Goal: Task Accomplishment & Management: Use online tool/utility

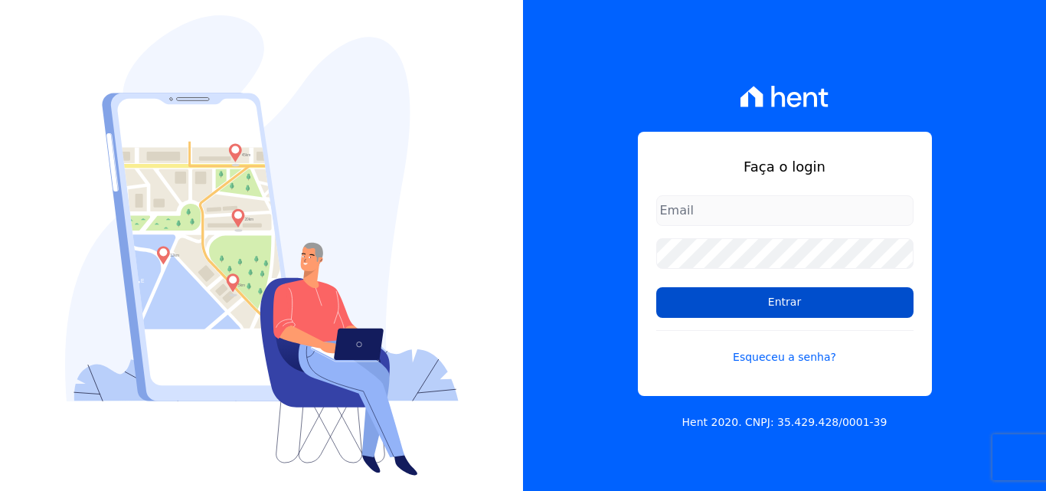
type input "[PERSON_NAME][EMAIL_ADDRESS][DOMAIN_NAME]"
click at [757, 309] on input "Entrar" at bounding box center [784, 302] width 257 height 31
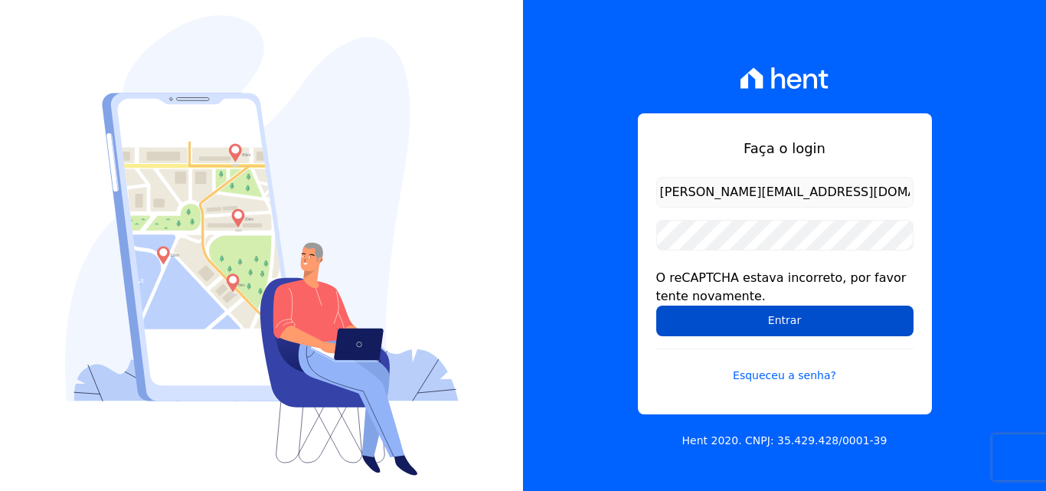
click at [734, 323] on input "Entrar" at bounding box center [784, 321] width 257 height 31
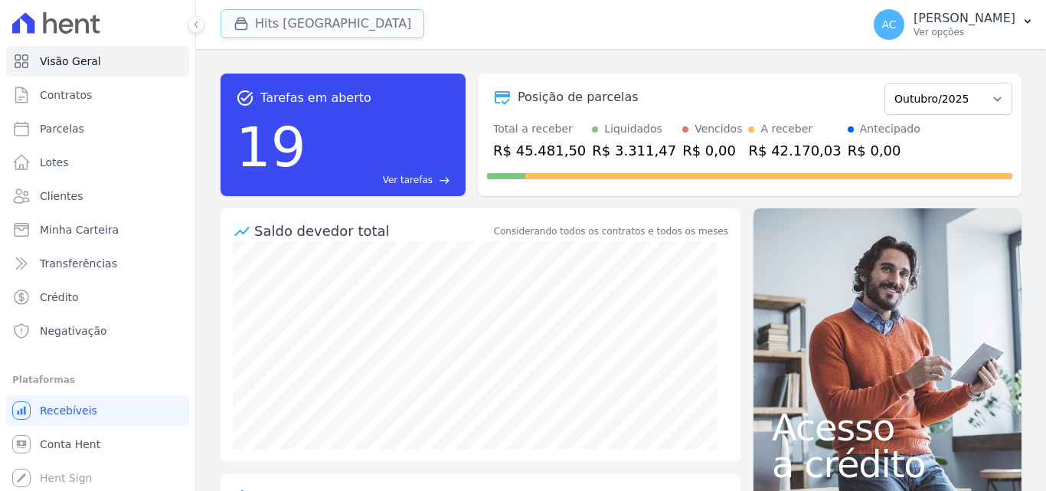
click at [318, 31] on button "Hits [GEOGRAPHIC_DATA]" at bounding box center [323, 23] width 204 height 29
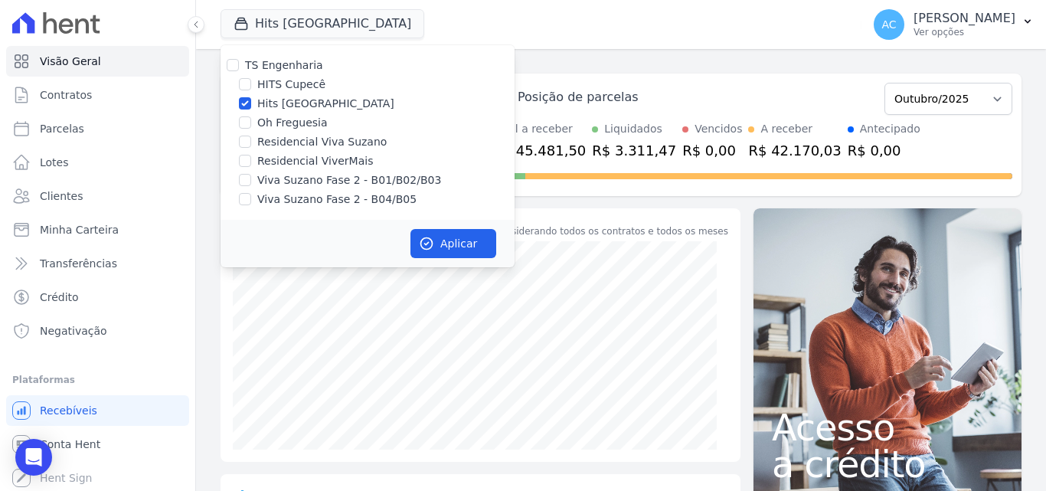
click at [297, 103] on label "Hits [GEOGRAPHIC_DATA]" at bounding box center [325, 104] width 137 height 16
click at [251, 103] on input "Hits [GEOGRAPHIC_DATA]" at bounding box center [245, 103] width 12 height 12
checkbox input "false"
click at [292, 120] on label "Oh Freguesia" at bounding box center [292, 123] width 70 height 16
click at [251, 120] on input "Oh Freguesia" at bounding box center [245, 122] width 12 height 12
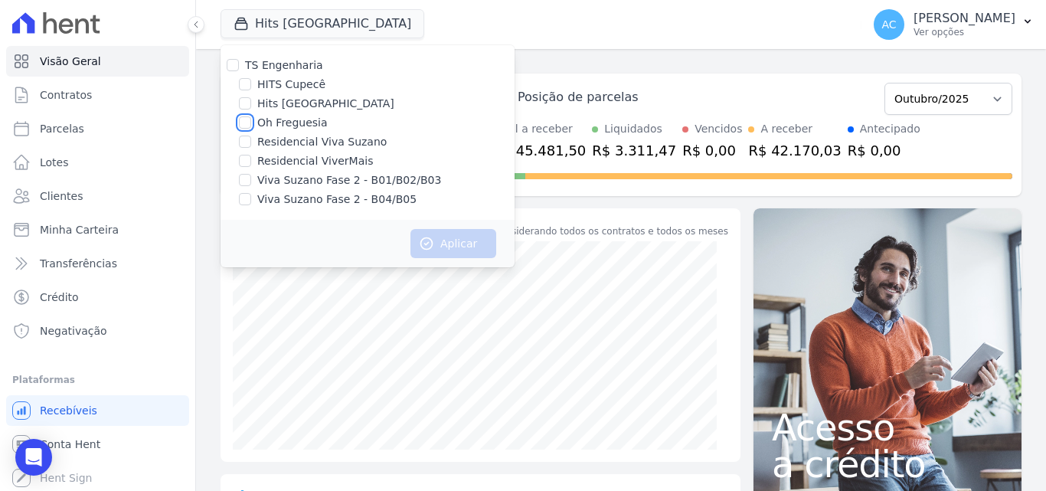
checkbox input "true"
click at [466, 244] on button "Aplicar" at bounding box center [454, 243] width 86 height 29
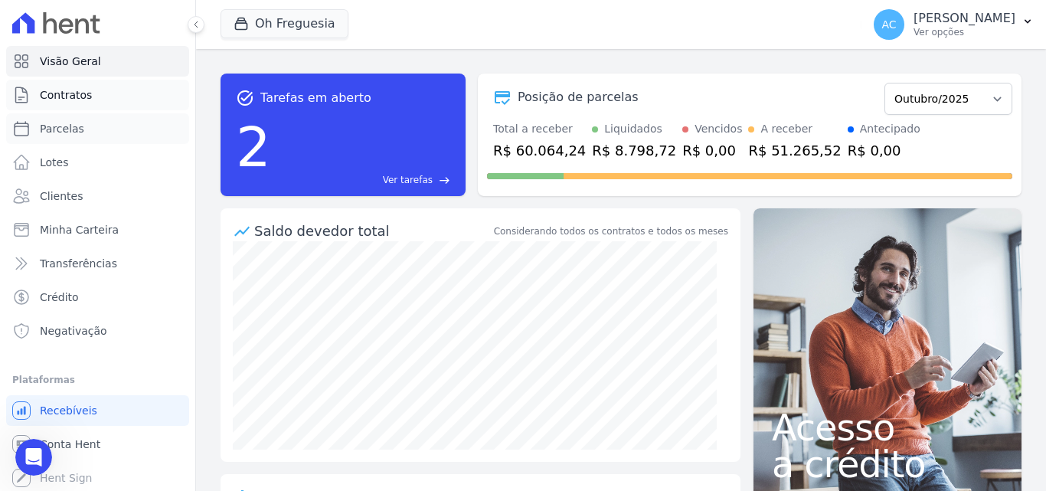
click at [97, 130] on ul "Visão Geral Contratos [GEOGRAPHIC_DATA] Lotes Clientes Minha Carteira Transferê…" at bounding box center [97, 196] width 183 height 300
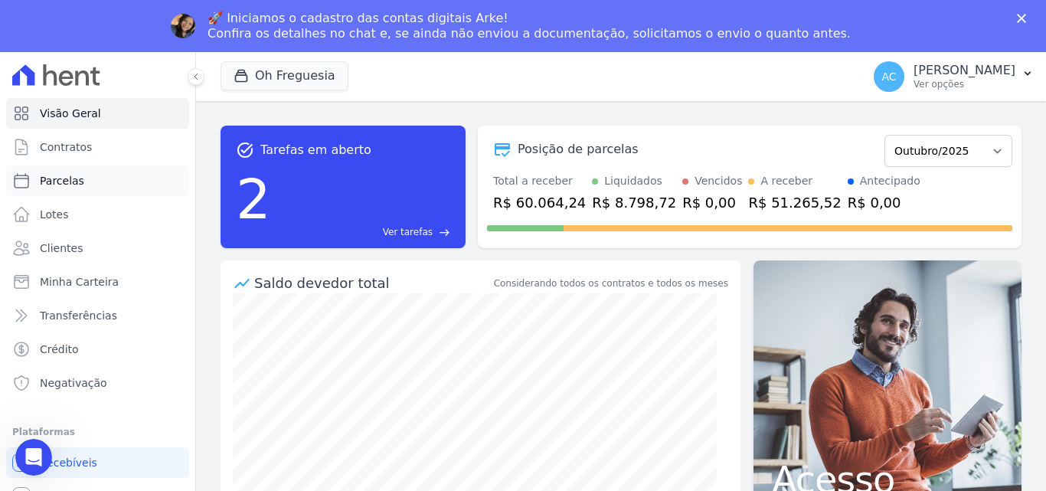
click at [93, 180] on link "Parcelas" at bounding box center [97, 180] width 183 height 31
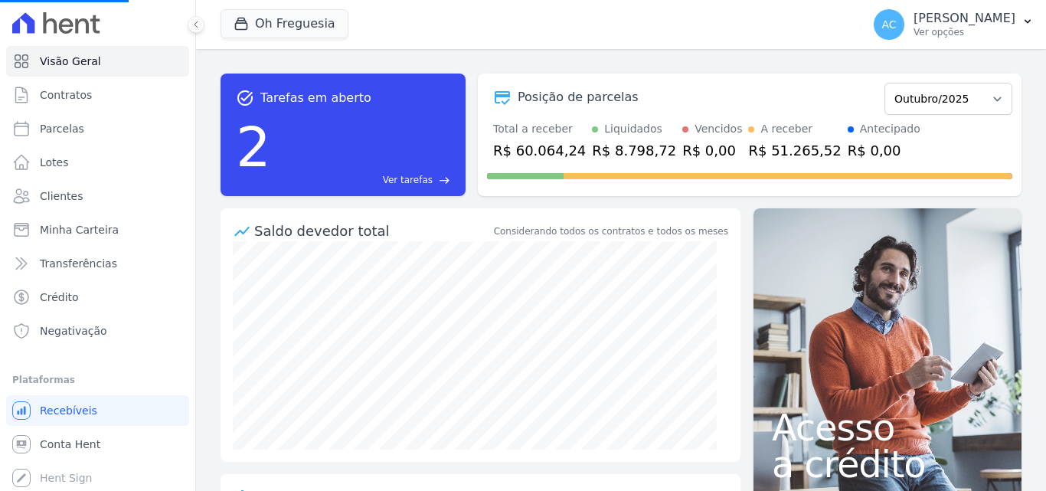
select select
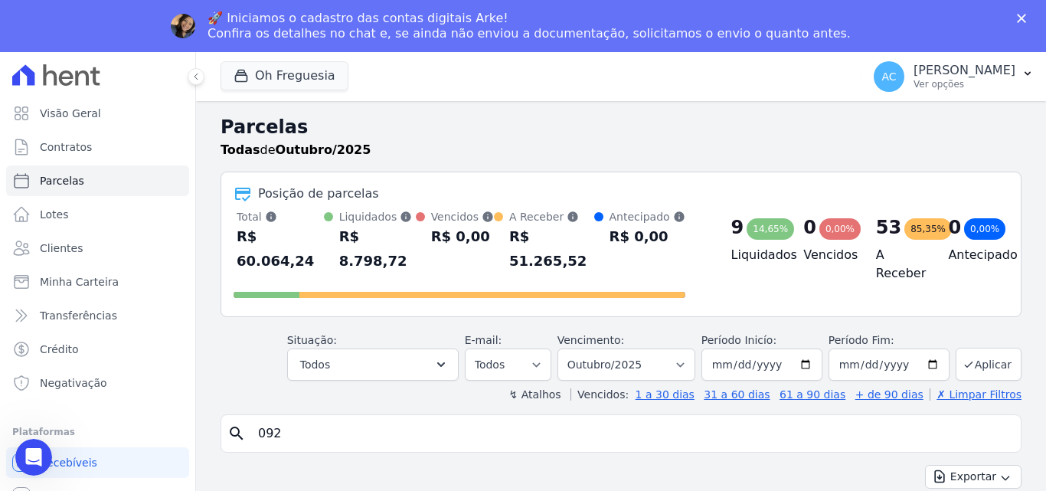
type input "092"
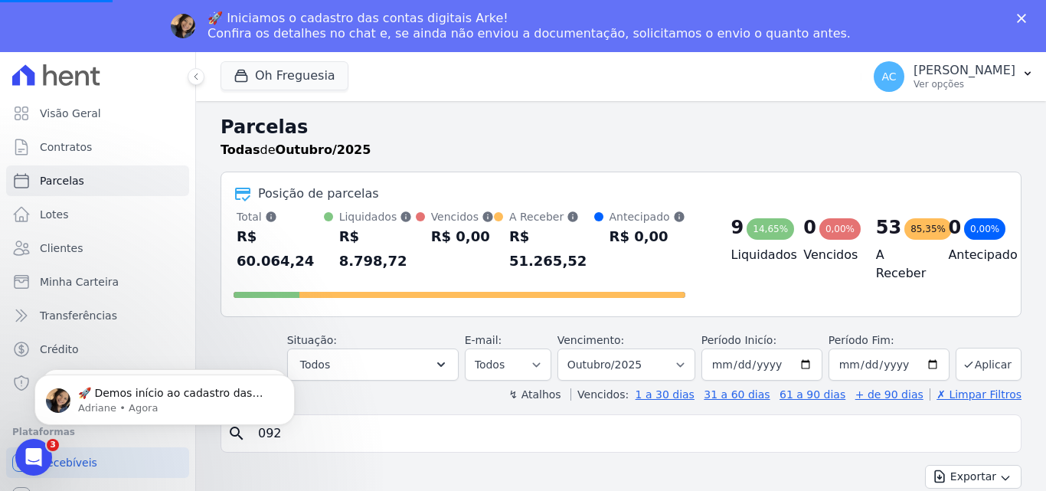
select select
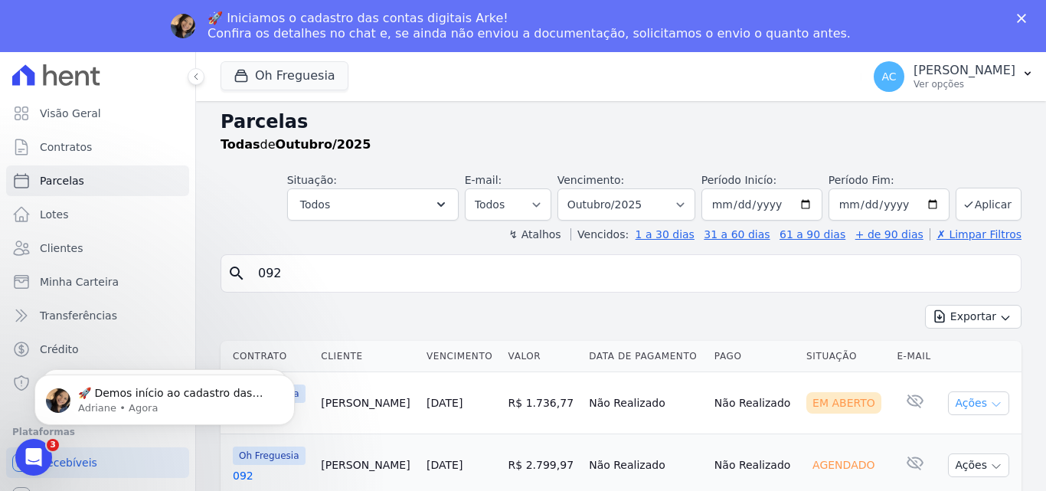
click at [973, 402] on button "Ações" at bounding box center [978, 403] width 61 height 24
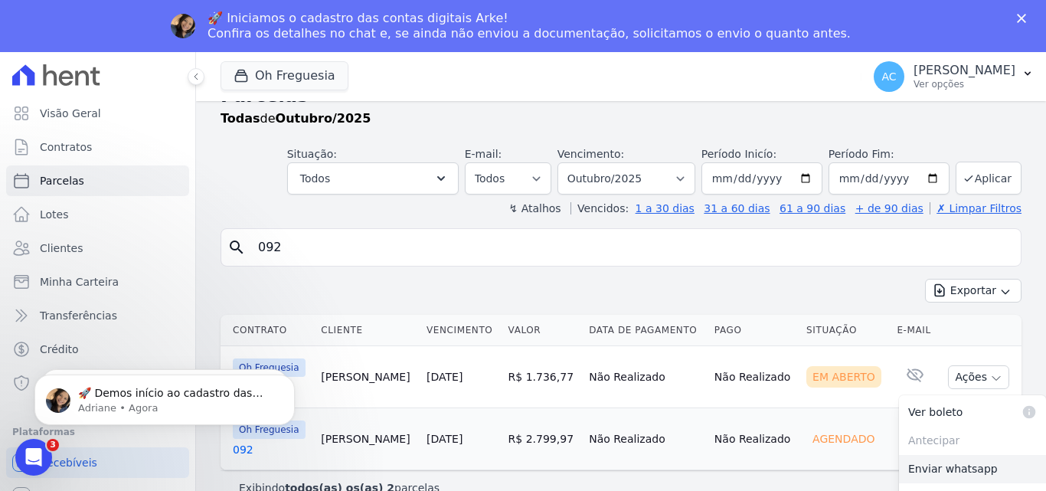
click at [936, 470] on link "Enviar whatsapp" at bounding box center [972, 469] width 147 height 28
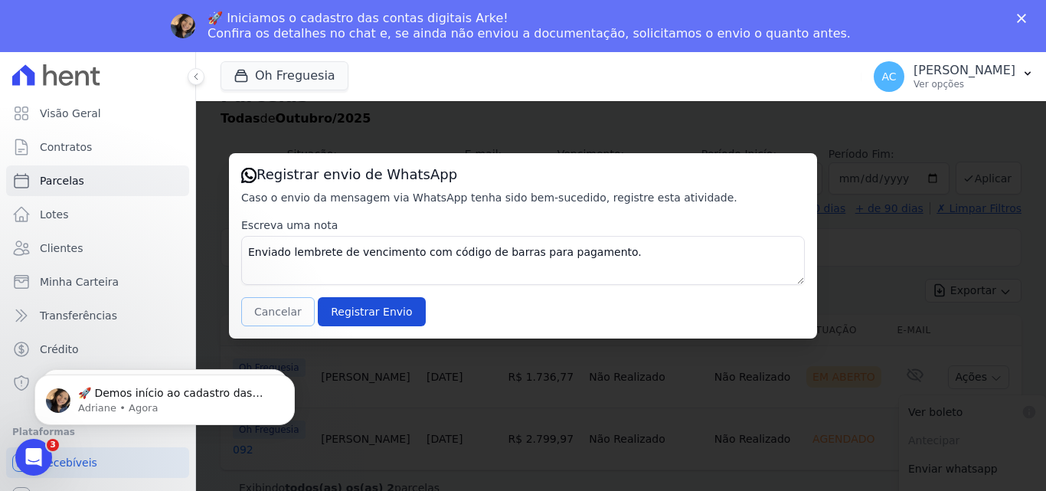
click at [247, 306] on button "Cancelar" at bounding box center [278, 311] width 74 height 29
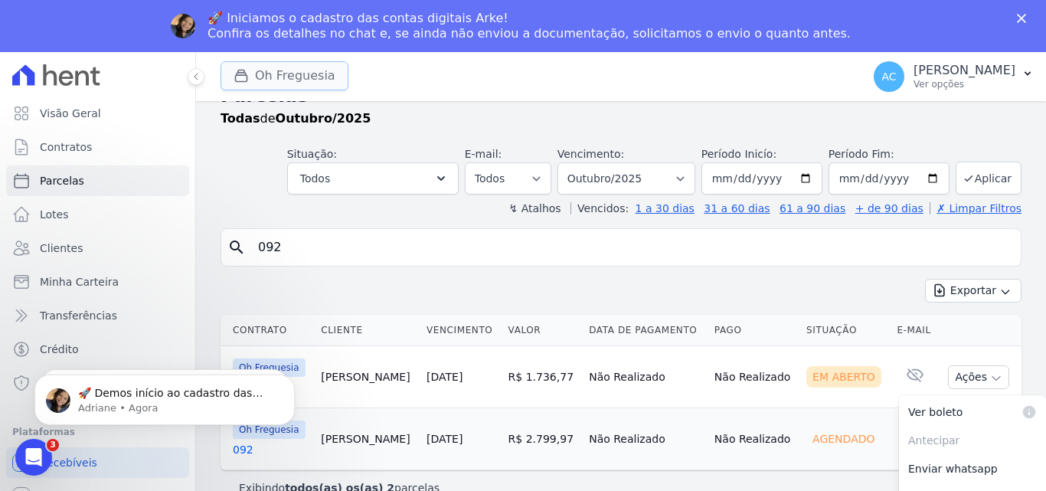
click at [278, 87] on button "Oh Freguesia" at bounding box center [285, 75] width 128 height 29
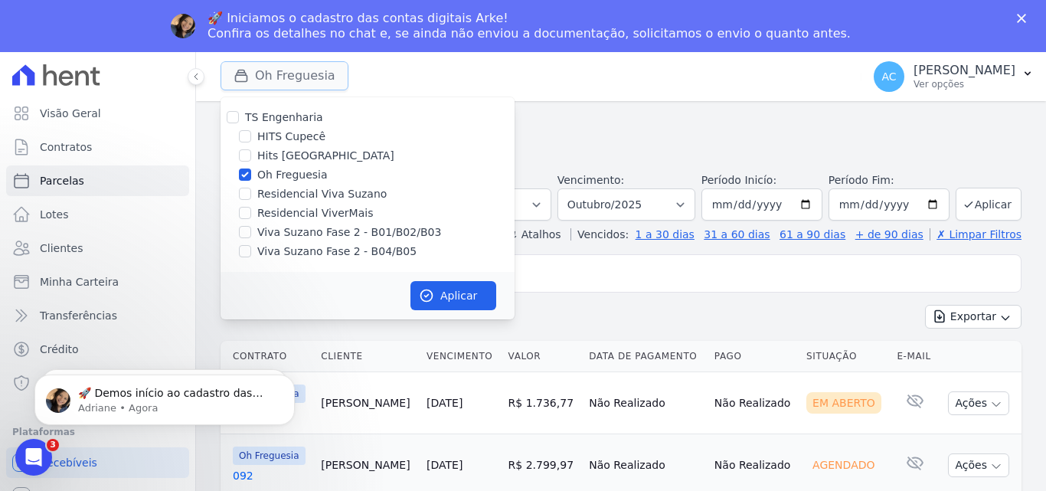
scroll to position [5, 0]
click at [284, 178] on label "Oh Freguesia" at bounding box center [292, 175] width 70 height 16
click at [251, 178] on input "Oh Freguesia" at bounding box center [245, 174] width 12 height 12
checkbox input "false"
drag, startPoint x: 312, startPoint y: 235, endPoint x: 311, endPoint y: 243, distance: 7.8
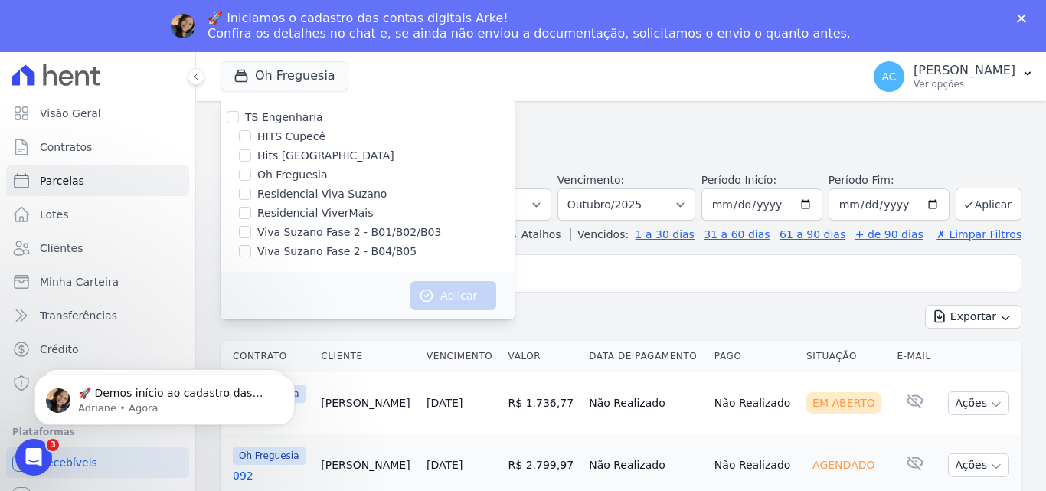
click at [311, 235] on label "Viva Suzano Fase 2 - B01/B02/B03" at bounding box center [349, 232] width 184 height 16
click at [309, 251] on label "Viva Suzano Fase 2 - B04/B05" at bounding box center [336, 252] width 159 height 16
click at [251, 251] on input "Viva Suzano Fase 2 - B04/B05" at bounding box center [245, 251] width 12 height 12
checkbox input "true"
click at [289, 232] on label "Viva Suzano Fase 2 - B01/B02/B03" at bounding box center [349, 232] width 184 height 16
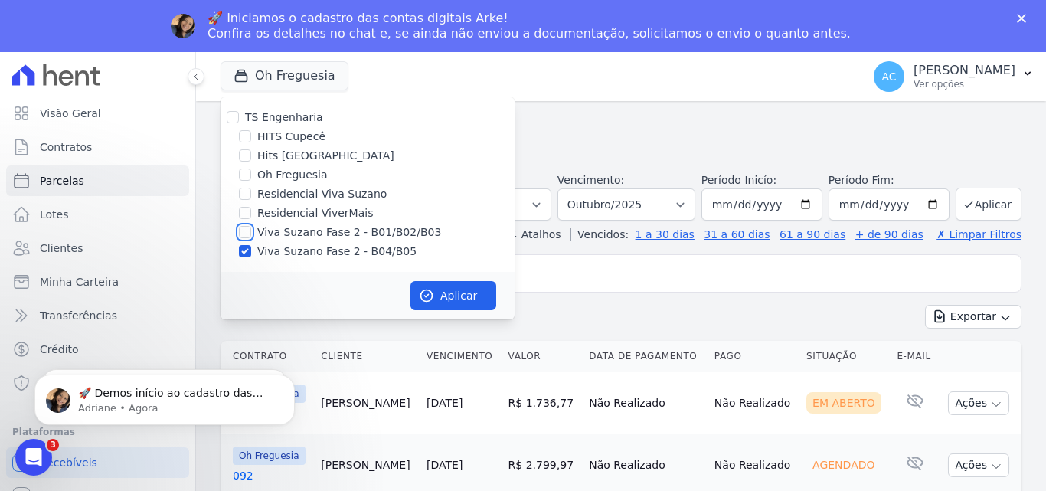
click at [251, 232] on input "Viva Suzano Fase 2 - B01/B02/B03" at bounding box center [245, 232] width 12 height 12
checkbox input "true"
click at [477, 293] on button "Aplicar" at bounding box center [454, 295] width 86 height 29
select select
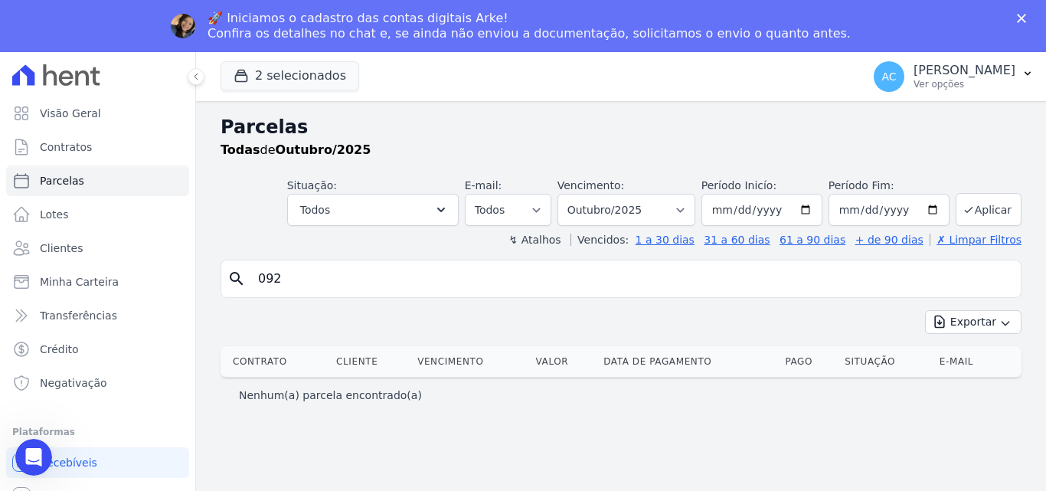
scroll to position [0, 0]
drag, startPoint x: 393, startPoint y: 223, endPoint x: 215, endPoint y: 226, distance: 177.7
click at [217, 225] on div "Parcelas Todas de Outubro/2025 Situação: Agendado Em Aberto Pago Processando Ca…" at bounding box center [621, 322] width 850 height 442
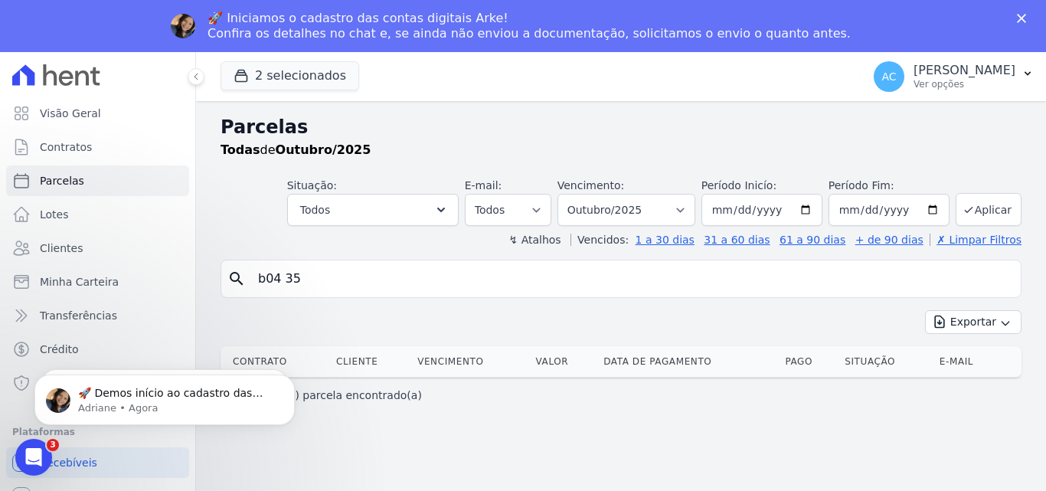
type input "b04 35"
select select
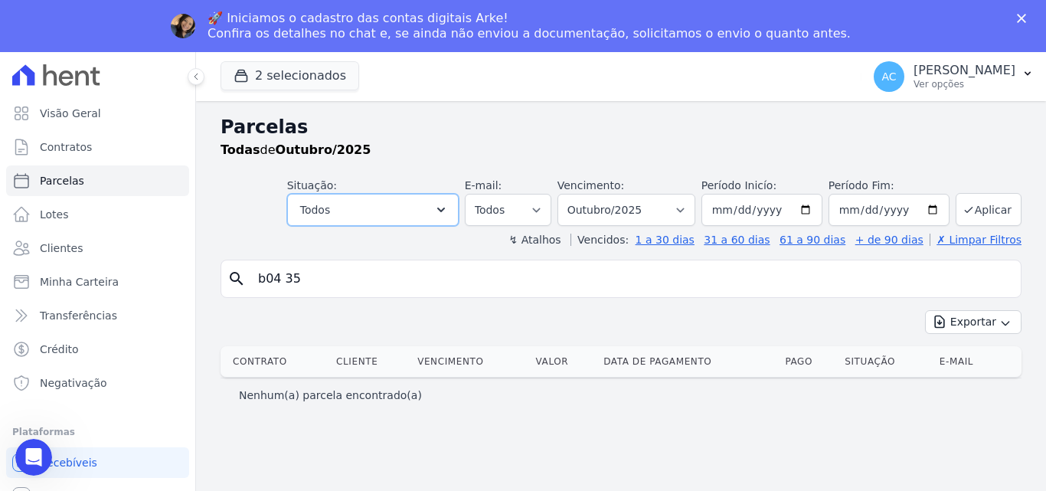
drag, startPoint x: 312, startPoint y: 221, endPoint x: 296, endPoint y: 245, distance: 28.7
click at [308, 226] on header "Parcelas Todas de Outubro/2025 Situação: Agendado Em Aberto Pago Processando Ca…" at bounding box center [621, 180] width 801 height 134
drag, startPoint x: 319, startPoint y: 284, endPoint x: 204, endPoint y: 267, distance: 115.4
click at [204, 267] on div "Parcelas Todas de Outubro/2025 Situação: Agendado Em Aberto Pago Processando Ca…" at bounding box center [621, 322] width 850 height 442
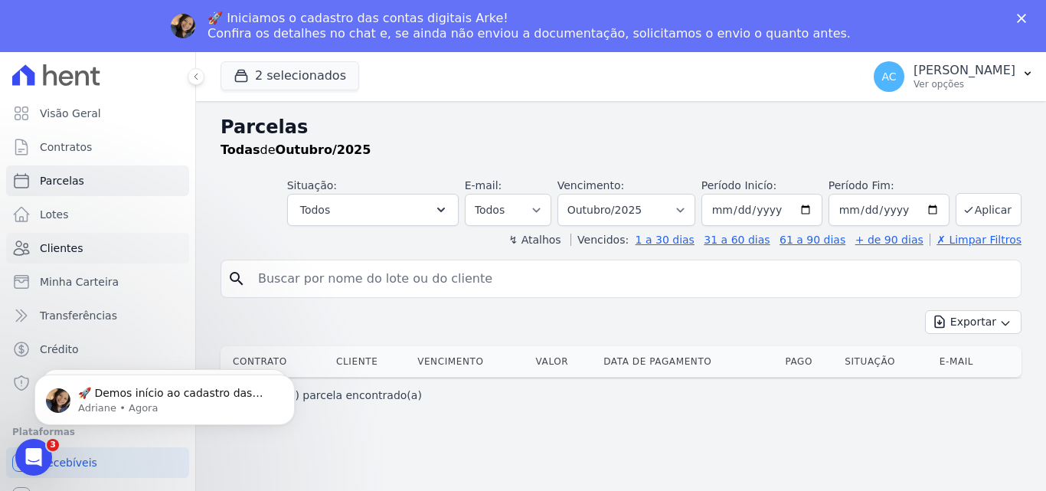
click at [90, 243] on link "Clientes" at bounding box center [97, 248] width 183 height 31
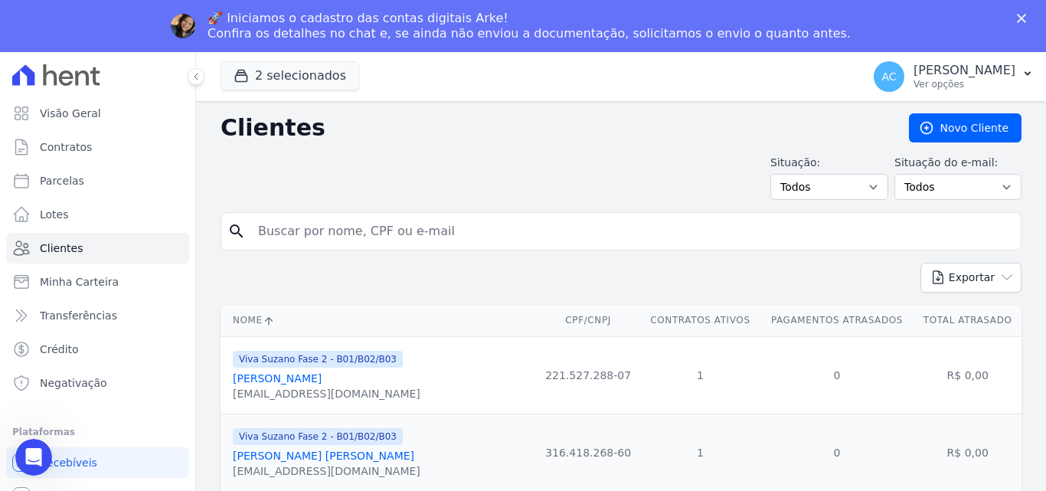
click at [466, 229] on input "search" at bounding box center [632, 231] width 766 height 31
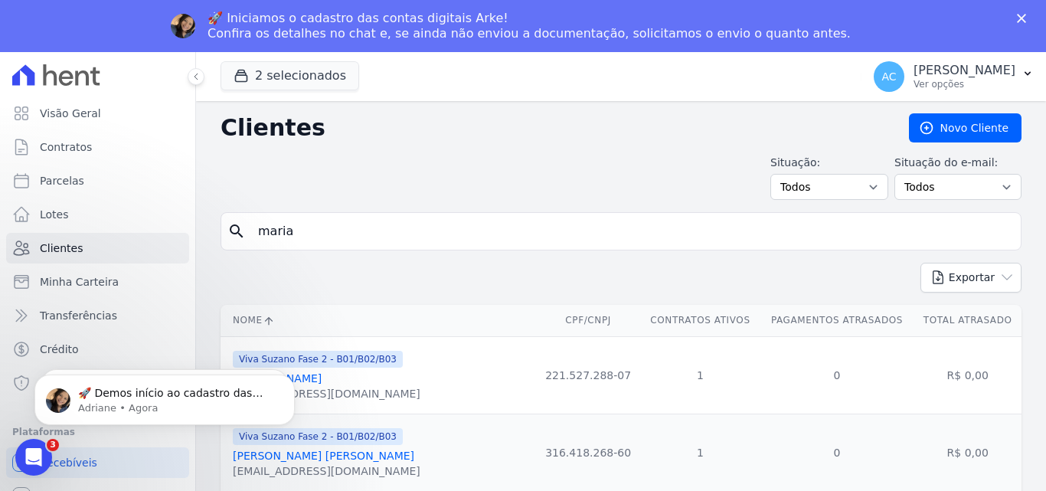
type input "maria"
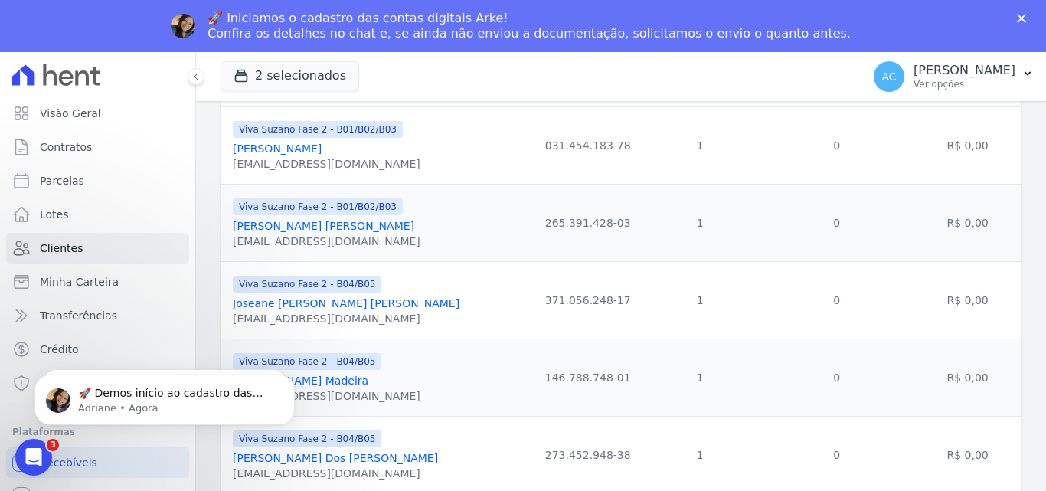
click at [353, 461] on link "[PERSON_NAME] Dos [PERSON_NAME]" at bounding box center [335, 458] width 205 height 12
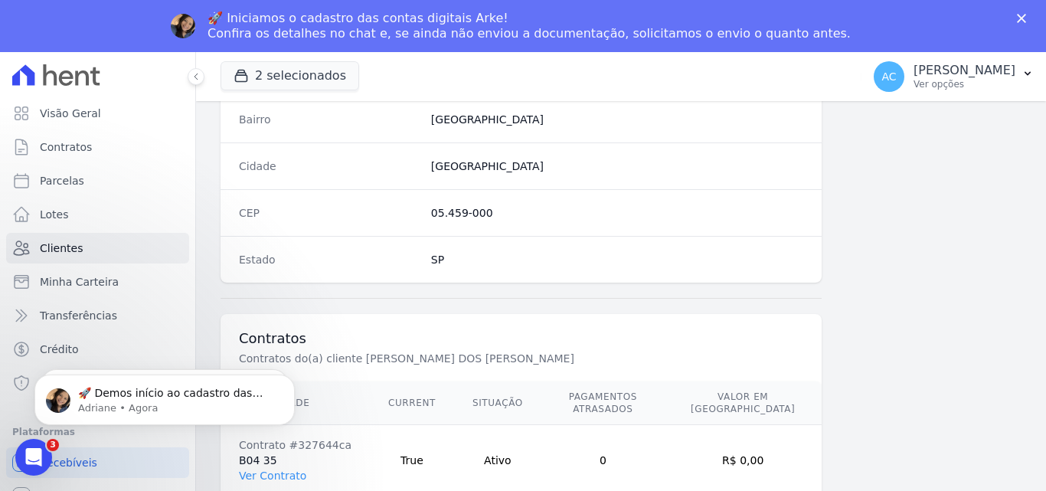
scroll to position [942, 0]
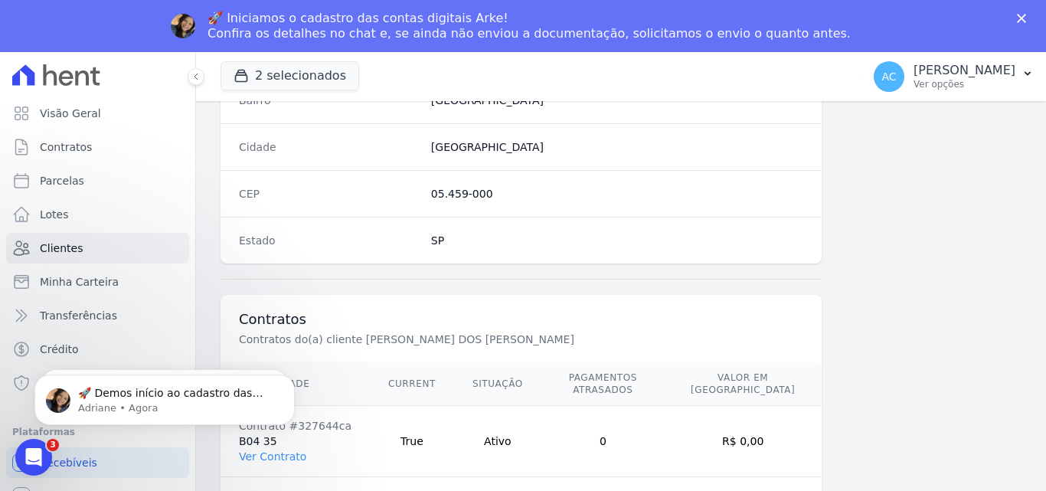
click at [274, 447] on html "🚀 Demos início ao cadastro das Contas Digitais Arke! Iniciamos a abertura para …" at bounding box center [164, 395] width 306 height 107
click at [283, 448] on html "🚀 Demos início ao cadastro das Contas Digitais Arke! Iniciamos a abertura para …" at bounding box center [164, 395] width 306 height 107
click at [282, 443] on body "🚀 Demos início ao cadastro das Contas Digitais Arke! Iniciamos a abertura para …" at bounding box center [165, 395] width 294 height 95
click at [1022, 19] on polygon "Fechar" at bounding box center [1021, 18] width 9 height 9
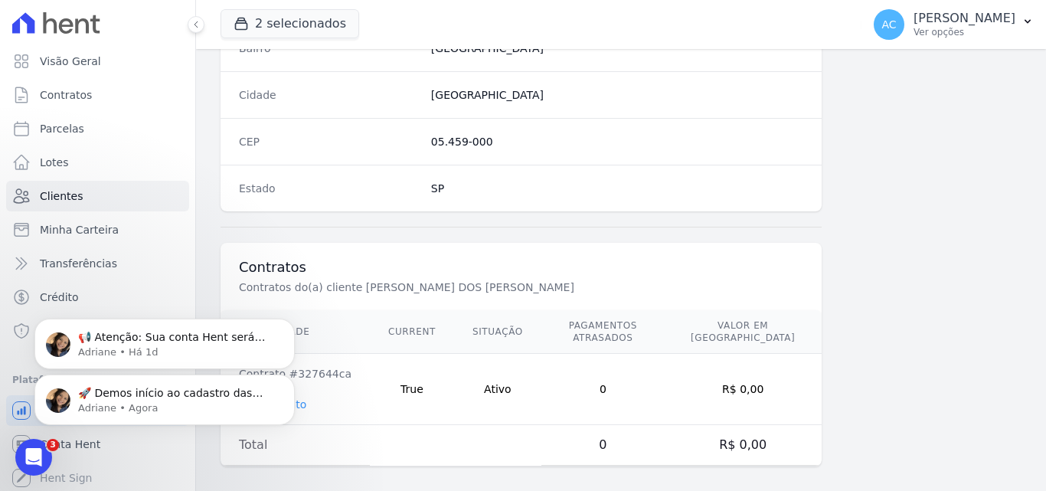
click at [286, 319] on button "Dismiss notification" at bounding box center [291, 324] width 16 height 16
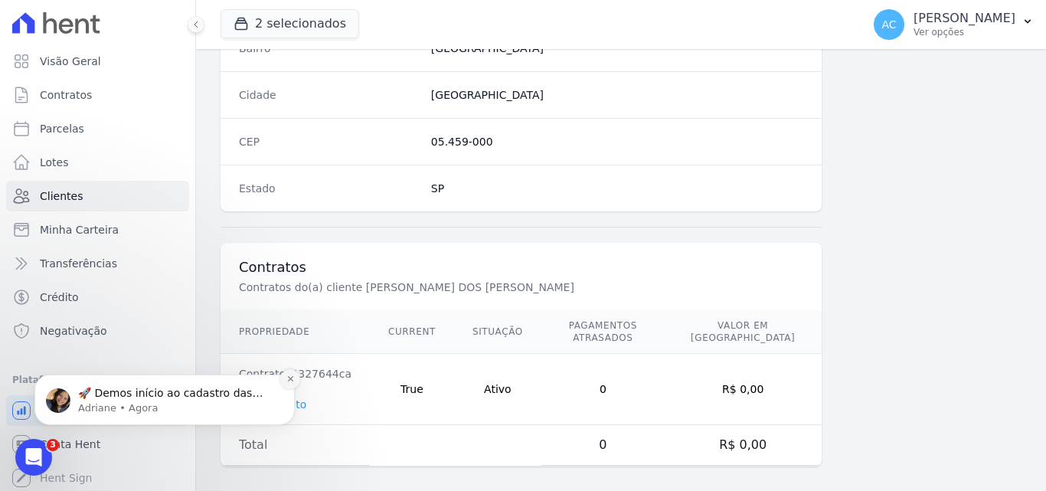
click at [286, 381] on icon "Dismiss notification" at bounding box center [290, 379] width 8 height 8
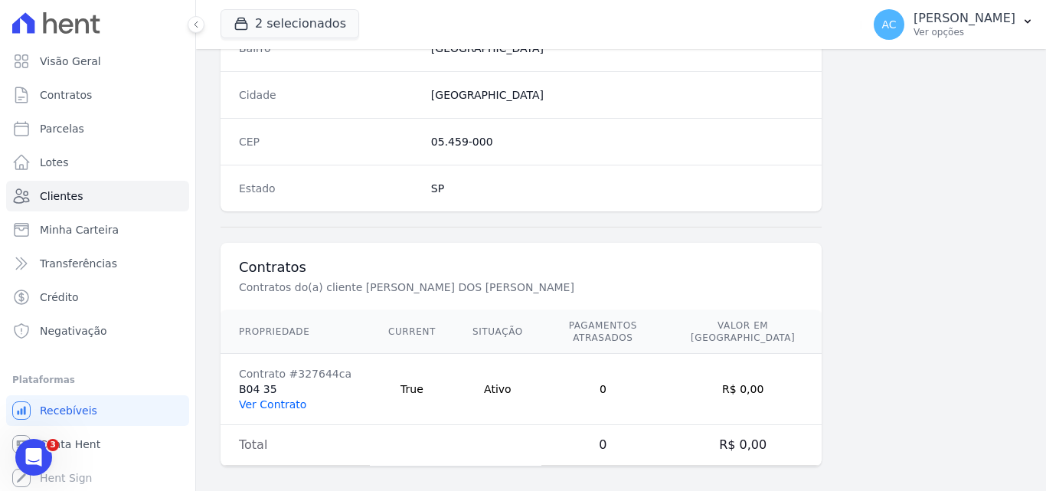
click at [288, 398] on link "Ver Contrato" at bounding box center [272, 404] width 67 height 12
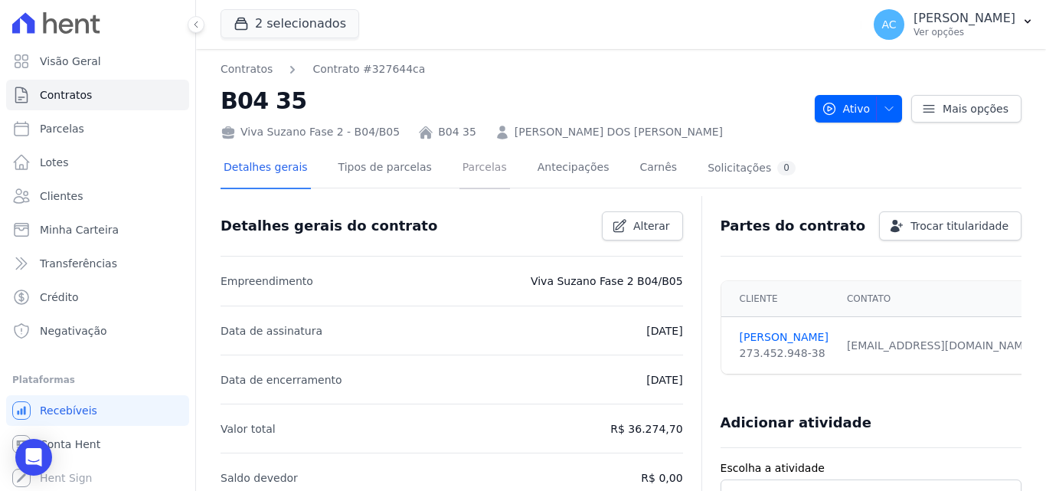
click at [466, 176] on link "Parcelas" at bounding box center [485, 169] width 51 height 41
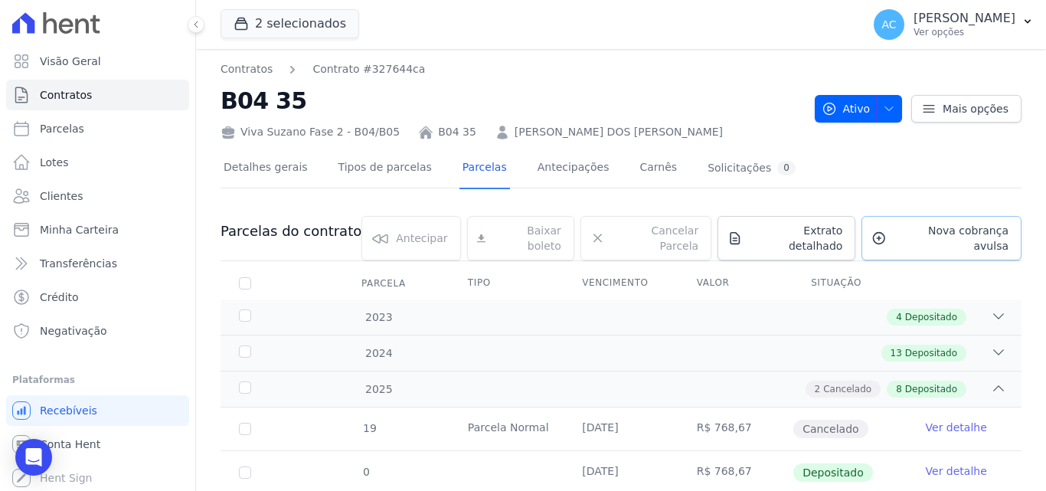
click at [921, 239] on span "Nova cobrança avulsa" at bounding box center [951, 238] width 116 height 31
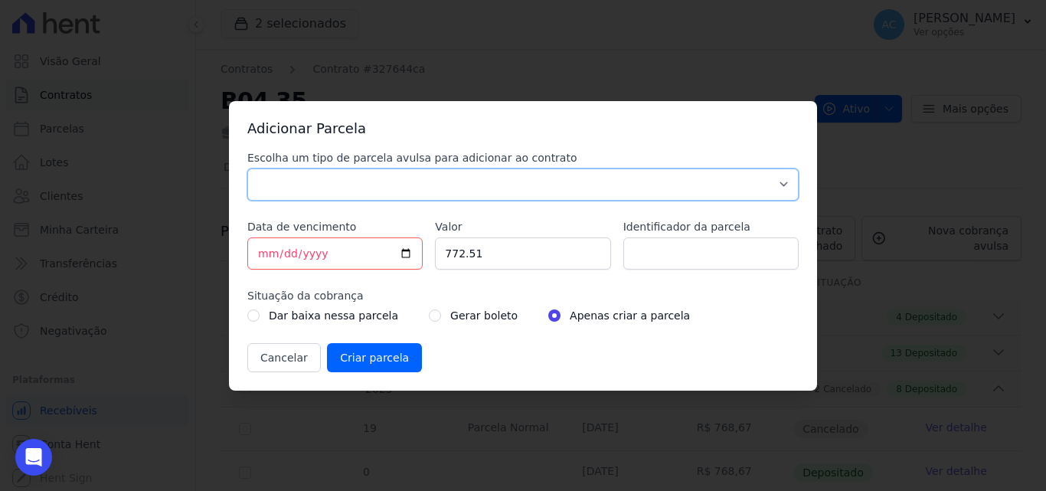
click at [347, 185] on select "Parcela Normal Sinal Caução Intercalada Chaves Pré Chaves Pós Chaves Taxas Quit…" at bounding box center [522, 184] width 551 height 32
select select "standard"
click at [247, 168] on select "Parcela Normal Sinal Caução Intercalada Chaves Pré Chaves Pós Chaves Taxas Quit…" at bounding box center [522, 184] width 551 height 32
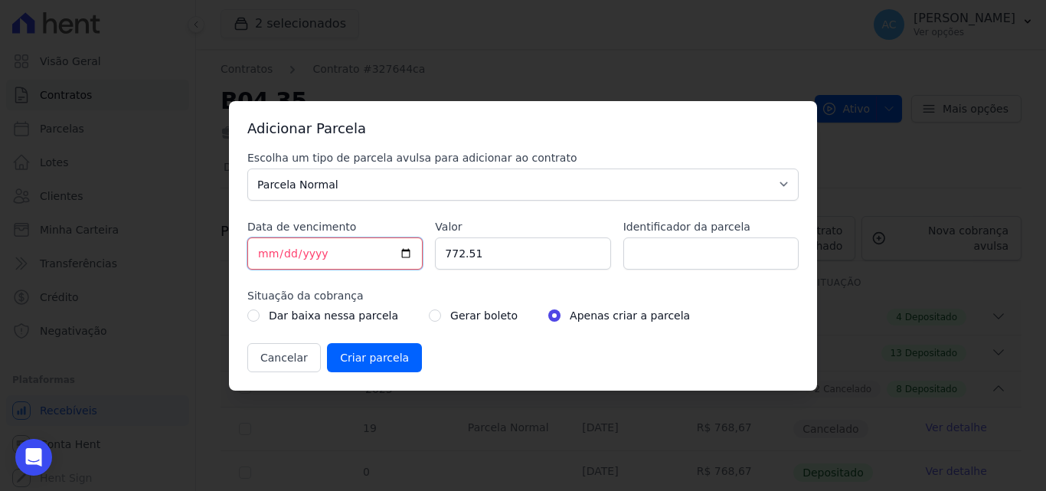
click at [260, 250] on input "[DATE]" at bounding box center [334, 253] width 175 height 32
type input "[DATE]"
drag, startPoint x: 553, startPoint y: 254, endPoint x: 374, endPoint y: 243, distance: 179.6
click at [374, 243] on div "Escolha um tipo de parcela avulsa para adicionar ao contrato Parcela Normal Sin…" at bounding box center [522, 261] width 551 height 222
type input "810.70"
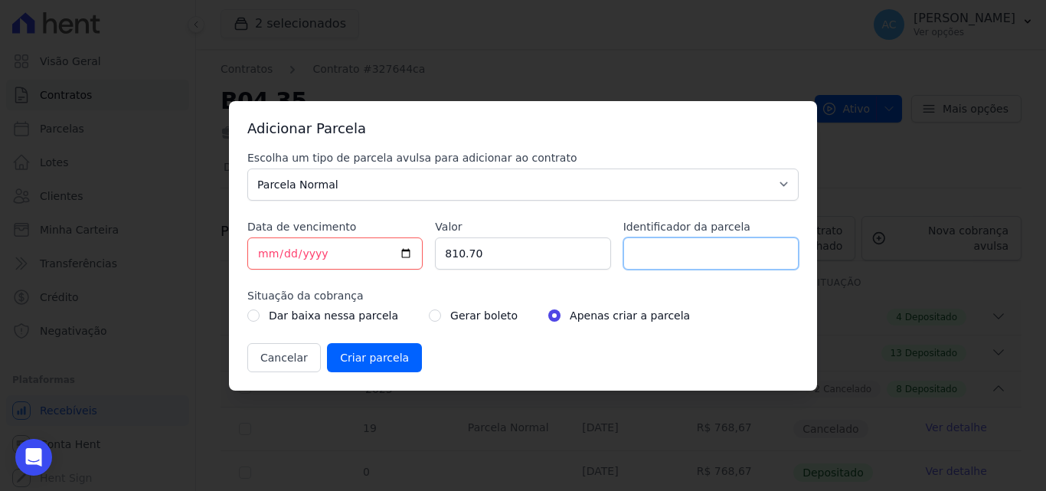
click at [741, 246] on input "Identificador da parcela" at bounding box center [710, 253] width 175 height 32
type input "10/25"
click at [362, 358] on input "Criar parcela" at bounding box center [374, 357] width 95 height 29
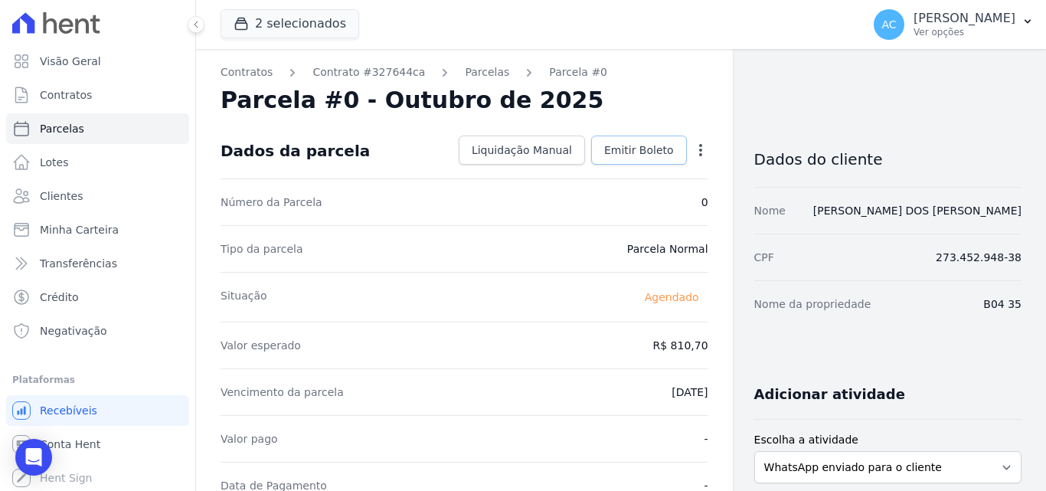
click at [599, 162] on link "Emitir Boleto" at bounding box center [639, 150] width 96 height 29
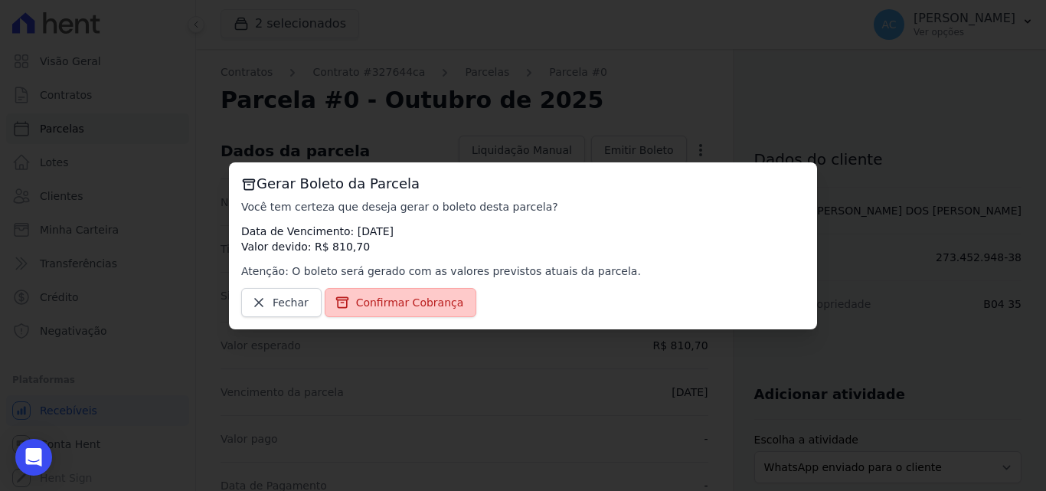
click at [398, 299] on span "Confirmar Cobrança" at bounding box center [410, 302] width 108 height 15
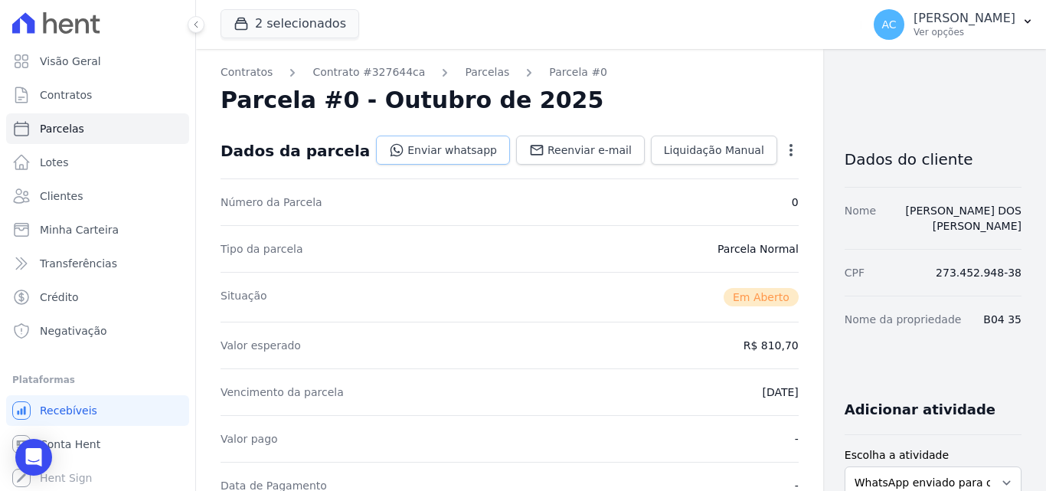
click at [412, 155] on link "Enviar whatsapp" at bounding box center [443, 150] width 134 height 29
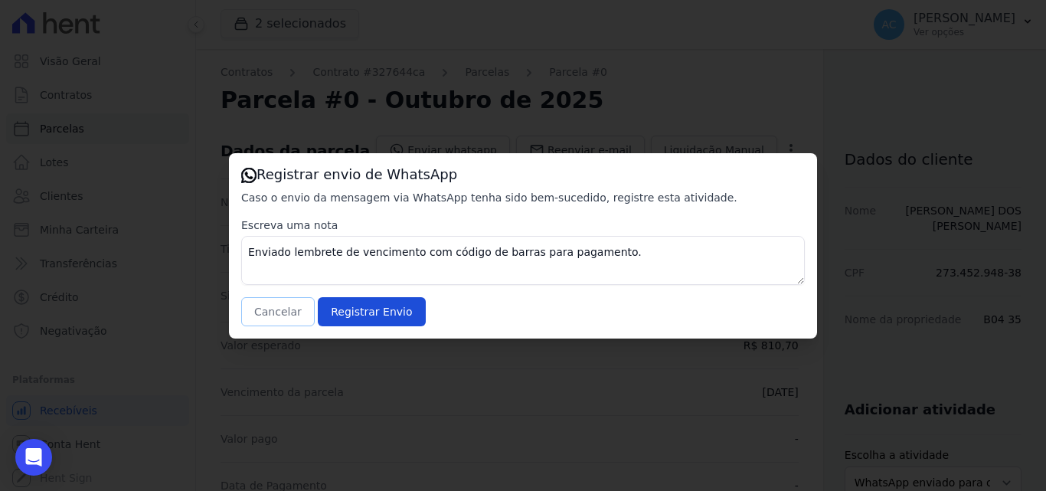
click at [280, 316] on button "Cancelar" at bounding box center [278, 311] width 74 height 29
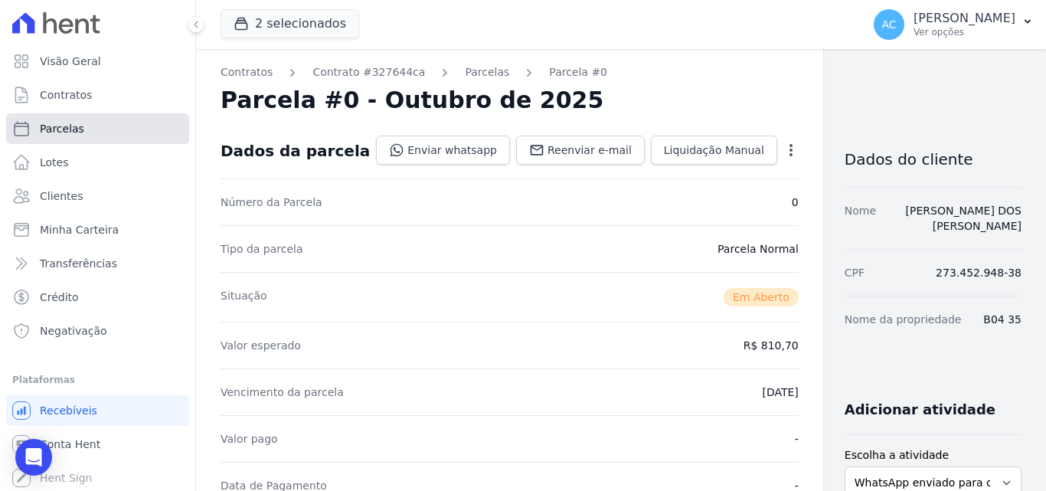
click at [85, 132] on link "Parcelas" at bounding box center [97, 128] width 183 height 31
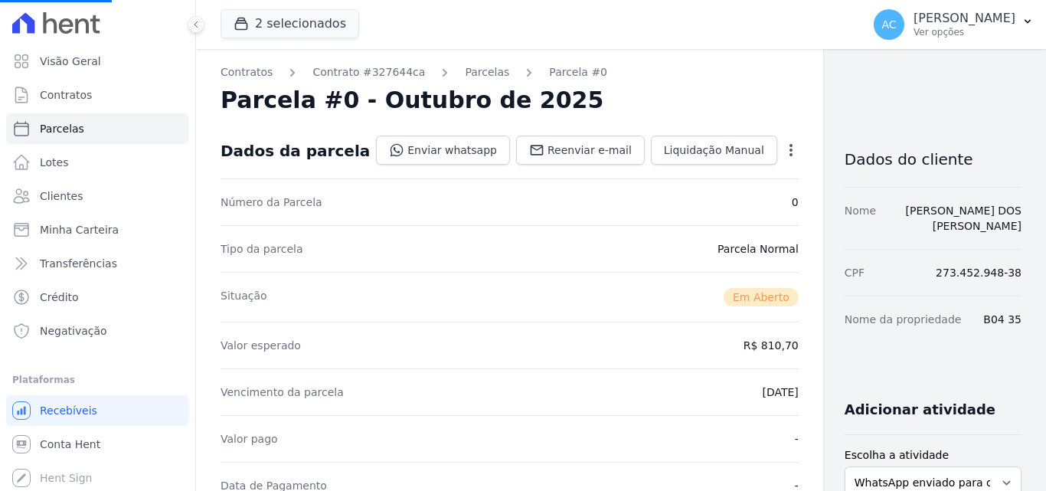
select select
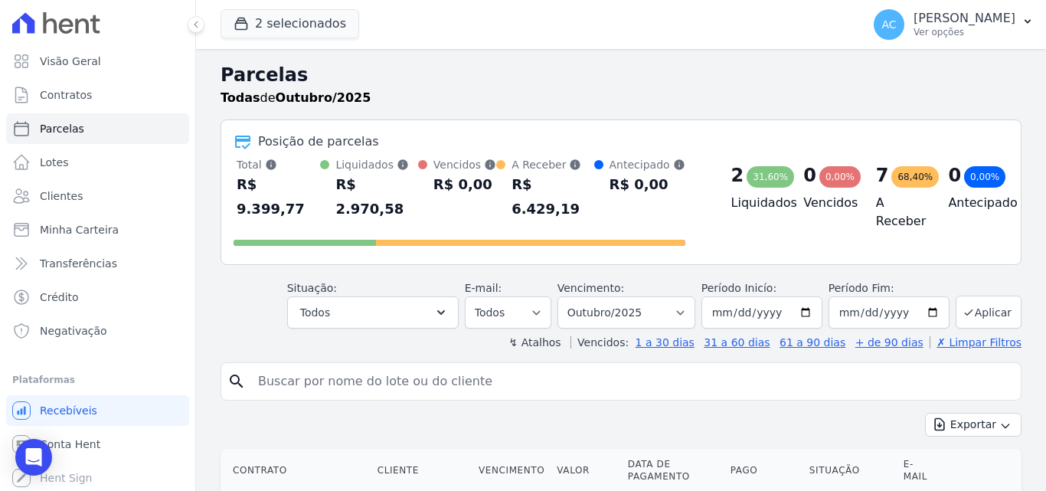
click at [370, 366] on input "search" at bounding box center [632, 381] width 766 height 31
type input "b05 05"
select select
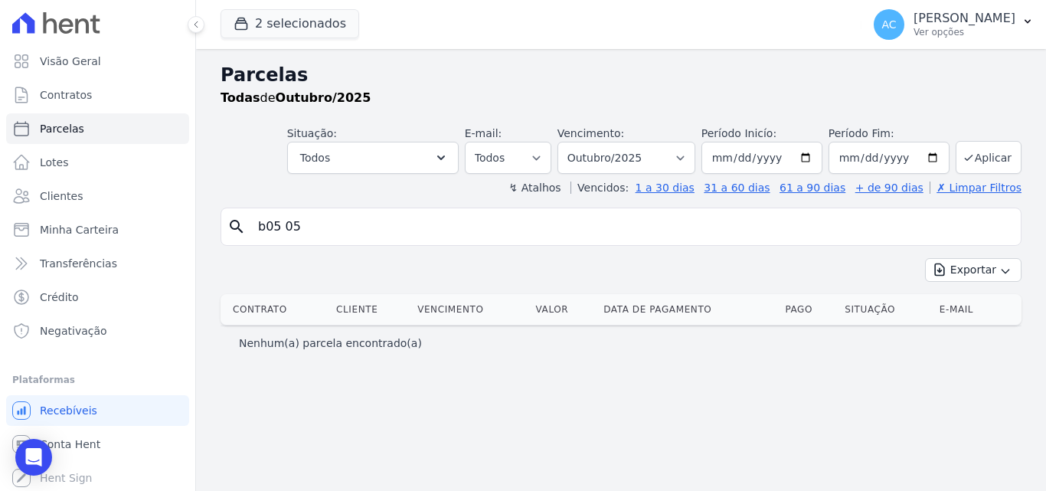
drag, startPoint x: 335, startPoint y: 232, endPoint x: 228, endPoint y: 228, distance: 107.3
click at [228, 228] on div "search b05 05" at bounding box center [621, 227] width 801 height 38
click at [78, 198] on span "Clientes" at bounding box center [61, 195] width 43 height 15
click at [459, 224] on input "search" at bounding box center [632, 226] width 766 height 31
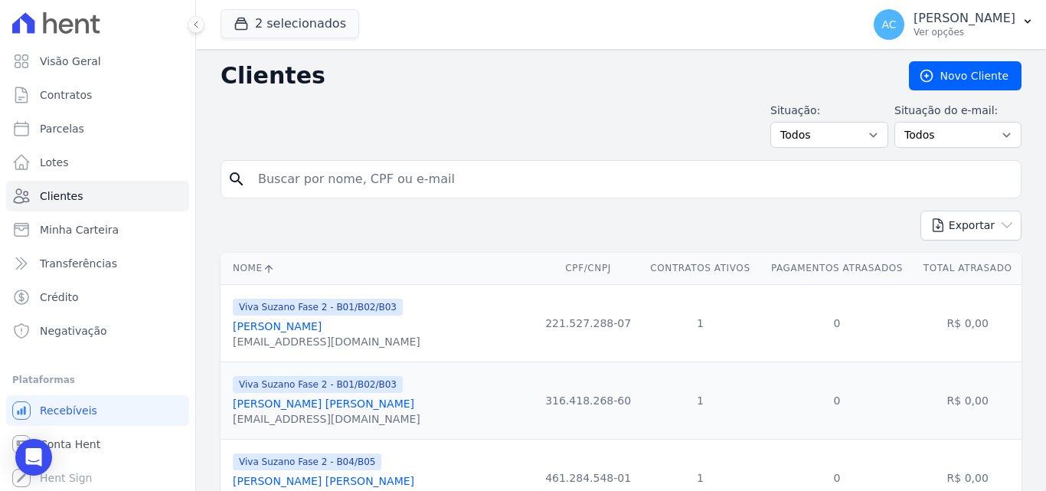
click at [478, 182] on input "search" at bounding box center [632, 179] width 766 height 31
type input "[PERSON_NAME]"
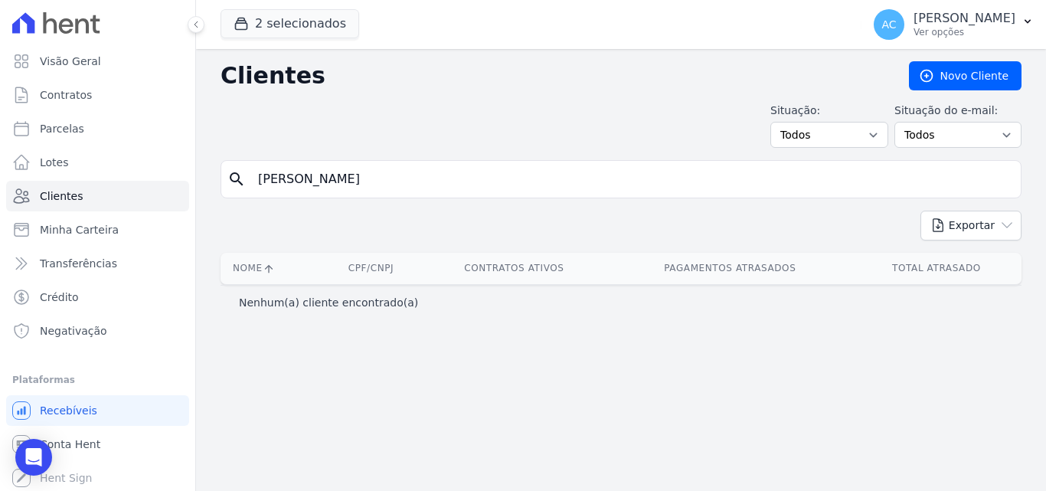
click at [295, 182] on input "[PERSON_NAME]" at bounding box center [632, 179] width 766 height 31
type input "[PERSON_NAME]"
drag, startPoint x: 332, startPoint y: 178, endPoint x: 186, endPoint y: 165, distance: 146.9
click at [185, 165] on div "Visão Geral Contratos [GEOGRAPHIC_DATA] Lotes Clientes Minha Carteira Transferê…" at bounding box center [523, 245] width 1046 height 491
type input "[PERSON_NAME]"
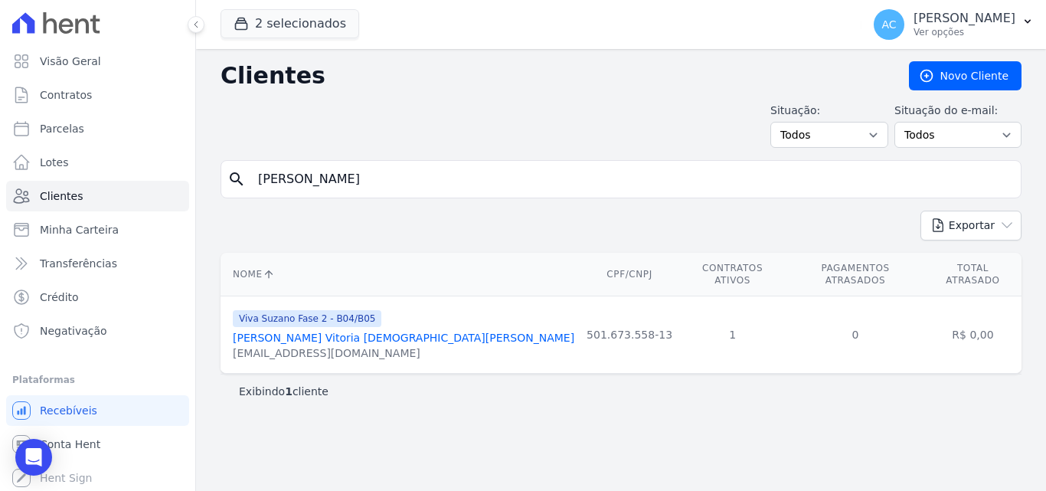
click at [368, 332] on link "[PERSON_NAME] Vitoria [DEMOGRAPHIC_DATA][PERSON_NAME]" at bounding box center [404, 338] width 342 height 12
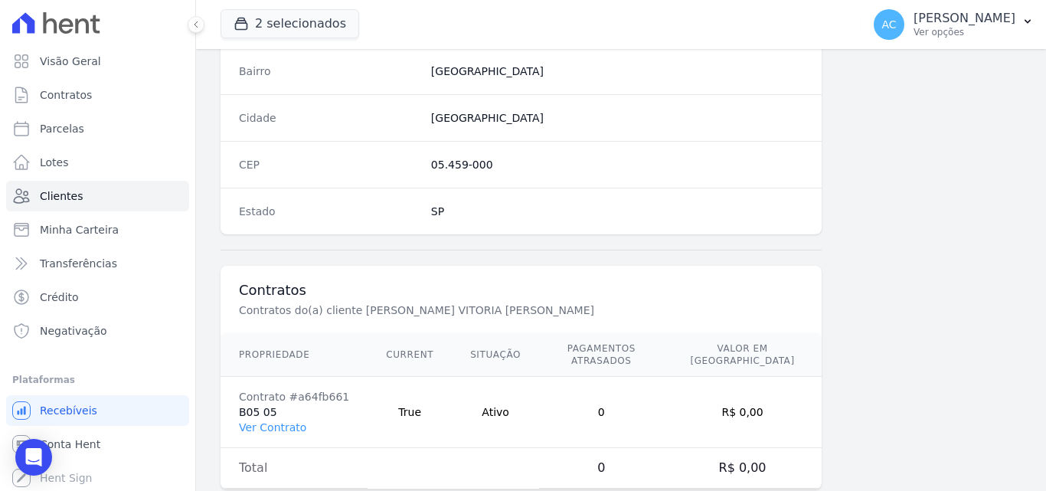
scroll to position [942, 0]
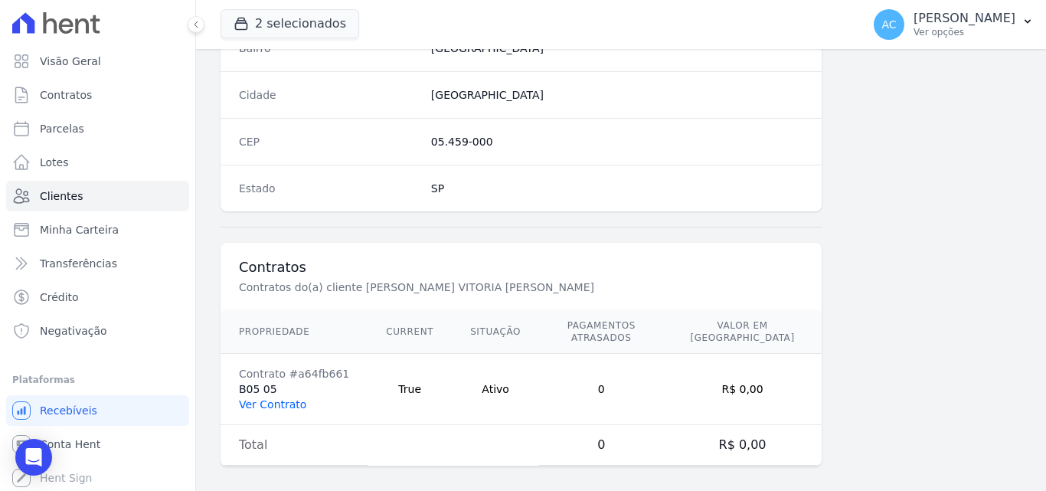
click at [273, 398] on link "Ver Contrato" at bounding box center [272, 404] width 67 height 12
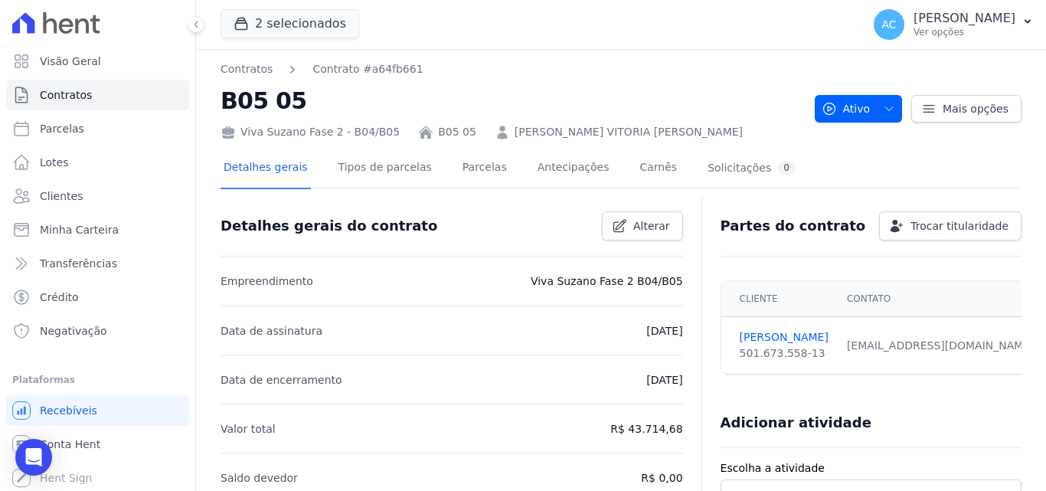
click at [435, 168] on div "Detalhes gerais Tipos de parcelas [GEOGRAPHIC_DATA] Antecipações [PERSON_NAME] …" at bounding box center [510, 169] width 578 height 41
click at [460, 172] on link "Parcelas" at bounding box center [485, 169] width 51 height 41
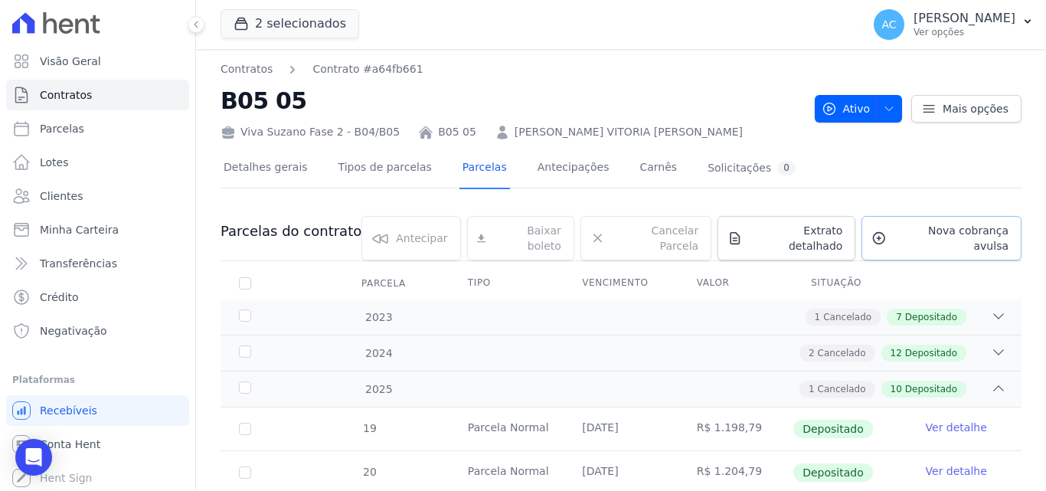
click at [967, 235] on span "Nova cobrança avulsa" at bounding box center [951, 238] width 116 height 31
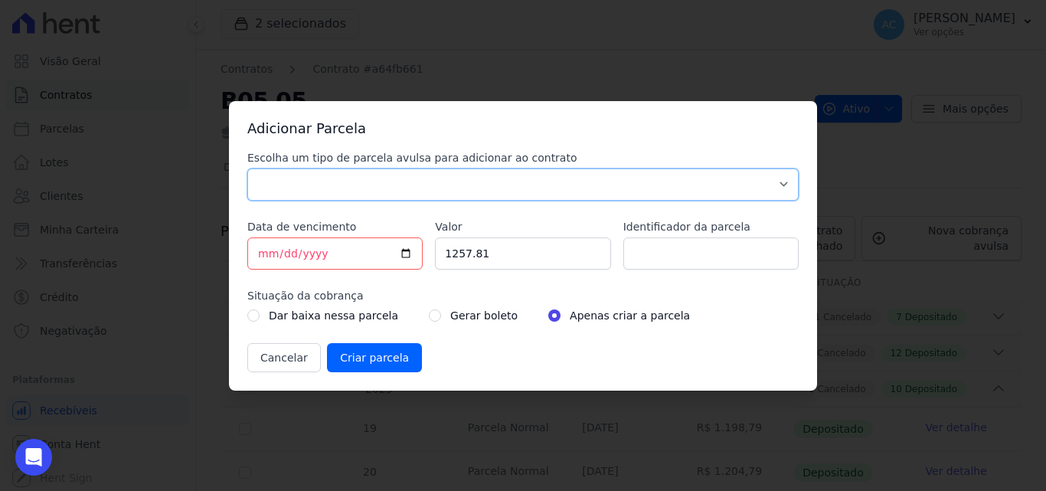
click at [345, 186] on select "Parcela Normal Sinal Caução Intercalada Chaves Pré Chaves Pós Chaves Taxas Quit…" at bounding box center [522, 184] width 551 height 32
select select "standard"
click at [247, 168] on select "Parcela Normal Sinal Caução Intercalada Chaves Pré Chaves Pós Chaves Taxas Quit…" at bounding box center [522, 184] width 551 height 32
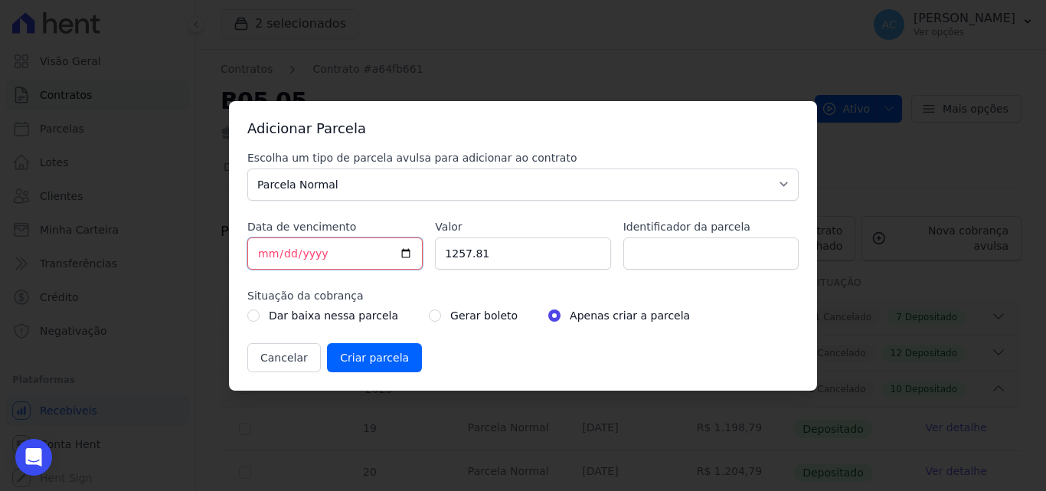
click at [265, 256] on input "[DATE]" at bounding box center [334, 253] width 175 height 32
type input "[DATE]"
drag, startPoint x: 451, startPoint y: 254, endPoint x: 426, endPoint y: 254, distance: 25.3
click at [426, 254] on div "Escolha um tipo de parcela avulsa para adicionar ao contrato Parcela Normal Sin…" at bounding box center [522, 261] width 551 height 222
type input "1274.96"
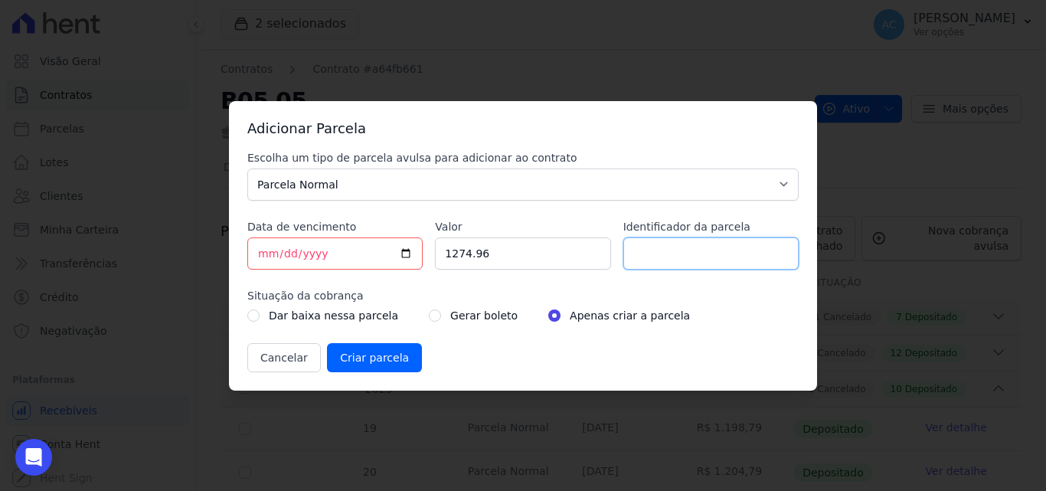
click at [748, 270] on div "Escolha um tipo de parcela avulsa para adicionar ao contrato Parcela Normal Sin…" at bounding box center [522, 261] width 551 height 222
type input "10/25"
click at [392, 352] on input "Criar parcela" at bounding box center [374, 357] width 95 height 29
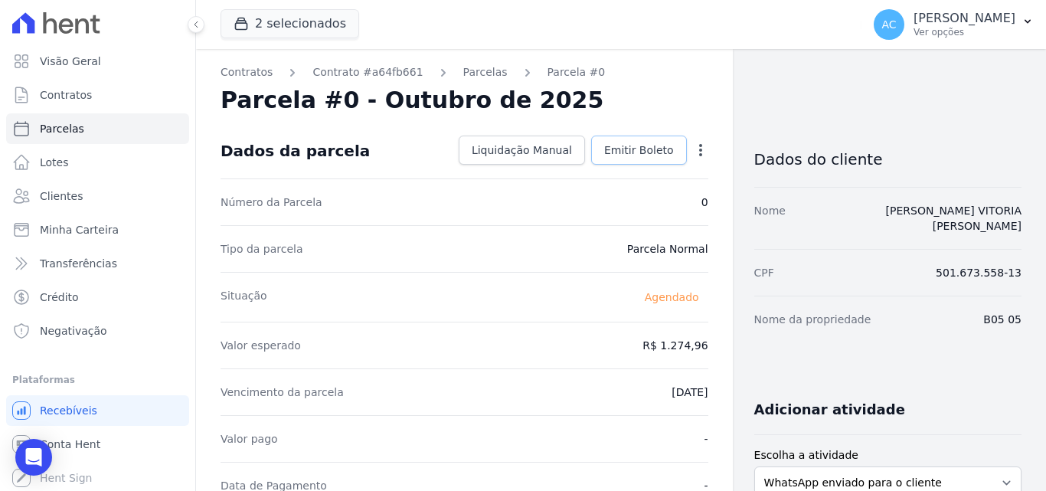
click at [647, 158] on link "Emitir Boleto" at bounding box center [639, 150] width 96 height 29
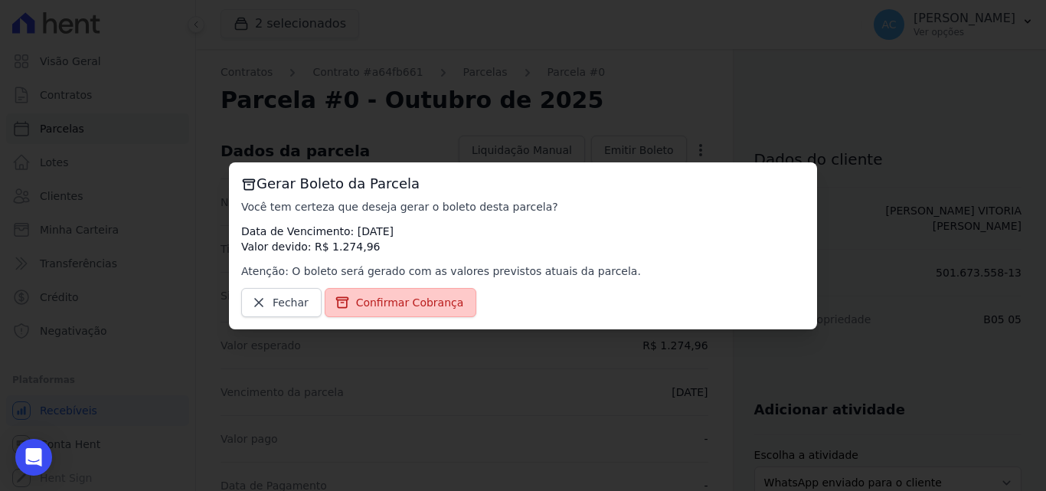
click at [406, 301] on span "Confirmar Cobrança" at bounding box center [410, 302] width 108 height 15
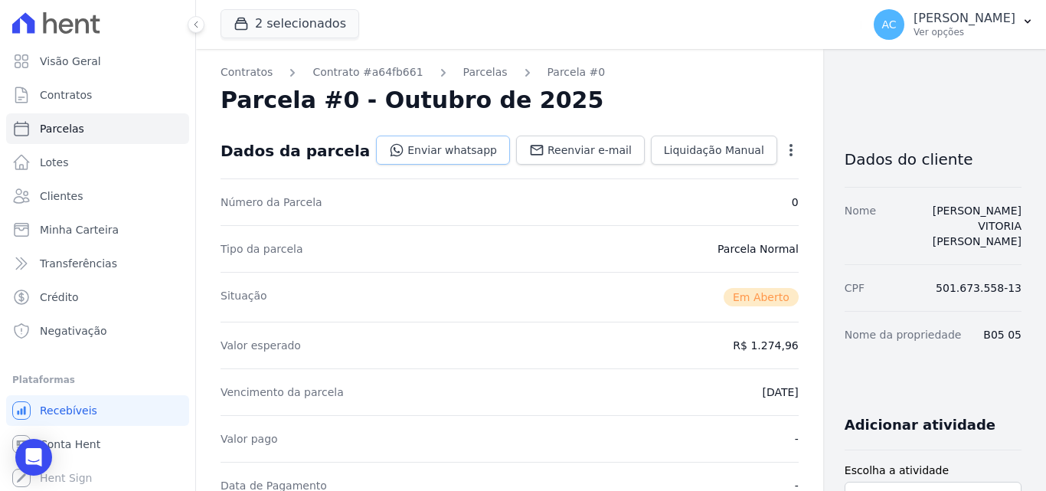
click at [420, 146] on link "Enviar whatsapp" at bounding box center [443, 150] width 134 height 29
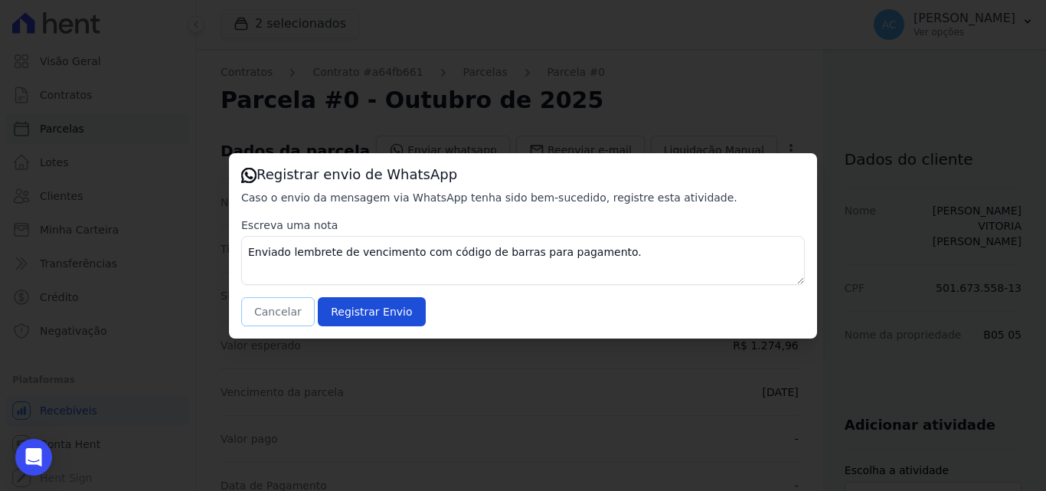
click at [273, 313] on button "Cancelar" at bounding box center [278, 311] width 74 height 29
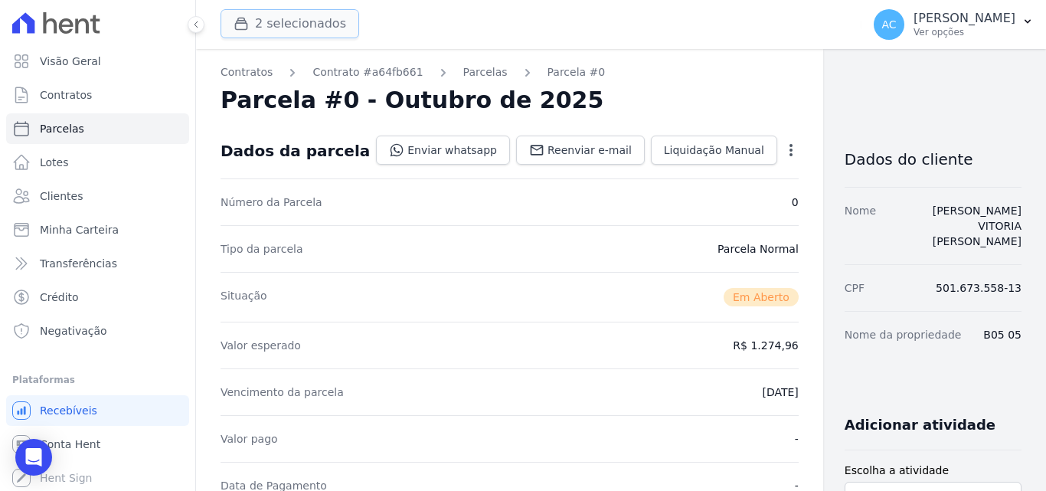
click at [295, 23] on button "2 selecionados" at bounding box center [290, 23] width 139 height 29
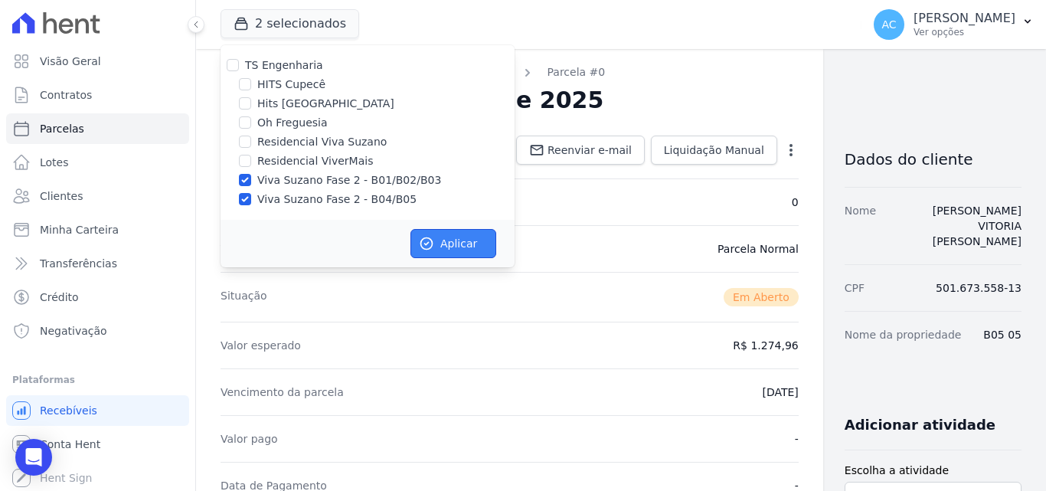
click at [454, 244] on button "Aplicar" at bounding box center [454, 243] width 86 height 29
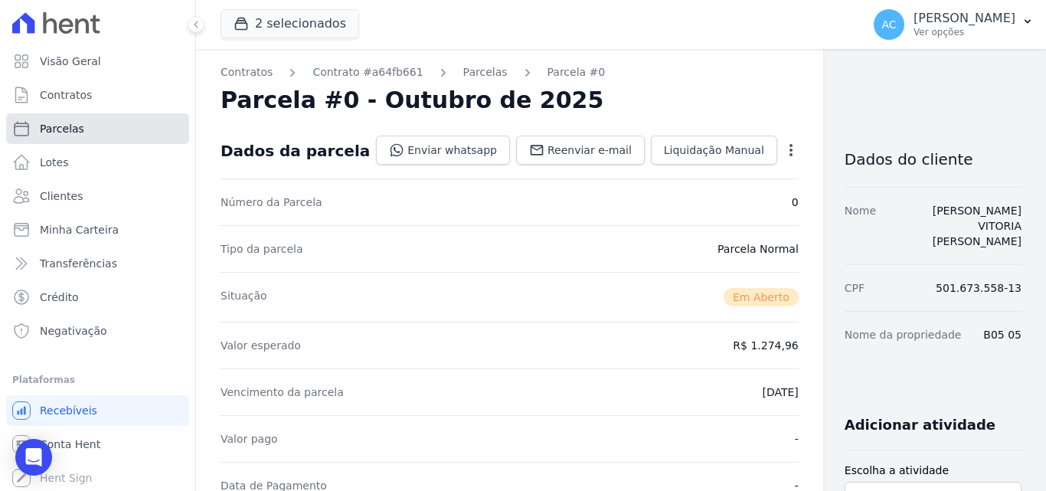
click at [106, 136] on link "Parcelas" at bounding box center [97, 128] width 183 height 31
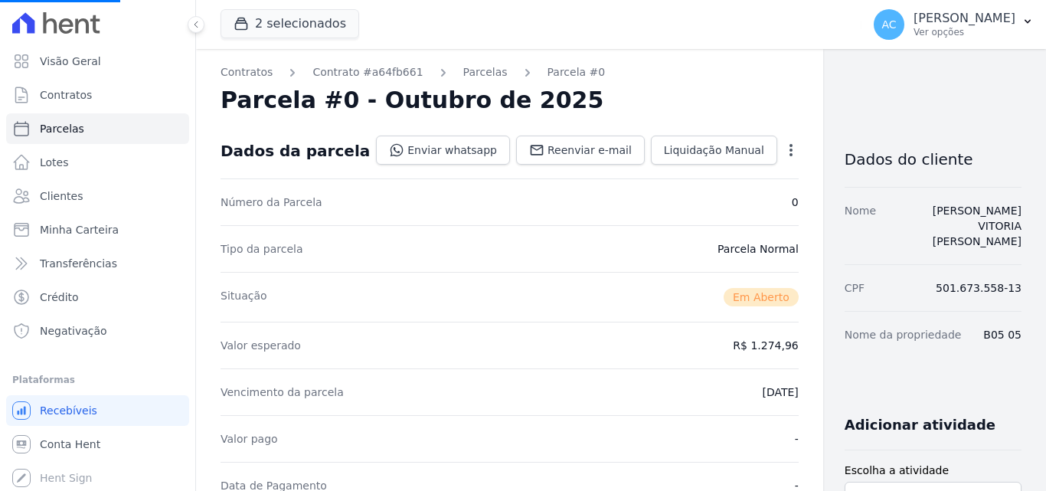
select select
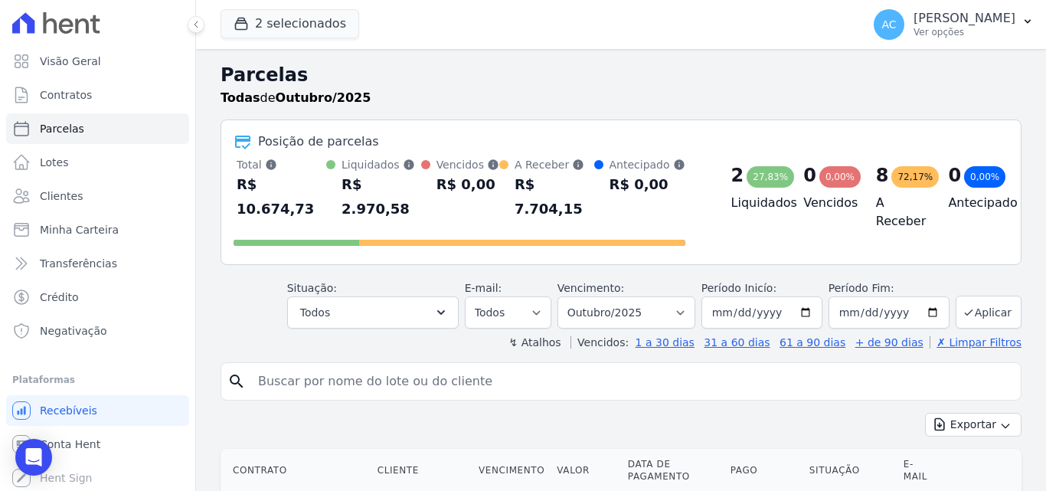
click at [347, 366] on input "search" at bounding box center [632, 381] width 766 height 31
type input "b01 23"
select select
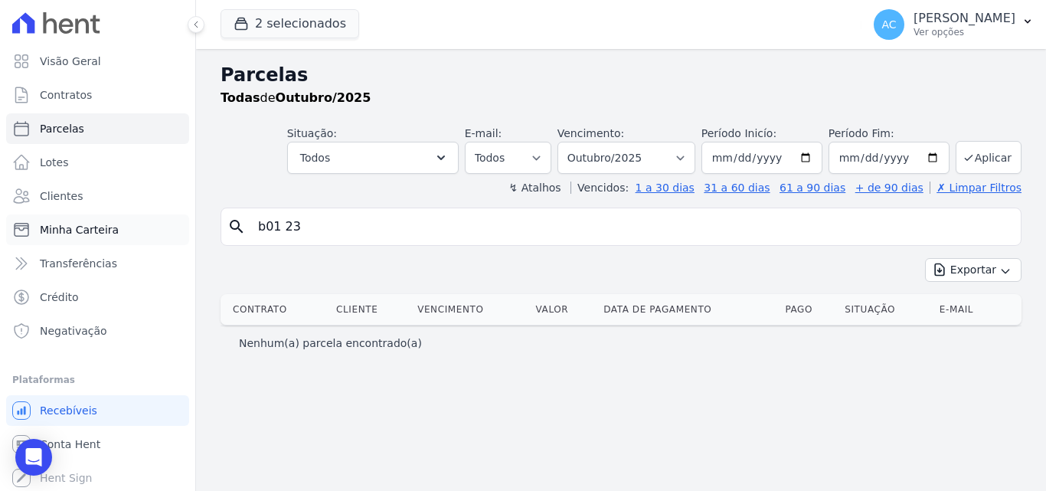
drag, startPoint x: 353, startPoint y: 222, endPoint x: 137, endPoint y: 222, distance: 216.0
click at [137, 222] on div "Visão Geral Contratos [GEOGRAPHIC_DATA] Lotes Clientes Minha Carteira Transferê…" at bounding box center [523, 245] width 1046 height 491
click at [83, 196] on link "Clientes" at bounding box center [97, 196] width 183 height 31
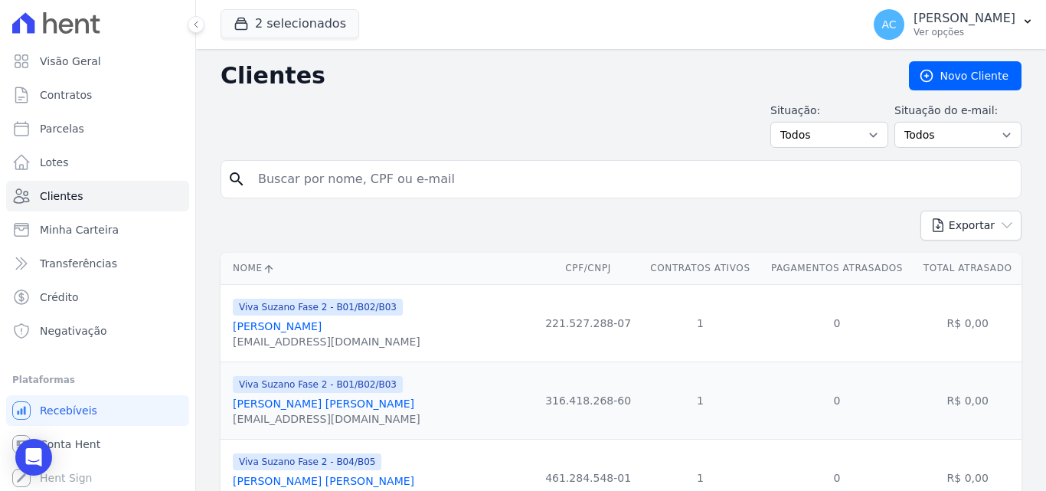
click at [411, 176] on input "search" at bounding box center [632, 179] width 766 height 31
type input "gleica"
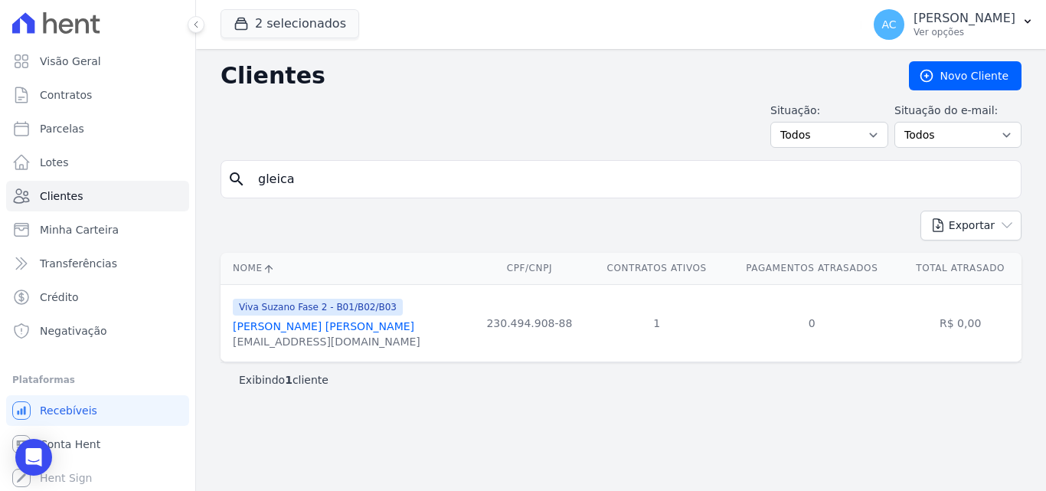
click at [340, 329] on link "[PERSON_NAME] [PERSON_NAME]" at bounding box center [324, 326] width 182 height 12
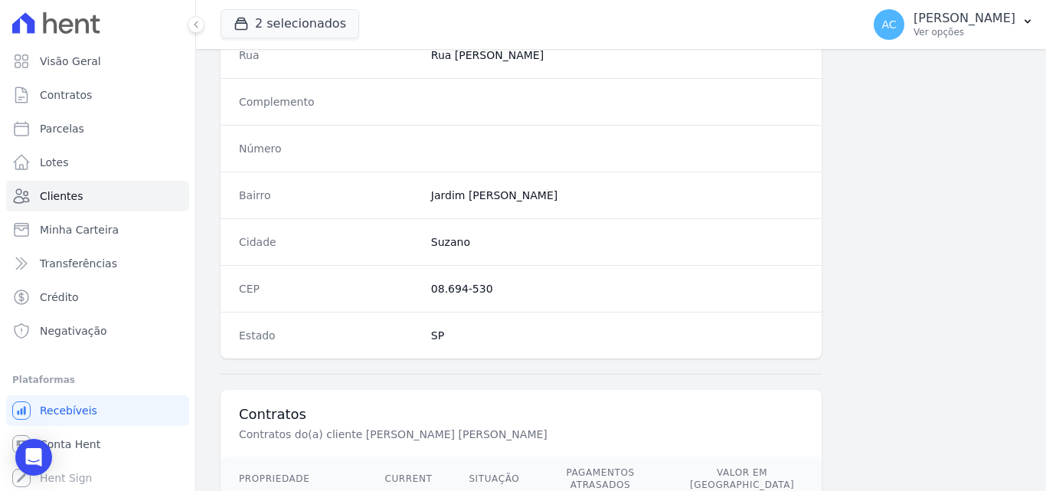
scroll to position [919, 0]
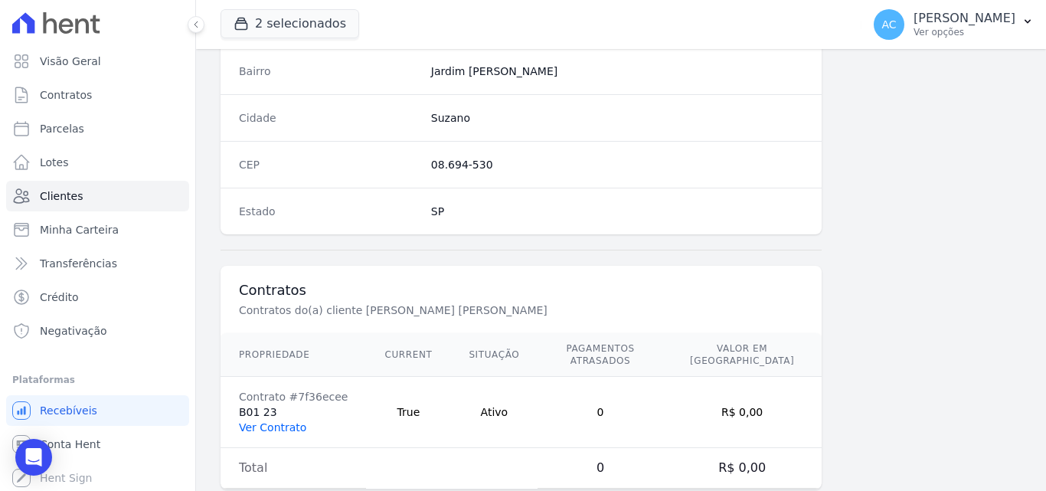
click at [280, 421] on link "Ver Contrato" at bounding box center [272, 427] width 67 height 12
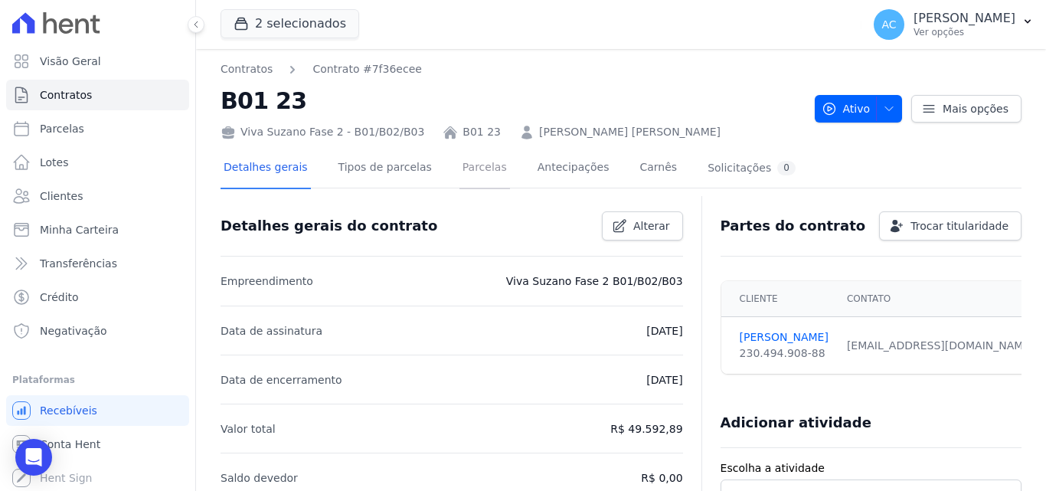
click at [473, 171] on link "Parcelas" at bounding box center [485, 169] width 51 height 41
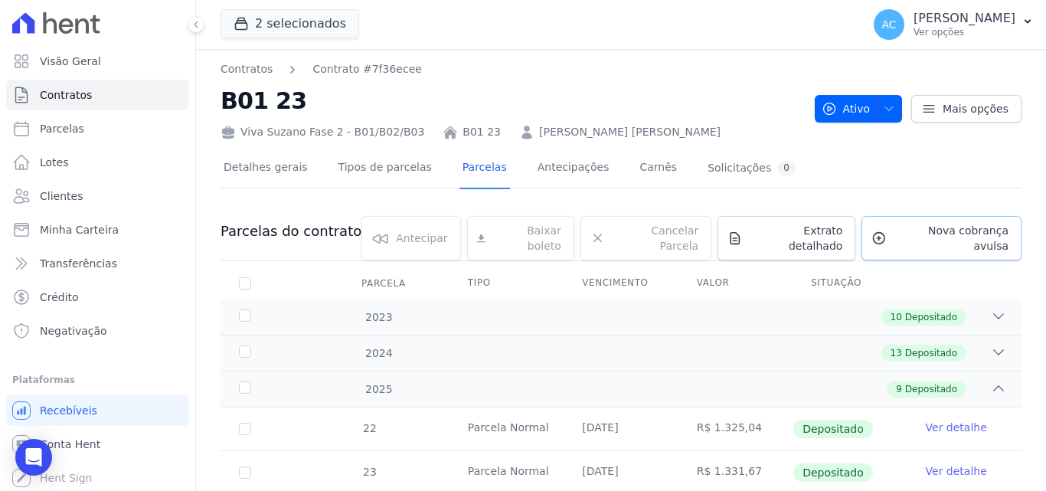
click at [912, 238] on span "Nova cobrança avulsa" at bounding box center [951, 238] width 116 height 31
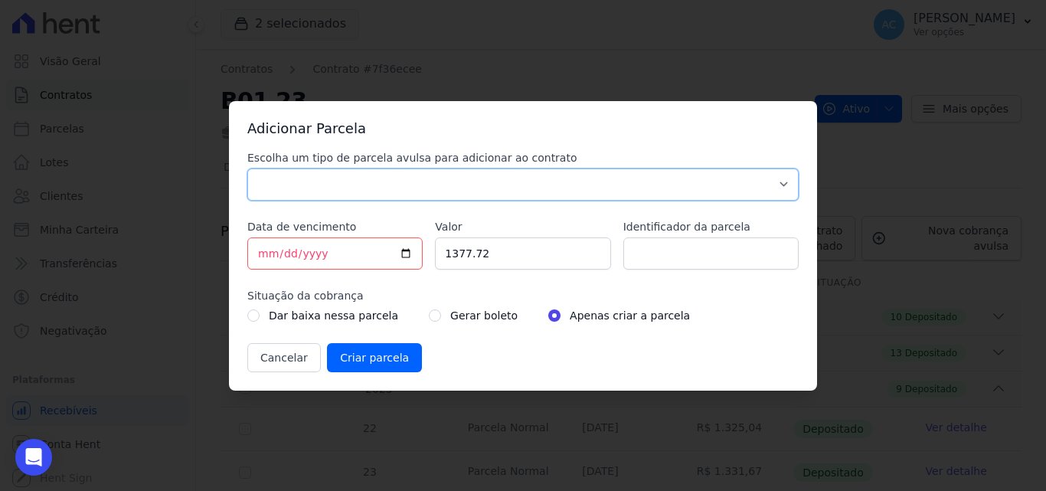
click at [359, 188] on select "Parcela Normal Sinal Caução Intercalada Chaves Pré Chaves Pós Chaves Taxas Quit…" at bounding box center [522, 184] width 551 height 32
select select "standard"
click at [247, 168] on select "Parcela Normal Sinal Caução Intercalada Chaves Pré Chaves Pós Chaves Taxas Quit…" at bounding box center [522, 184] width 551 height 32
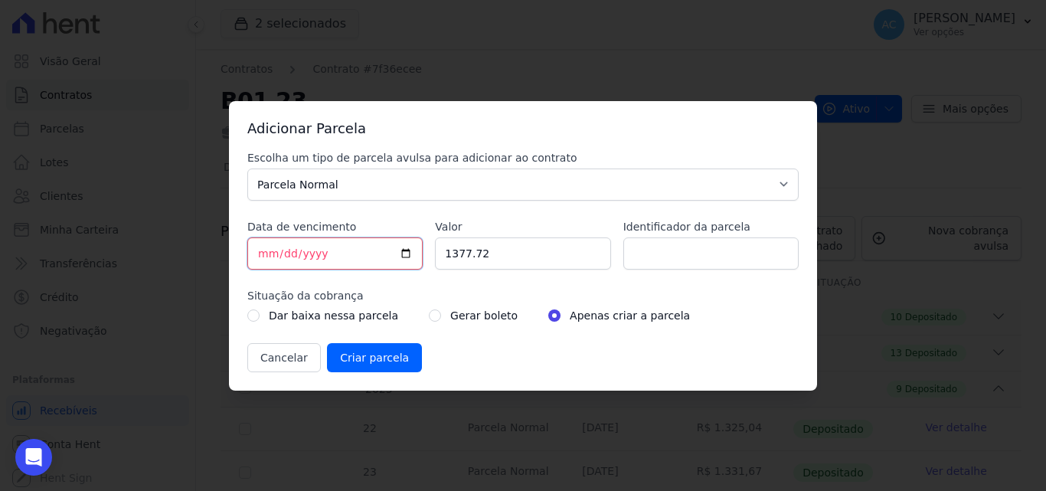
click at [262, 257] on input "[DATE]" at bounding box center [334, 253] width 175 height 32
type input "[DATE]"
drag, startPoint x: 509, startPoint y: 254, endPoint x: 282, endPoint y: 229, distance: 228.9
click at [231, 224] on div "Adicionar Parcela Escolha um tipo de parcela avulsa para adicionar ao contrato …" at bounding box center [523, 246] width 588 height 290
type input "1409.23"
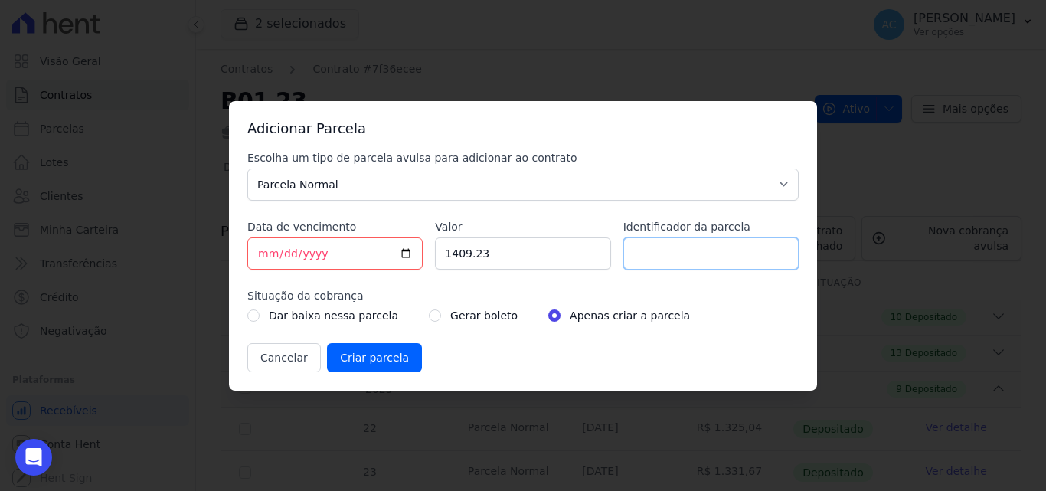
click at [685, 247] on input "Identificador da parcela" at bounding box center [710, 253] width 175 height 32
type input "10/25"
click at [373, 355] on input "Criar parcela" at bounding box center [374, 357] width 95 height 29
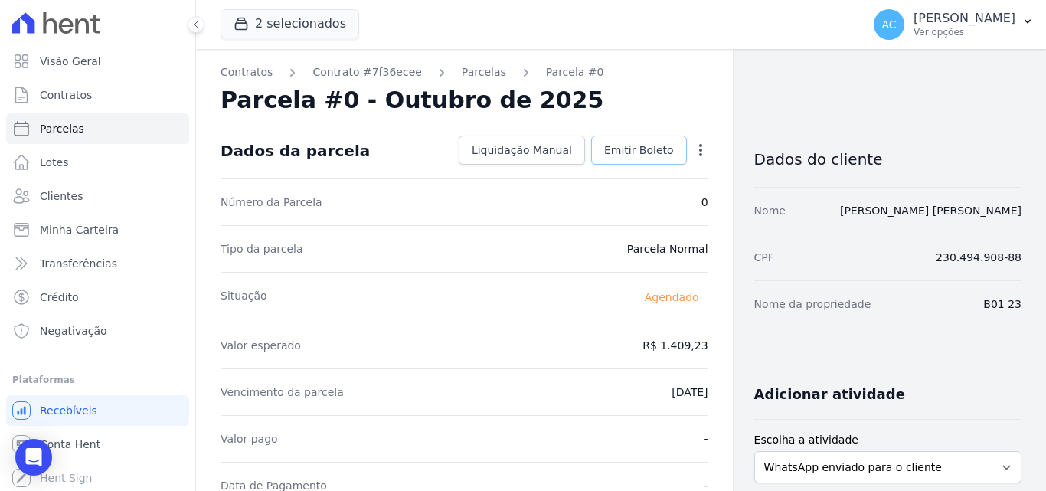
click at [620, 153] on span "Emitir Boleto" at bounding box center [639, 149] width 70 height 15
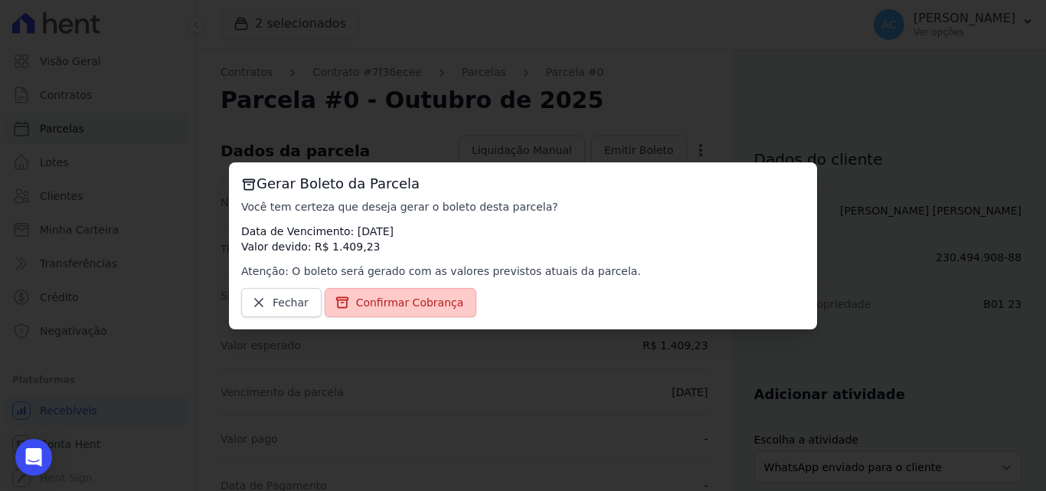
click at [429, 302] on span "Confirmar Cobrança" at bounding box center [410, 302] width 108 height 15
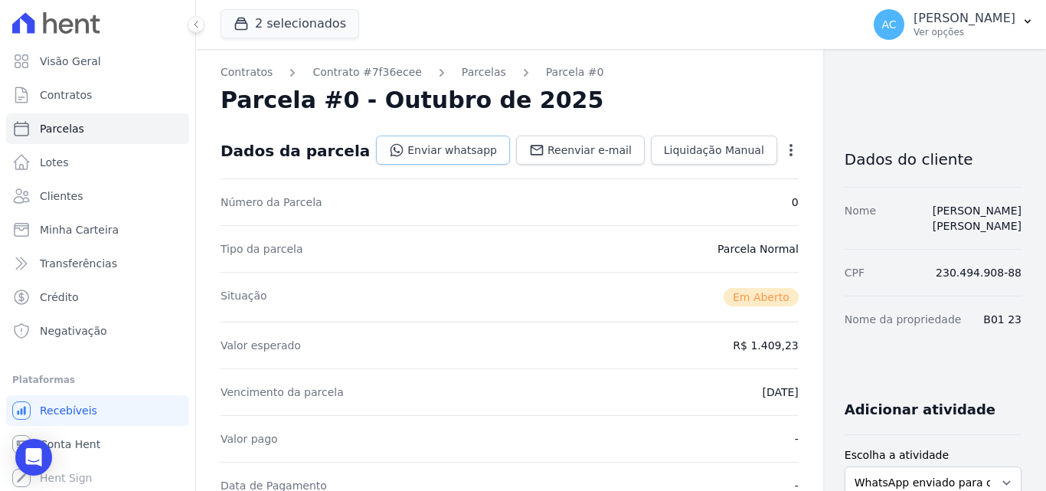
click at [380, 162] on link "Enviar whatsapp" at bounding box center [443, 150] width 134 height 29
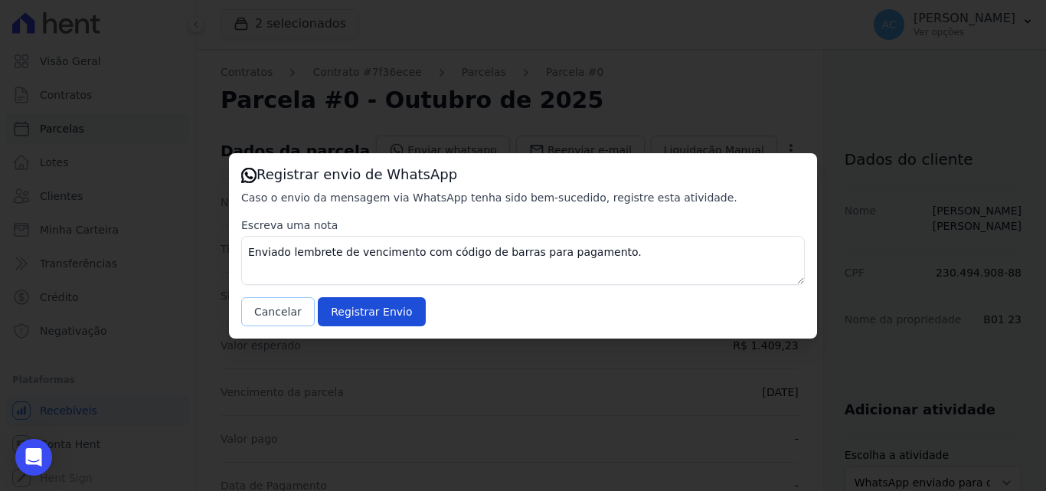
click at [278, 324] on button "Cancelar" at bounding box center [278, 311] width 74 height 29
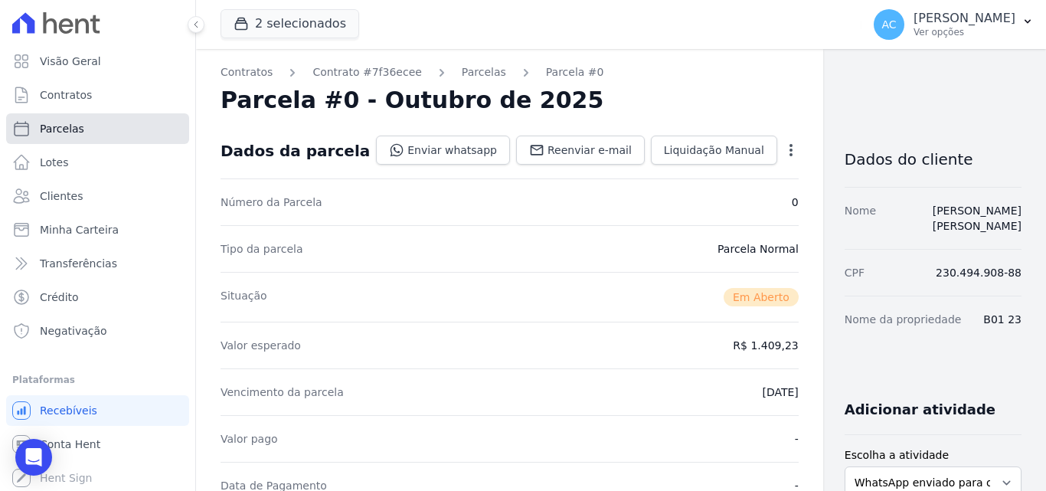
click at [77, 122] on span "Parcelas" at bounding box center [62, 128] width 44 height 15
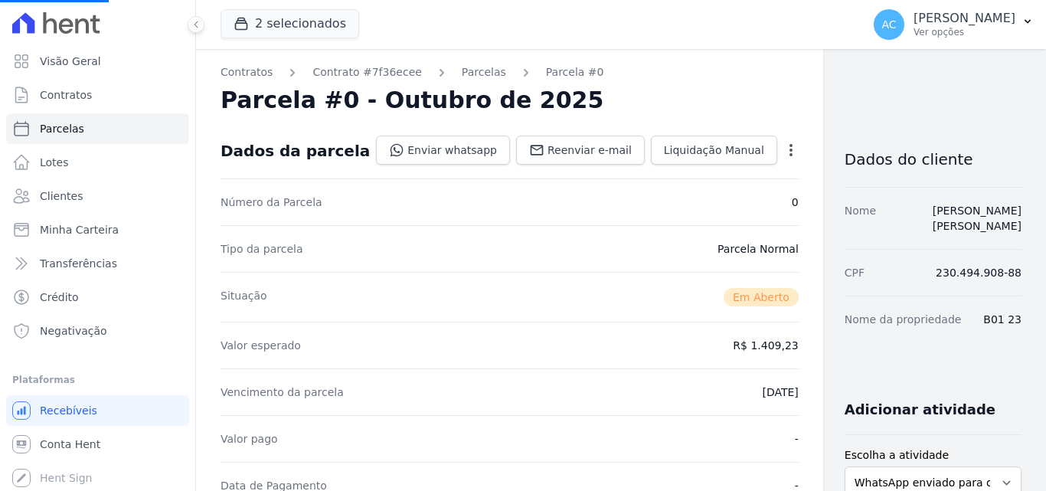
select select
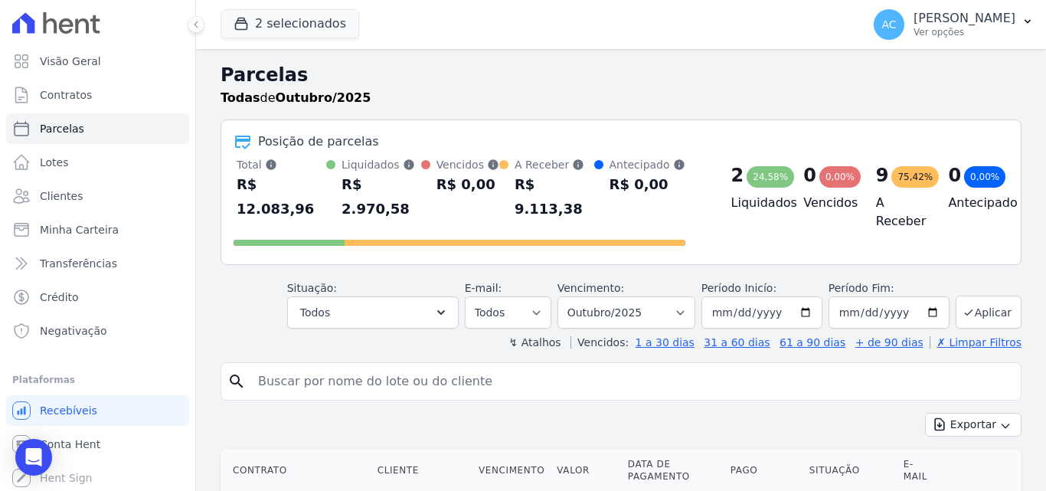
click at [355, 375] on input "search" at bounding box center [632, 381] width 766 height 31
type input "b04 14"
select select
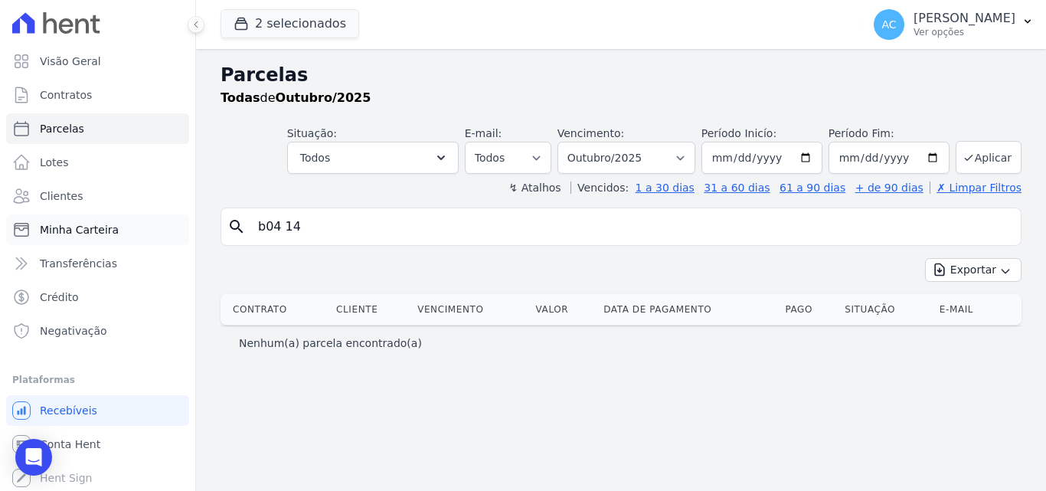
drag, startPoint x: 319, startPoint y: 228, endPoint x: 175, endPoint y: 218, distance: 143.6
click at [175, 218] on div "Visão Geral Contratos [GEOGRAPHIC_DATA] Lotes Clientes Minha Carteira Transferê…" at bounding box center [523, 245] width 1046 height 491
click at [104, 201] on link "Clientes" at bounding box center [97, 196] width 183 height 31
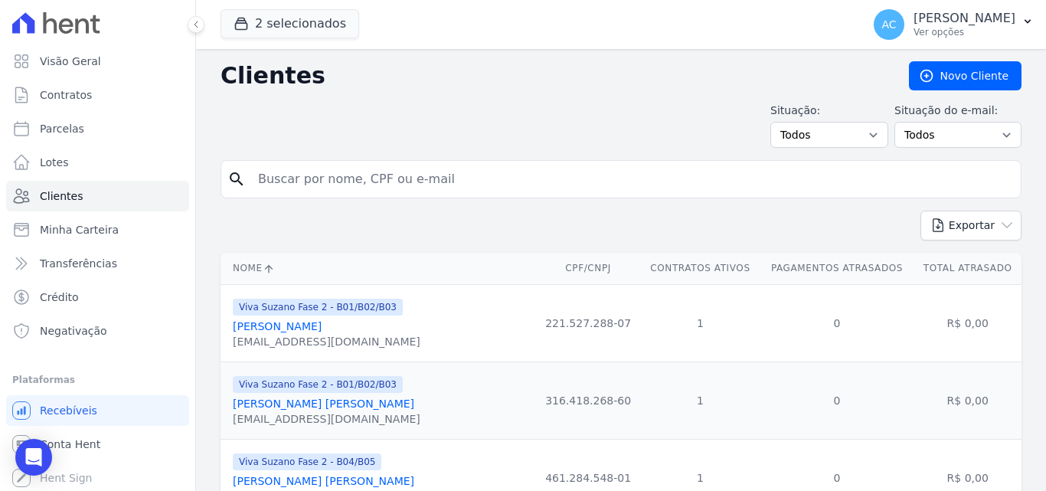
click at [440, 187] on input "search" at bounding box center [632, 179] width 766 height 31
paste input "[PERSON_NAME] [PERSON_NAME]"
type input "[PERSON_NAME] [PERSON_NAME]"
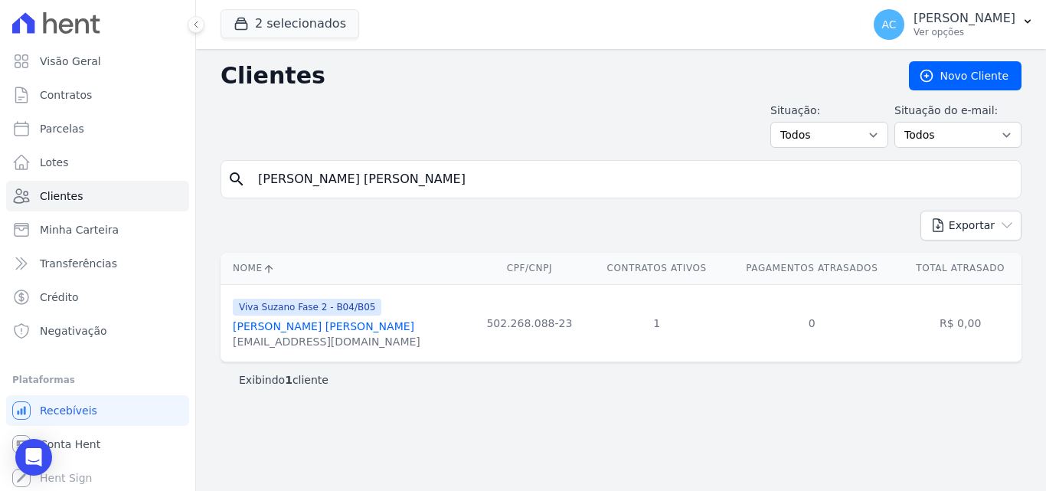
click at [339, 329] on link "[PERSON_NAME] [PERSON_NAME]" at bounding box center [324, 326] width 182 height 12
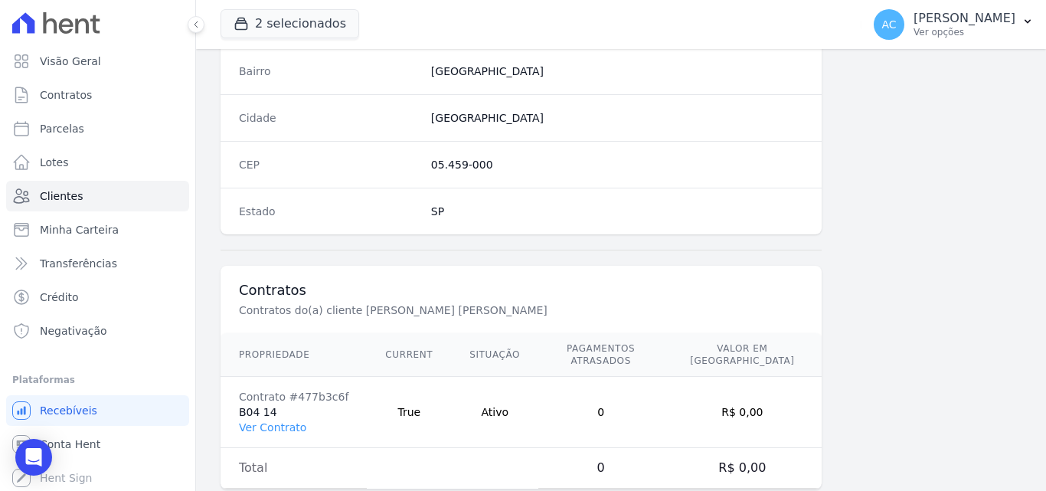
scroll to position [942, 0]
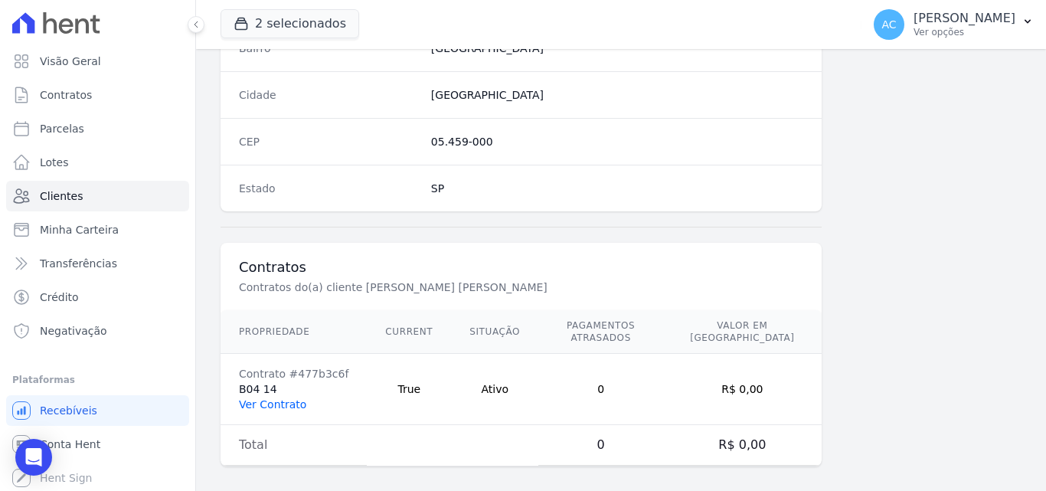
click at [276, 398] on link "Ver Contrato" at bounding box center [272, 404] width 67 height 12
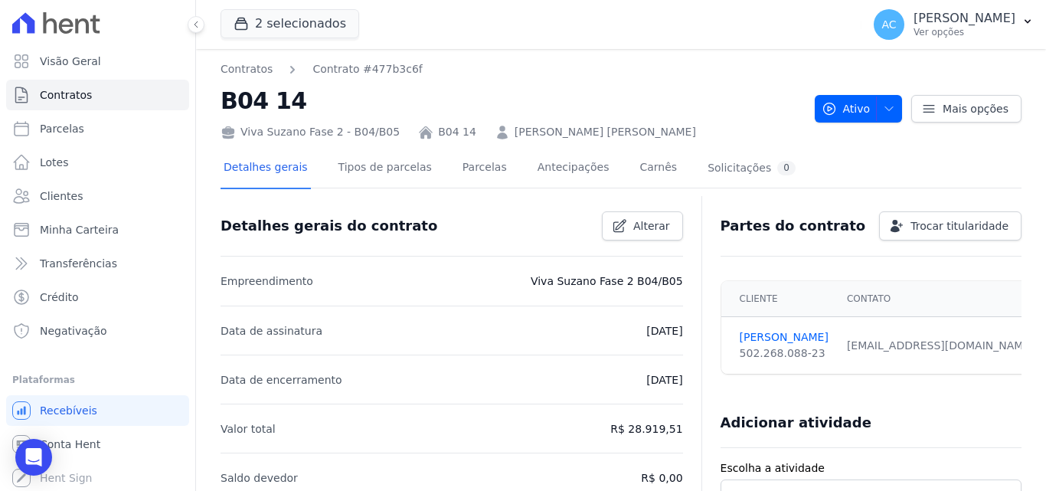
click at [502, 166] on div "Detalhes gerais Tipos de parcelas [GEOGRAPHIC_DATA] Antecipações [PERSON_NAME] …" at bounding box center [510, 169] width 578 height 41
click at [483, 166] on link "Parcelas" at bounding box center [485, 169] width 51 height 41
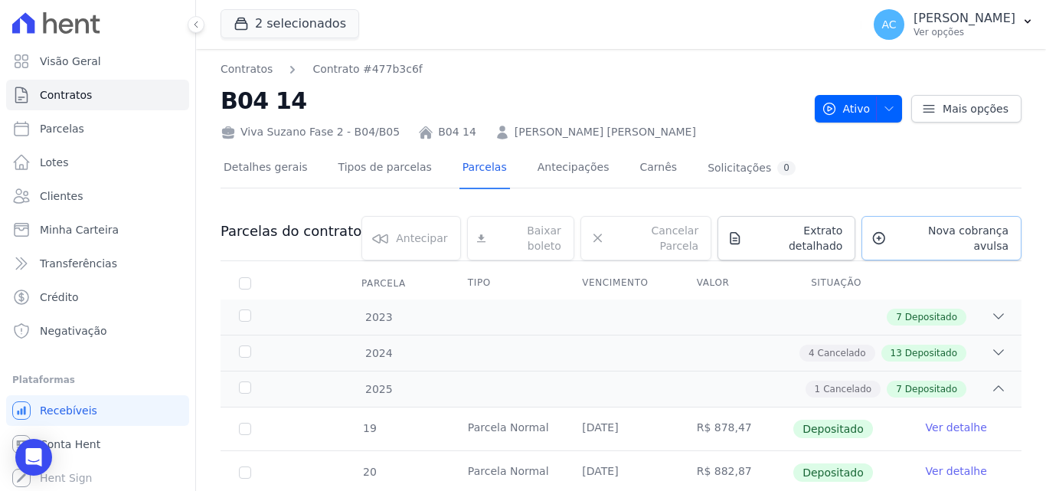
click at [918, 226] on span "Nova cobrança avulsa" at bounding box center [951, 238] width 116 height 31
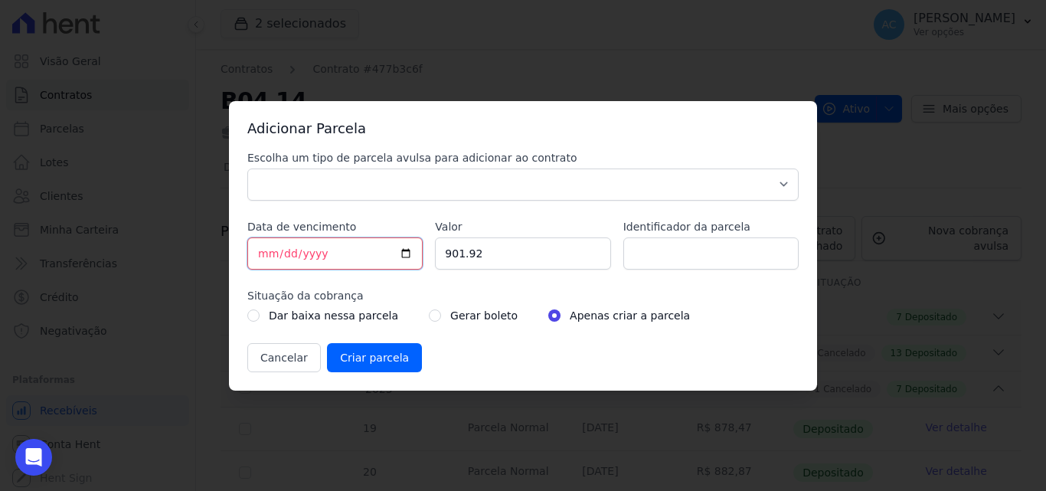
click at [257, 249] on input "[DATE]" at bounding box center [334, 253] width 175 height 32
type input "[DATE]"
click at [489, 202] on div "Escolha um tipo de parcela avulsa para adicionar ao contrato Parcela Normal Sin…" at bounding box center [522, 261] width 551 height 222
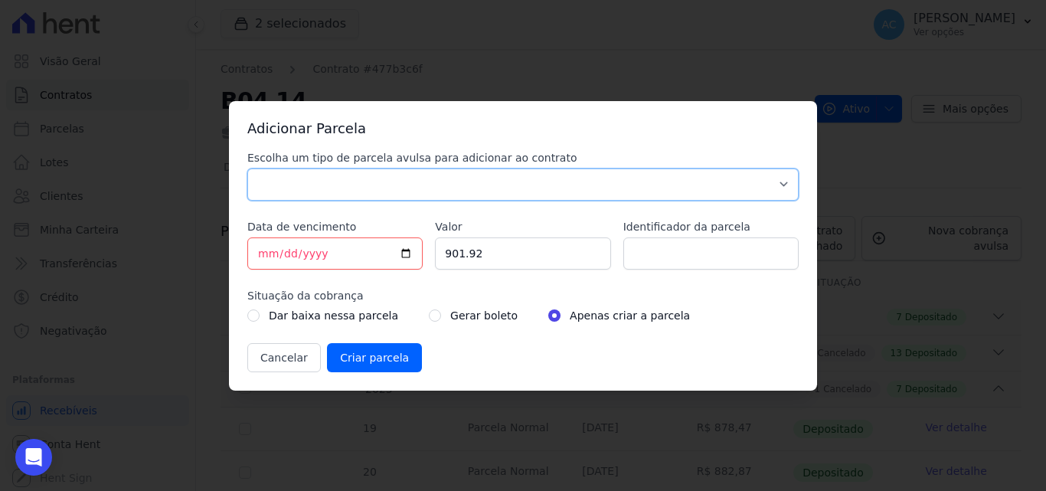
click at [500, 184] on select "Parcela Normal Sinal Caução Intercalada Chaves Pré Chaves Pós Chaves Taxas Quit…" at bounding box center [522, 184] width 551 height 32
select select "standard"
click at [247, 168] on select "Parcela Normal Sinal Caução Intercalada Chaves Pré Chaves Pós Chaves Taxas Quit…" at bounding box center [522, 184] width 551 height 32
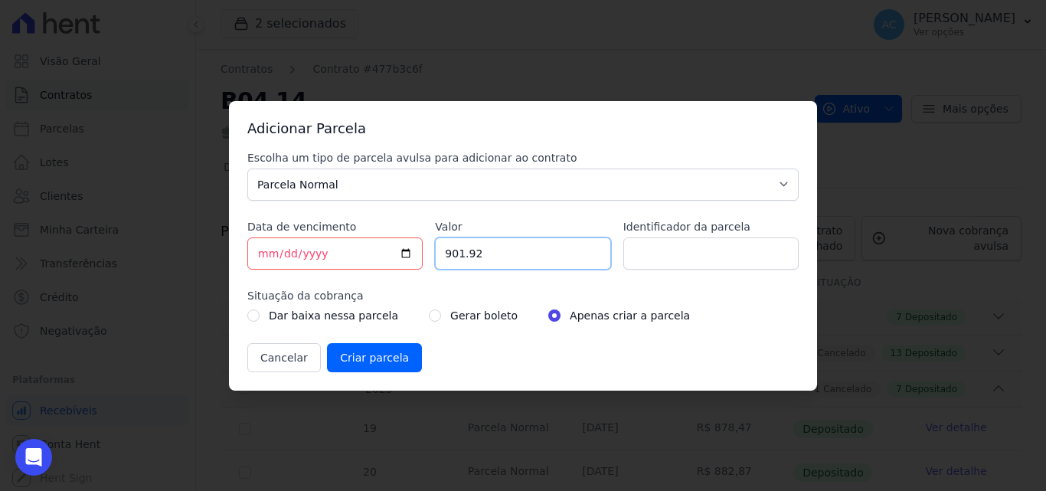
drag, startPoint x: 515, startPoint y: 254, endPoint x: 376, endPoint y: 238, distance: 140.3
click at [376, 238] on div "Escolha um tipo de parcela avulsa para adicionar ao contrato Parcela Normal Sin…" at bounding box center [522, 261] width 551 height 222
type input "1238.70"
click at [671, 257] on input "Identificador da parcela" at bounding box center [710, 253] width 175 height 32
type input "10/25"
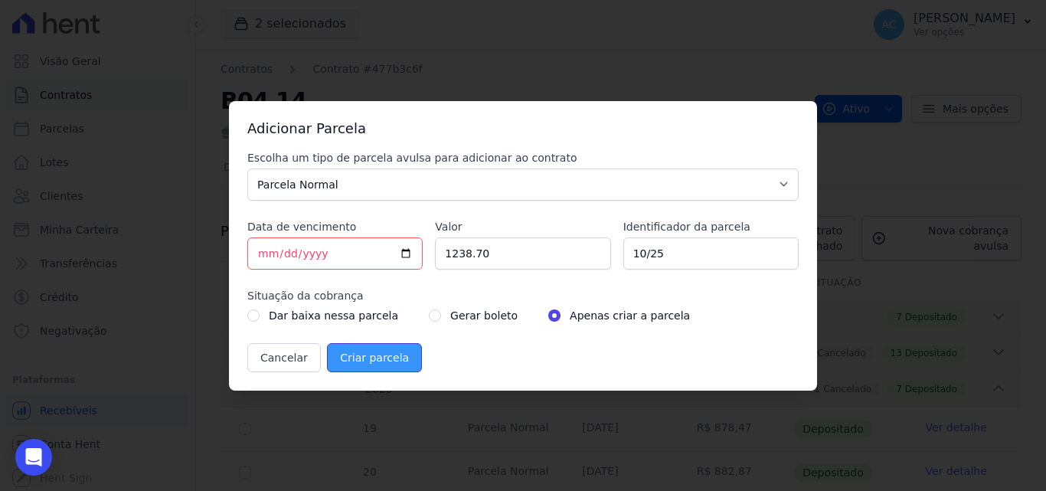
click at [362, 363] on input "Criar parcela" at bounding box center [374, 357] width 95 height 29
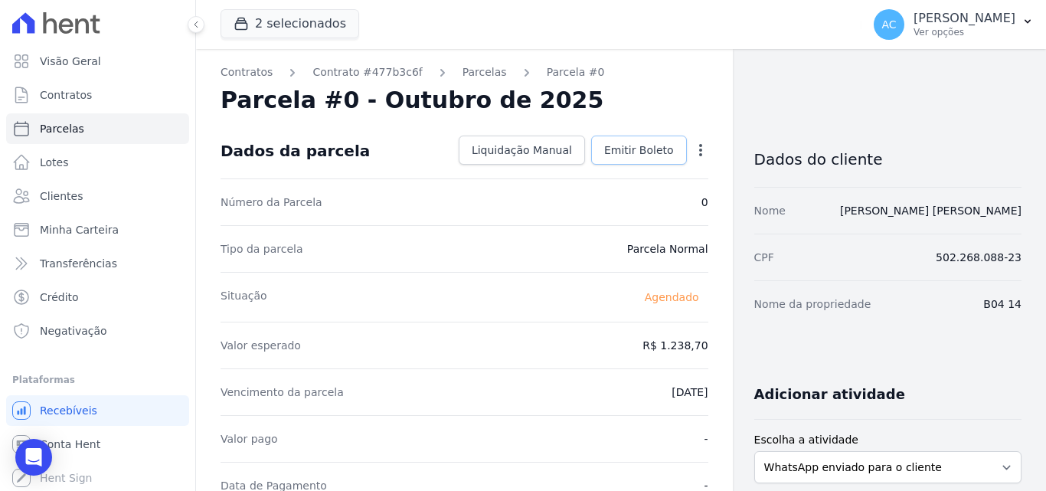
click at [647, 158] on link "Emitir Boleto" at bounding box center [639, 150] width 96 height 29
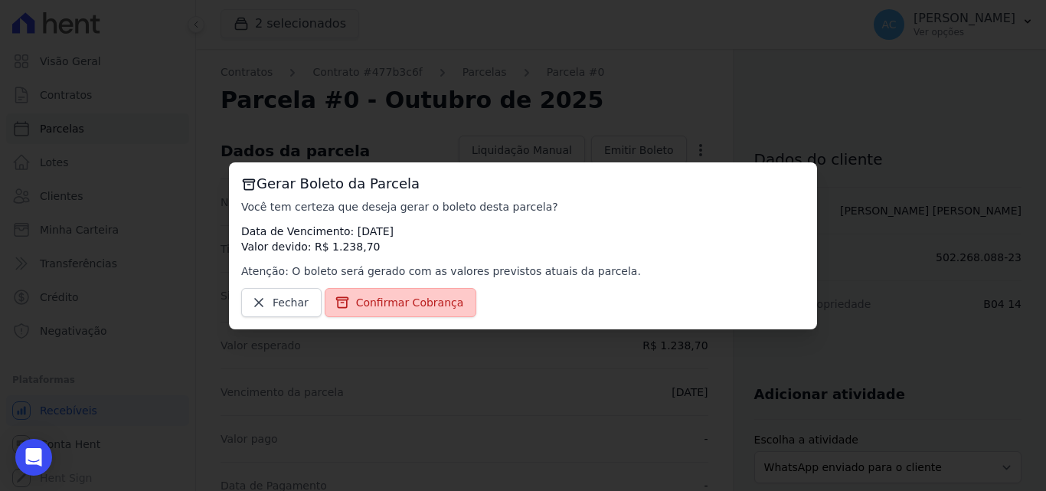
click at [420, 296] on span "Confirmar Cobrança" at bounding box center [410, 302] width 108 height 15
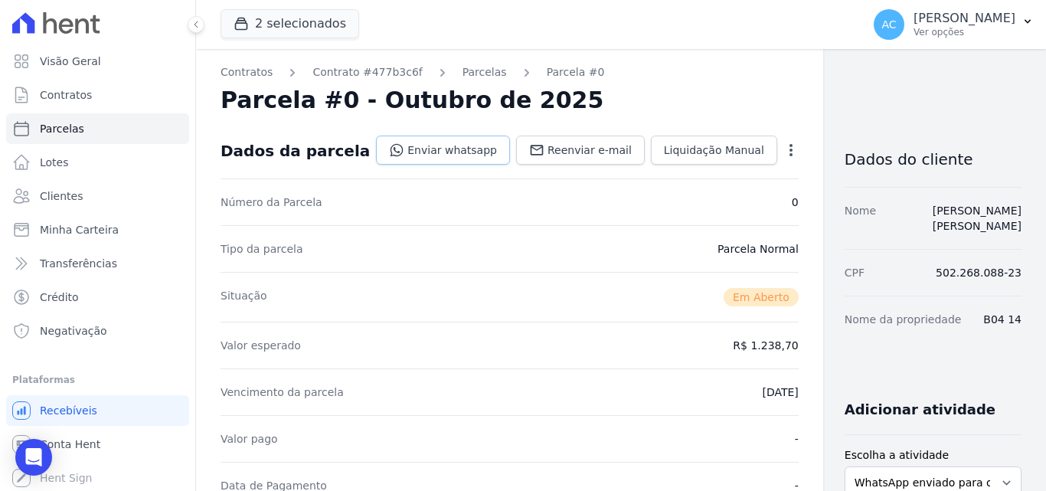
click at [399, 160] on link "Enviar whatsapp" at bounding box center [443, 150] width 134 height 29
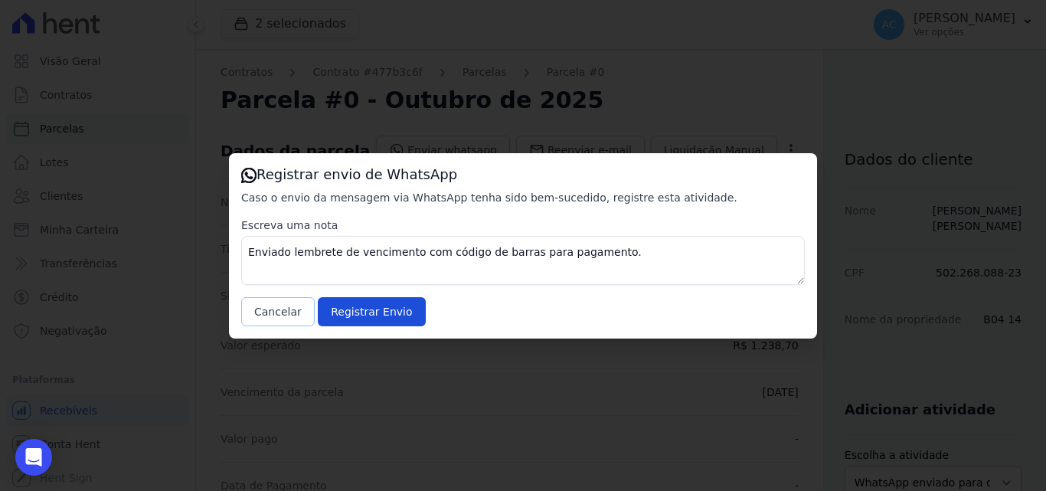
click at [270, 309] on button "Cancelar" at bounding box center [278, 311] width 74 height 29
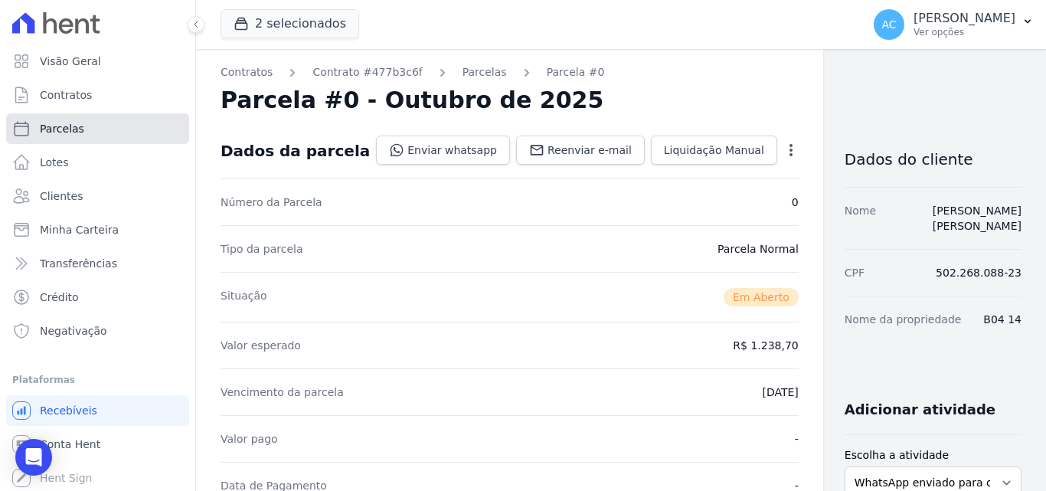
click at [93, 123] on link "Parcelas" at bounding box center [97, 128] width 183 height 31
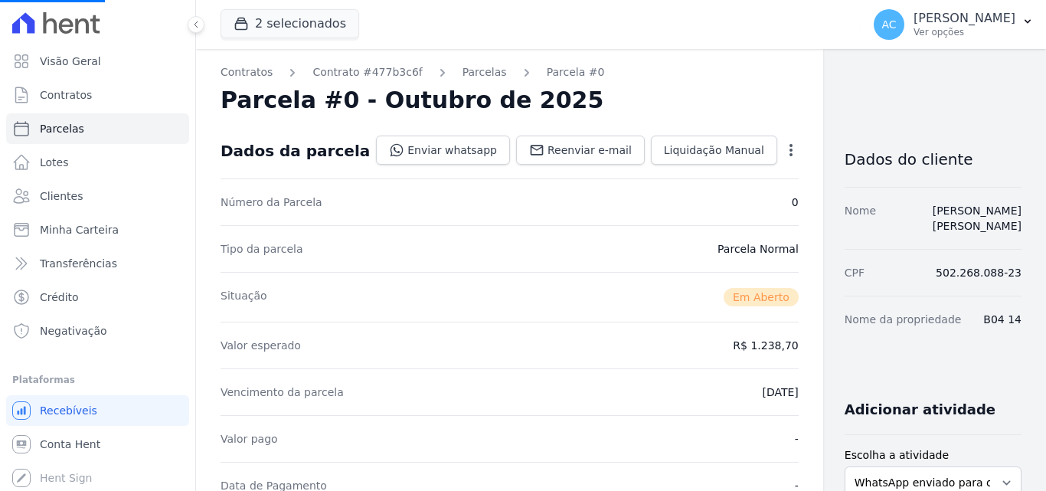
select select
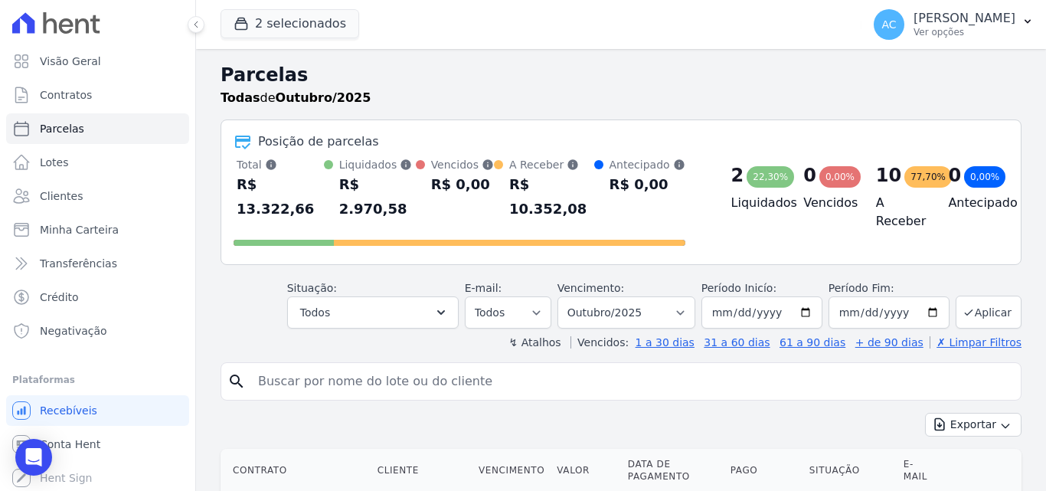
click at [341, 366] on input "search" at bounding box center [632, 381] width 766 height 31
type input "b02 38"
select select
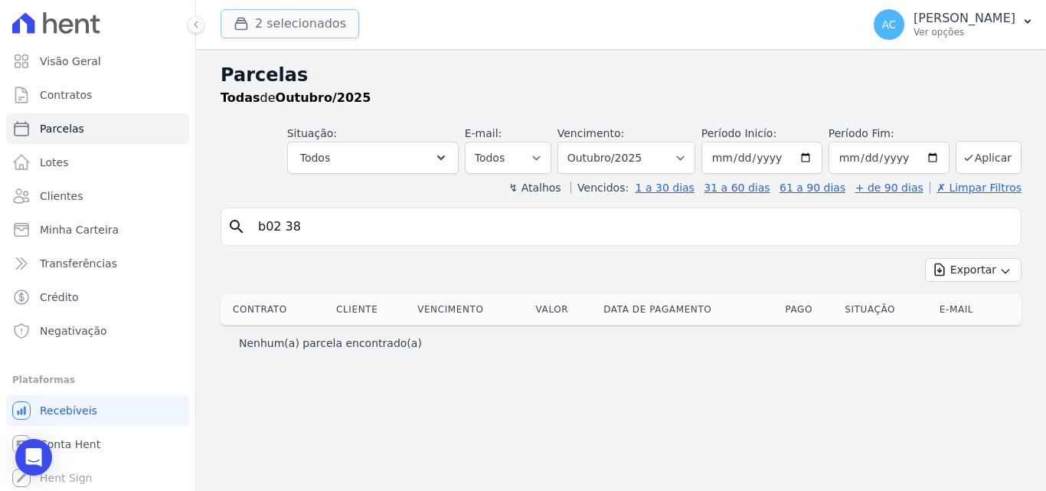
click at [298, 22] on button "2 selecionados" at bounding box center [290, 23] width 139 height 29
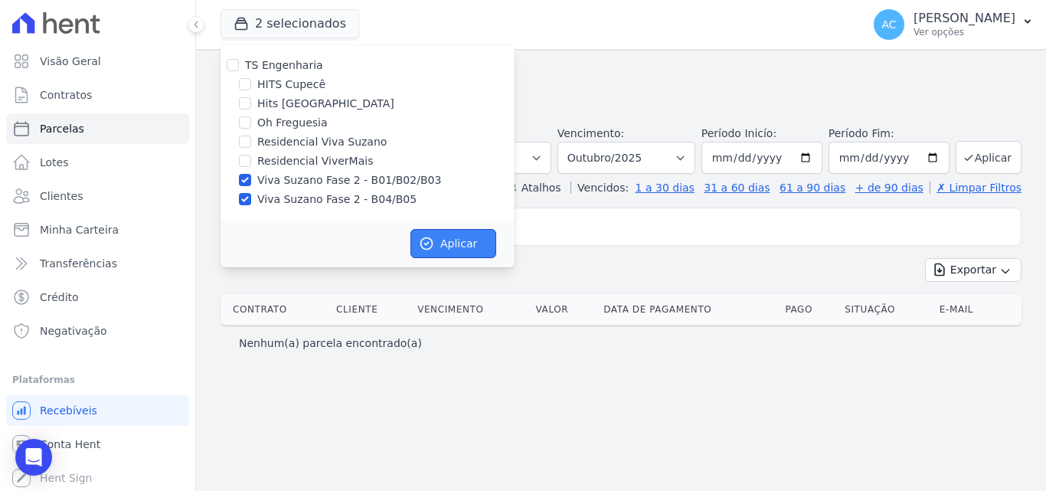
click at [439, 242] on button "Aplicar" at bounding box center [454, 243] width 86 height 29
click at [79, 204] on link "Clientes" at bounding box center [97, 196] width 183 height 31
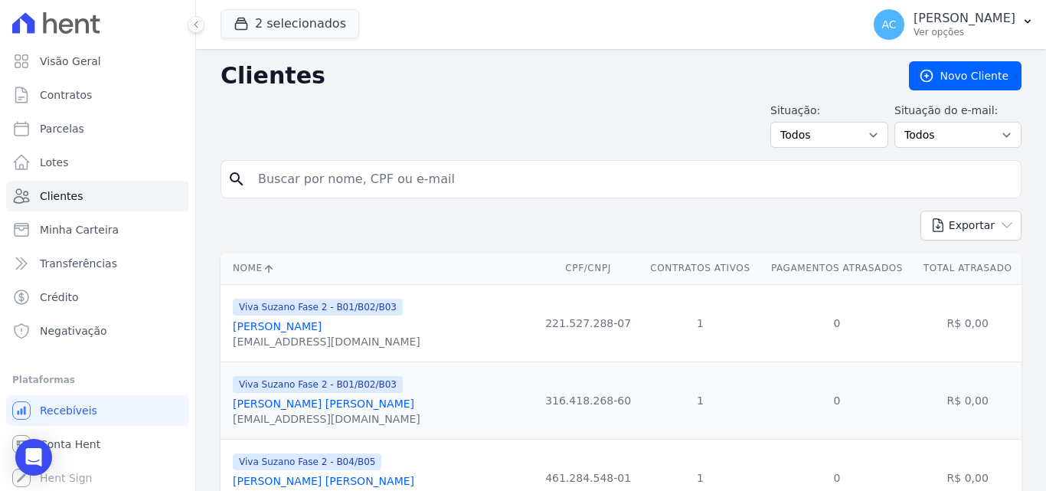
paste input "[PERSON_NAME] [PERSON_NAME]"
type input "[PERSON_NAME] [PERSON_NAME]"
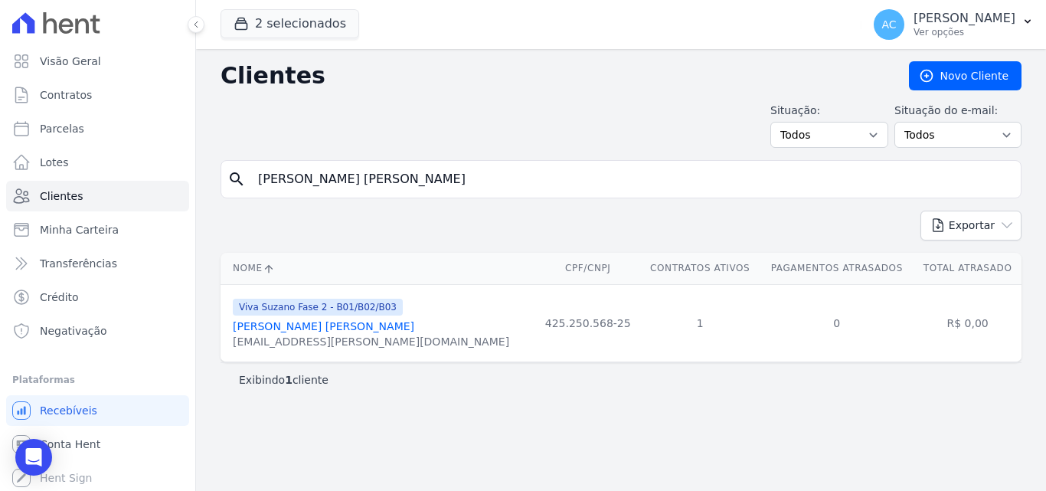
click at [378, 328] on link "[PERSON_NAME] [PERSON_NAME]" at bounding box center [324, 326] width 182 height 12
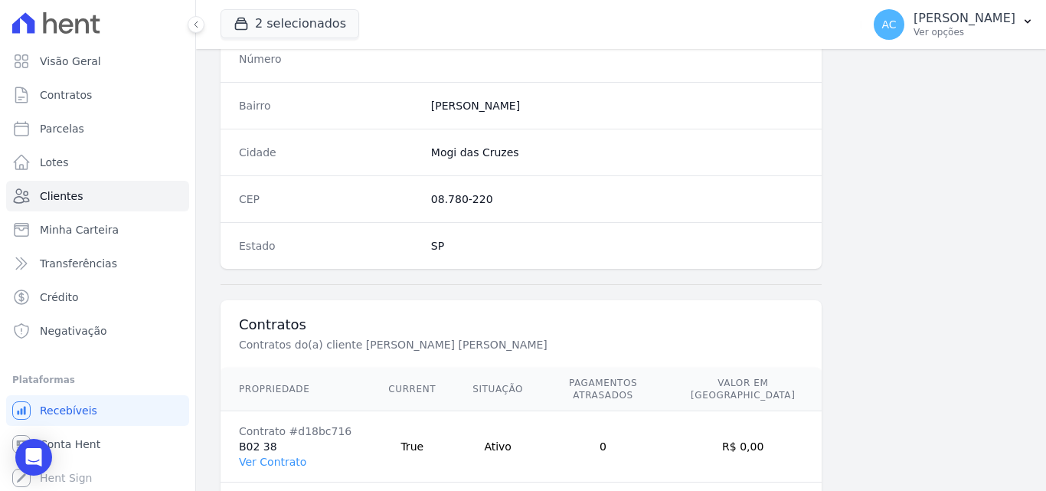
scroll to position [942, 0]
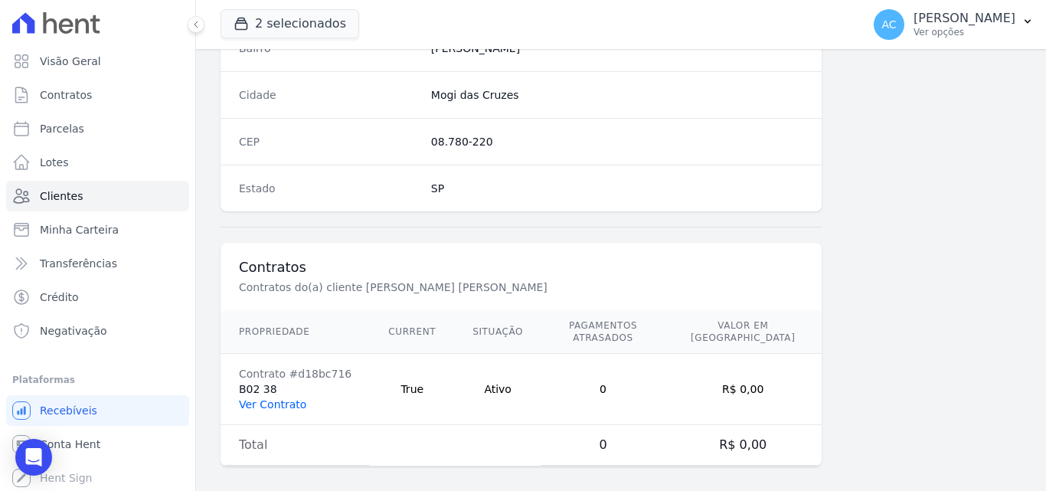
click at [283, 398] on link "Ver Contrato" at bounding box center [272, 404] width 67 height 12
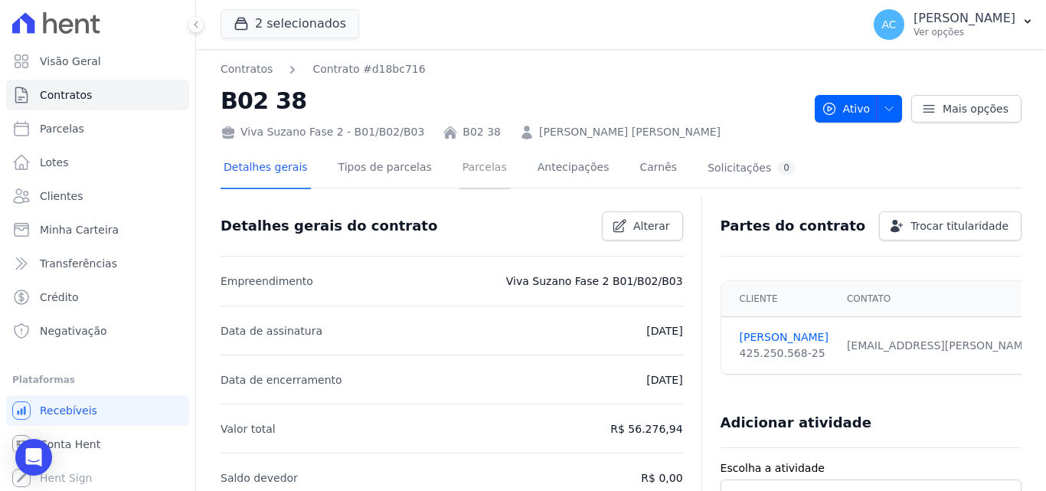
click at [460, 172] on link "Parcelas" at bounding box center [485, 169] width 51 height 41
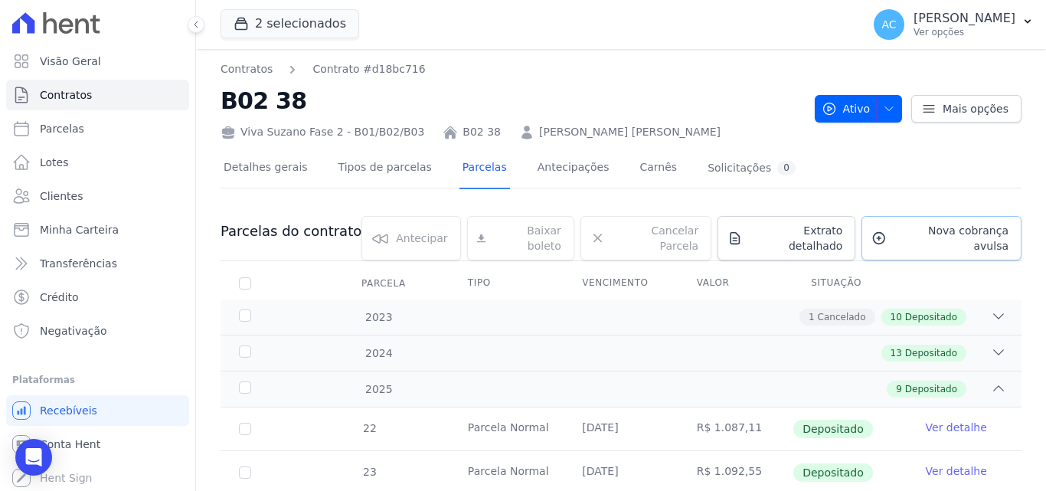
click at [927, 240] on link "Nova cobrança avulsa" at bounding box center [942, 238] width 160 height 44
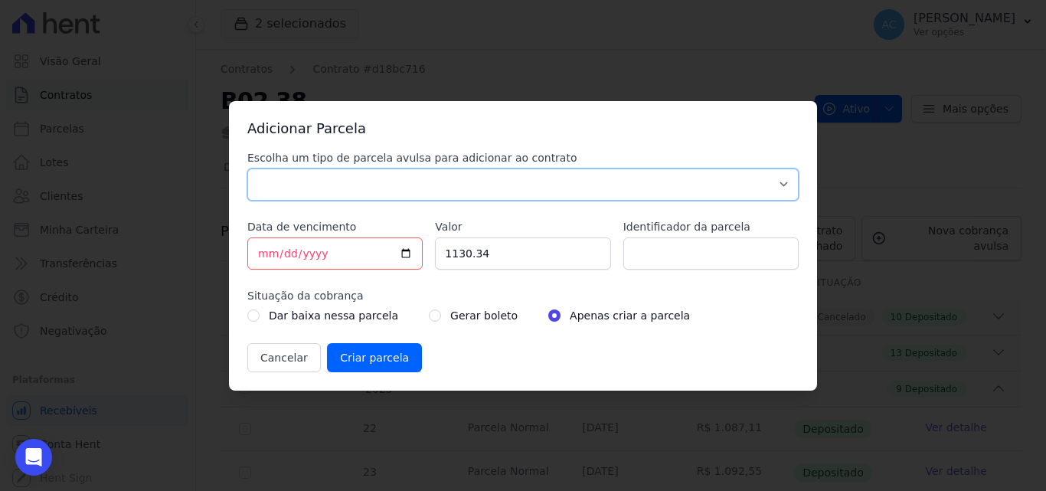
click at [411, 185] on select "Parcela Normal Sinal Caução Intercalada Chaves Pré Chaves Pós Chaves Taxas Quit…" at bounding box center [522, 184] width 551 height 32
select select "standard"
click at [247, 168] on select "Parcela Normal Sinal Caução Intercalada Chaves Pré Chaves Pós Chaves Taxas Quit…" at bounding box center [522, 184] width 551 height 32
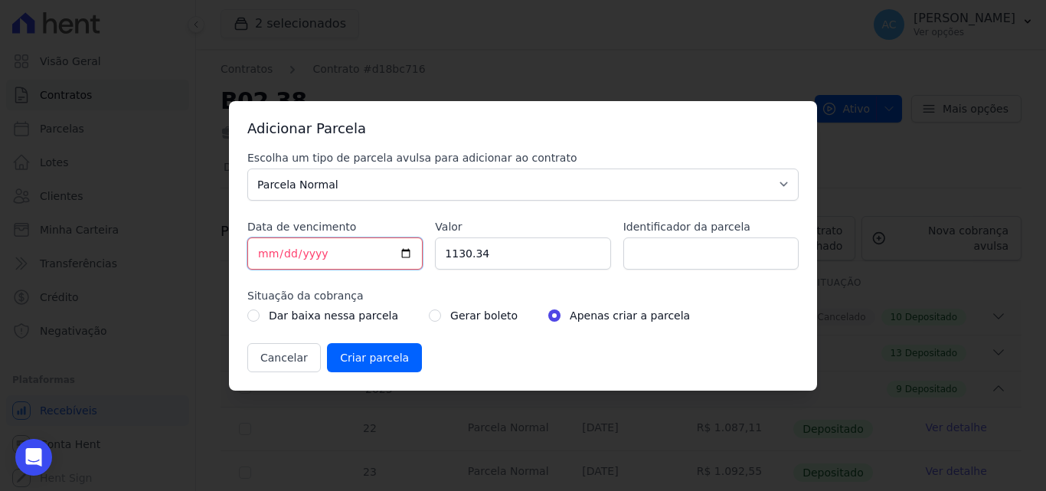
click at [260, 254] on input "[DATE]" at bounding box center [334, 253] width 175 height 32
type input "[DATE]"
drag, startPoint x: 521, startPoint y: 242, endPoint x: 413, endPoint y: 250, distance: 108.3
click at [413, 250] on div "Escolha um tipo de parcela avulsa para adicionar ao contrato Parcela Normal Sin…" at bounding box center [522, 261] width 551 height 222
type input "1156.18"
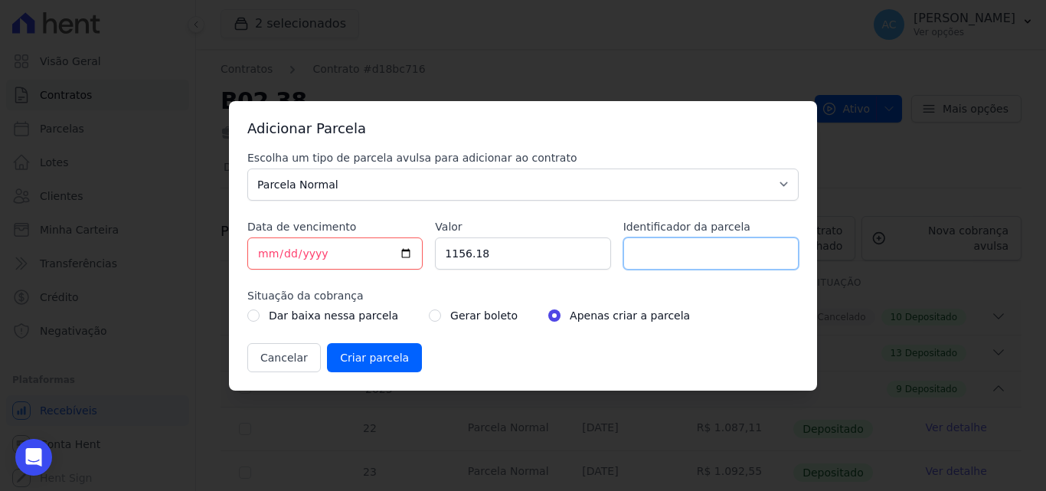
click at [654, 253] on input "Identificador da parcela" at bounding box center [710, 253] width 175 height 32
type input "10/25"
click at [364, 365] on input "Criar parcela" at bounding box center [374, 357] width 95 height 29
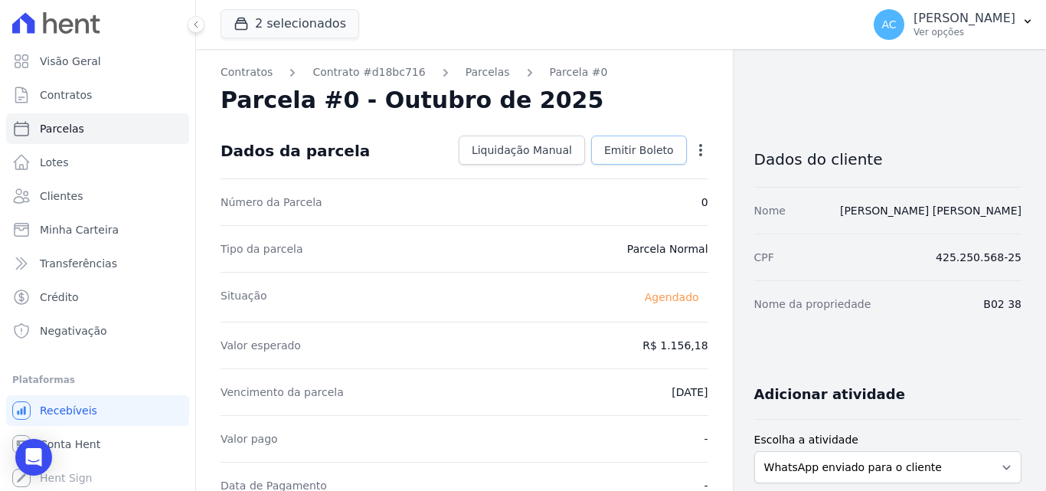
click at [643, 155] on span "Emitir Boleto" at bounding box center [639, 149] width 70 height 15
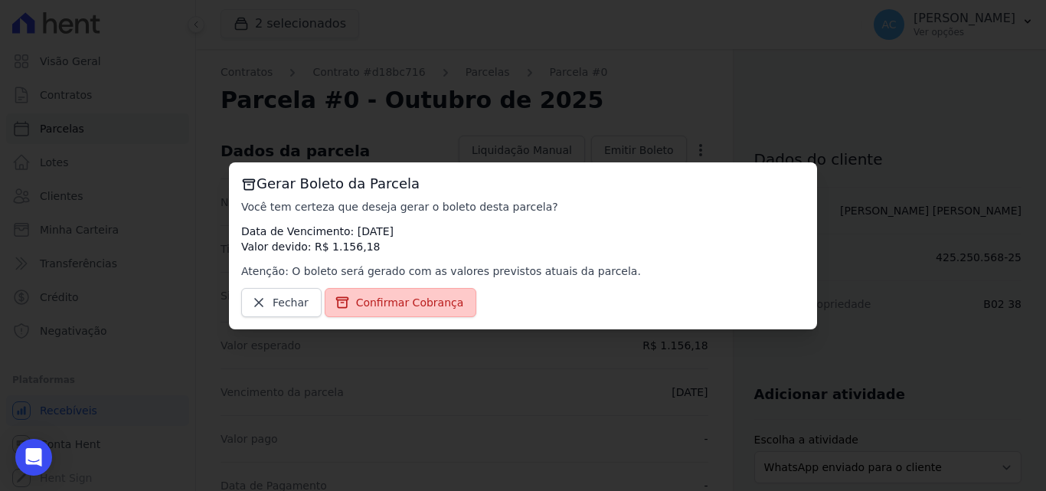
click at [417, 306] on span "Confirmar Cobrança" at bounding box center [410, 302] width 108 height 15
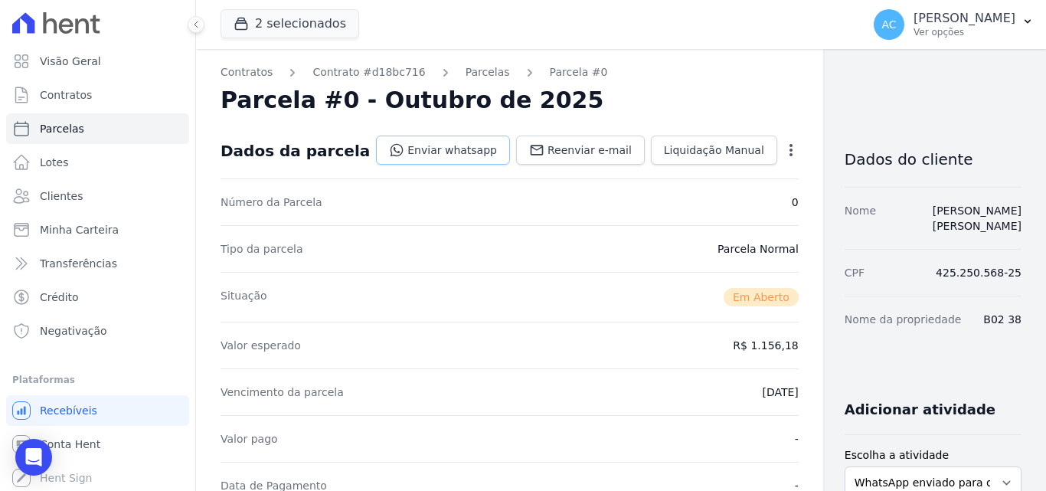
click at [398, 159] on link "Enviar whatsapp" at bounding box center [443, 150] width 134 height 29
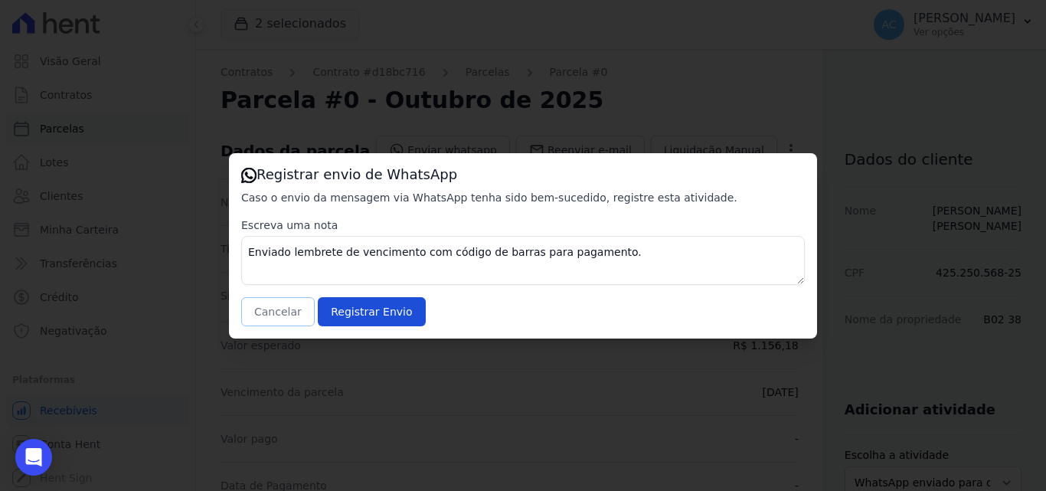
click at [266, 311] on button "Cancelar" at bounding box center [278, 311] width 74 height 29
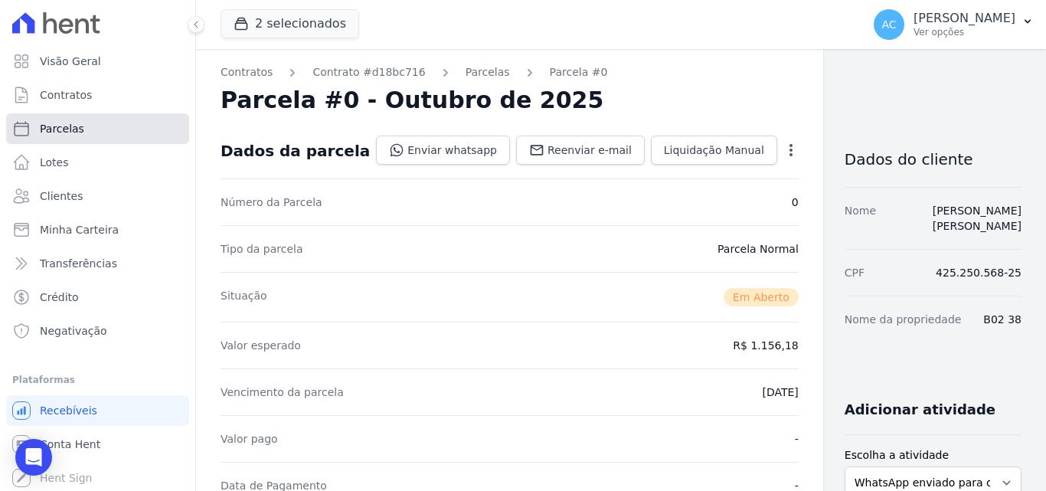
click at [90, 123] on link "Parcelas" at bounding box center [97, 128] width 183 height 31
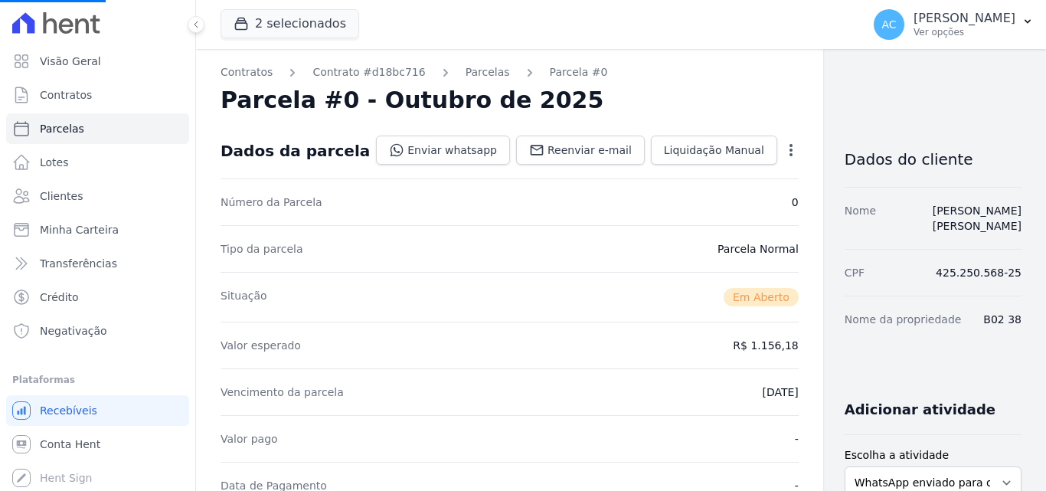
select select
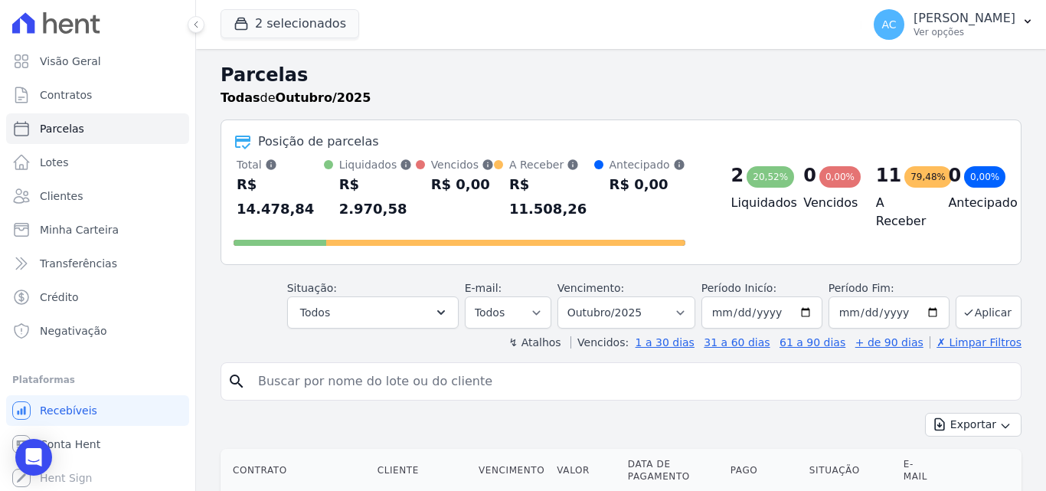
click at [388, 375] on input "search" at bounding box center [632, 381] width 766 height 31
type input "b04 18"
select select
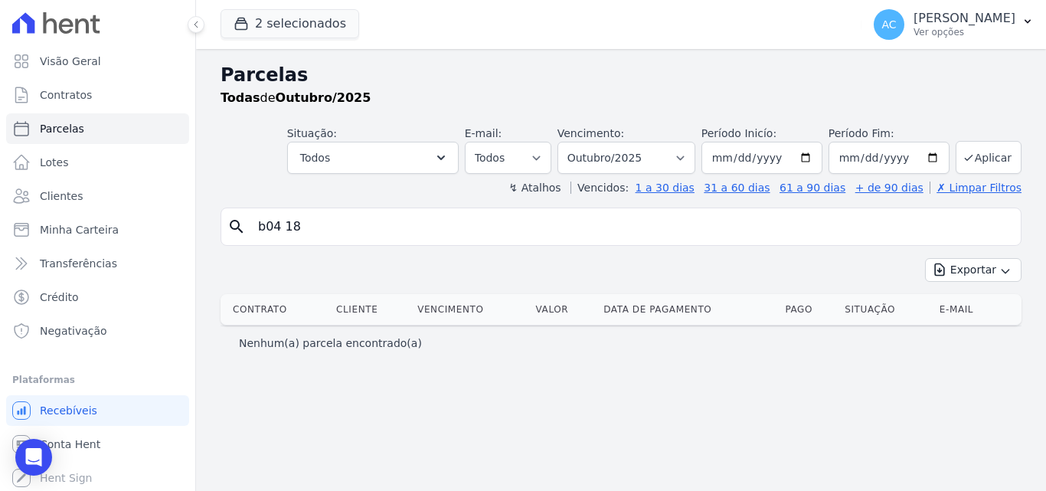
drag, startPoint x: 353, startPoint y: 227, endPoint x: 217, endPoint y: 214, distance: 137.0
click at [217, 214] on div "Parcelas Todas de Outubro/2025 Situação: Agendado Em Aberto Pago Processando Ca…" at bounding box center [621, 270] width 850 height 442
click at [109, 194] on link "Clientes" at bounding box center [97, 196] width 183 height 31
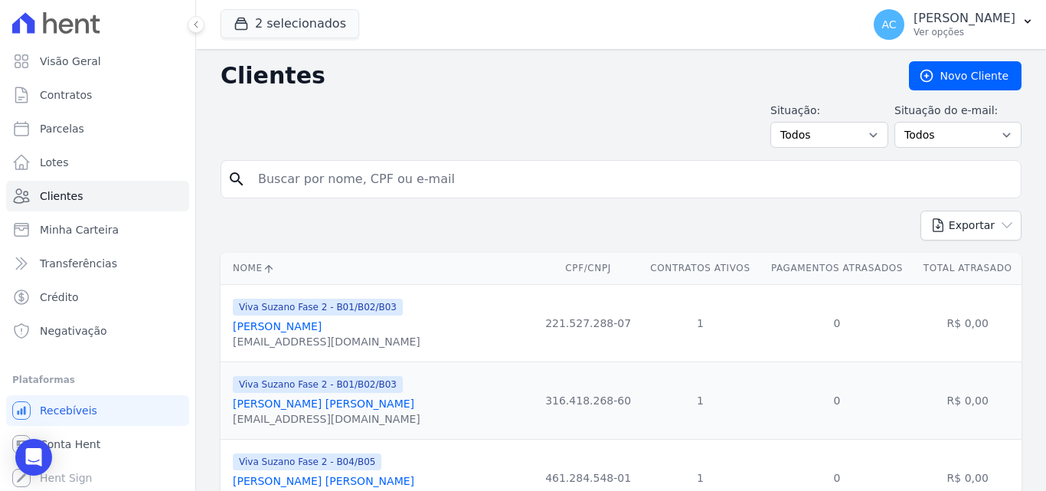
paste input "[PERSON_NAME] [PERSON_NAME]"
type input "[PERSON_NAME] [PERSON_NAME]"
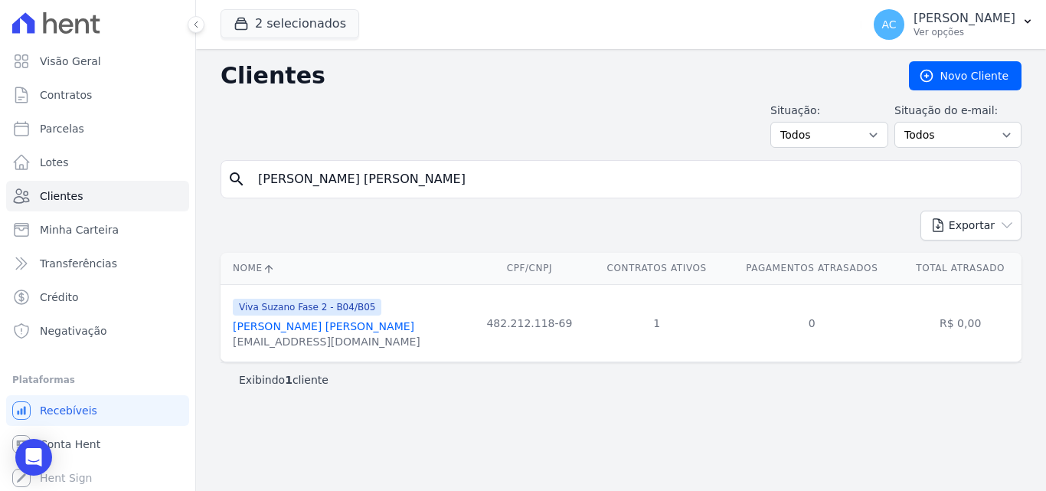
click at [349, 321] on link "[PERSON_NAME] [PERSON_NAME]" at bounding box center [324, 326] width 182 height 12
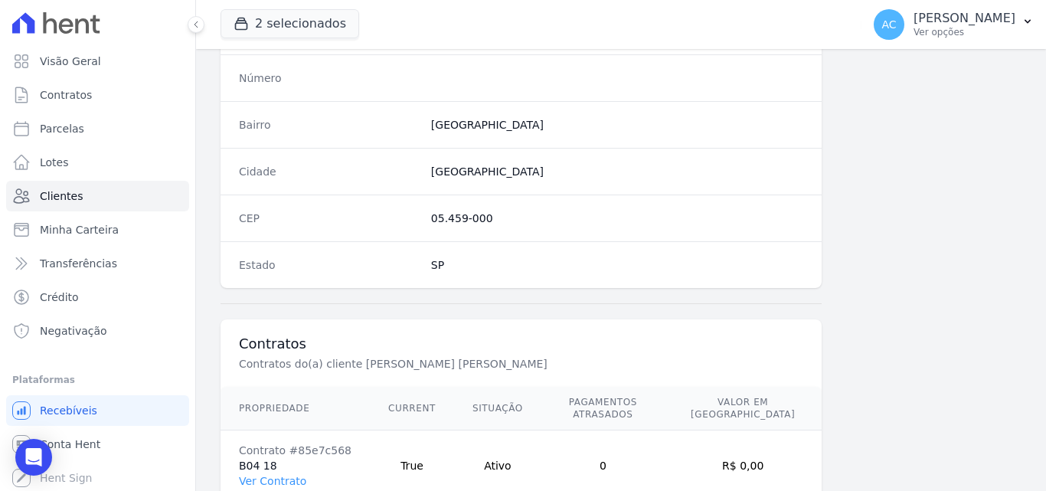
scroll to position [942, 0]
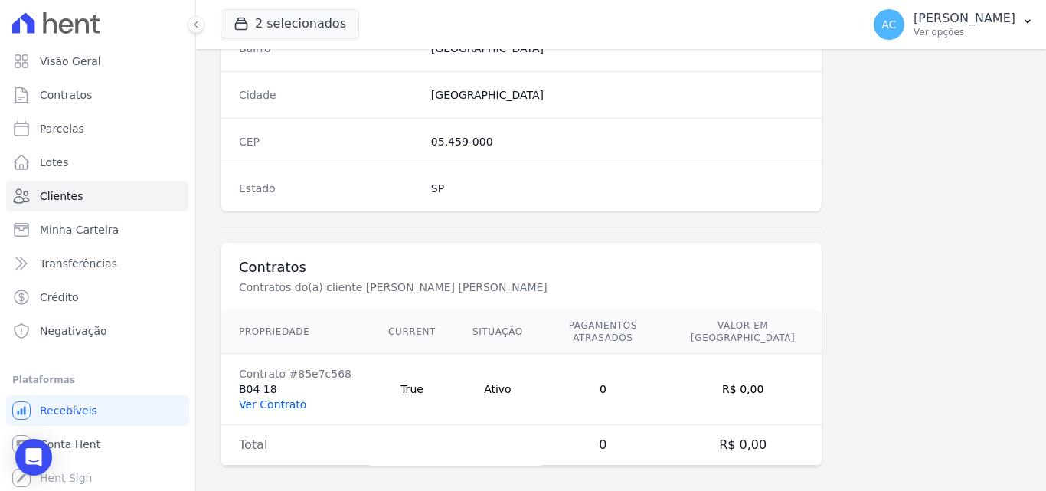
click at [280, 398] on link "Ver Contrato" at bounding box center [272, 404] width 67 height 12
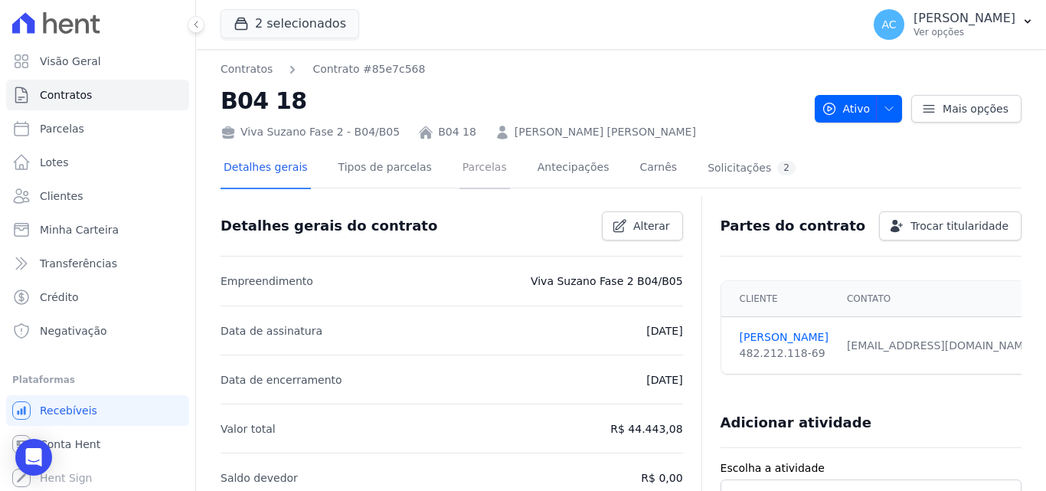
click at [466, 168] on link "Parcelas" at bounding box center [485, 169] width 51 height 41
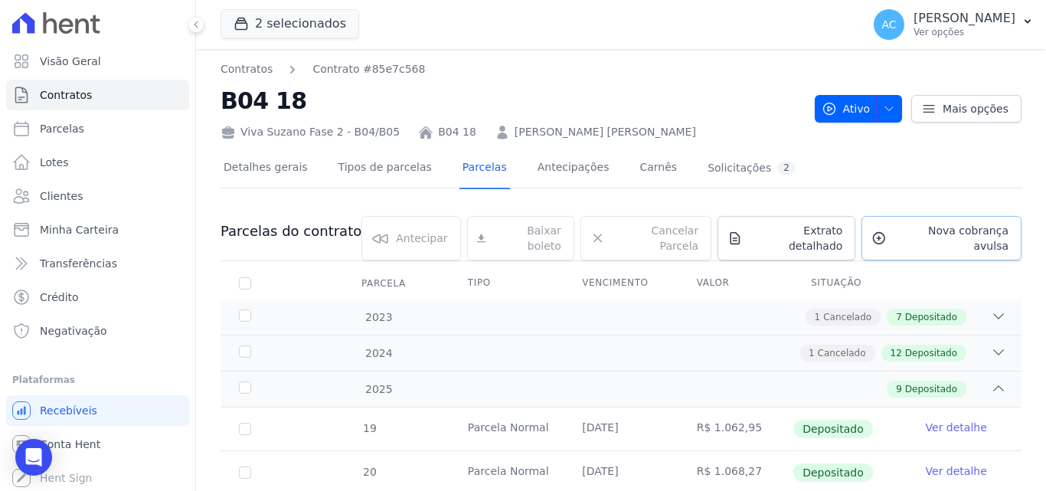
drag, startPoint x: 940, startPoint y: 234, endPoint x: 846, endPoint y: 284, distance: 107.6
click at [940, 234] on span "Nova cobrança avulsa" at bounding box center [951, 238] width 116 height 31
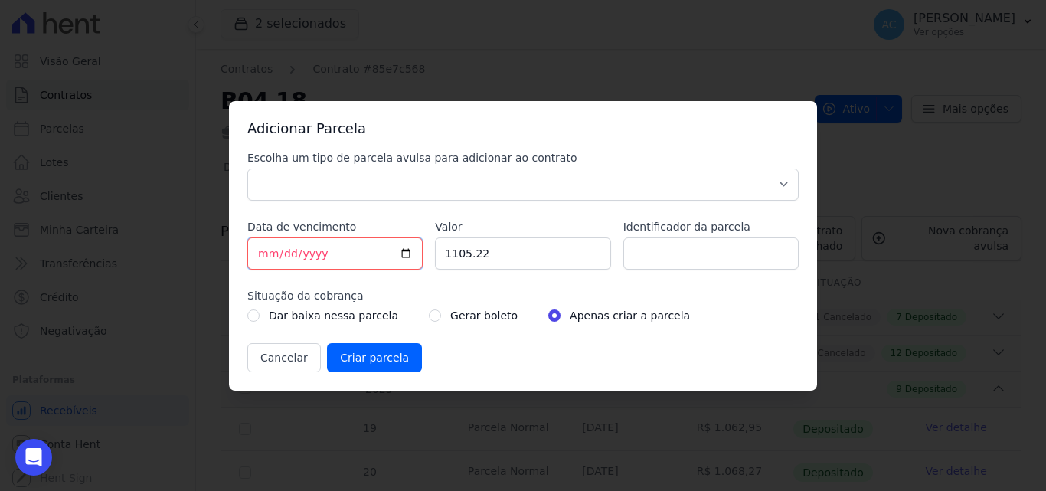
click at [266, 254] on input "[DATE]" at bounding box center [334, 253] width 175 height 32
type input "[DATE]"
click at [515, 163] on label "Escolha um tipo de parcela avulsa para adicionar ao contrato" at bounding box center [522, 157] width 551 height 15
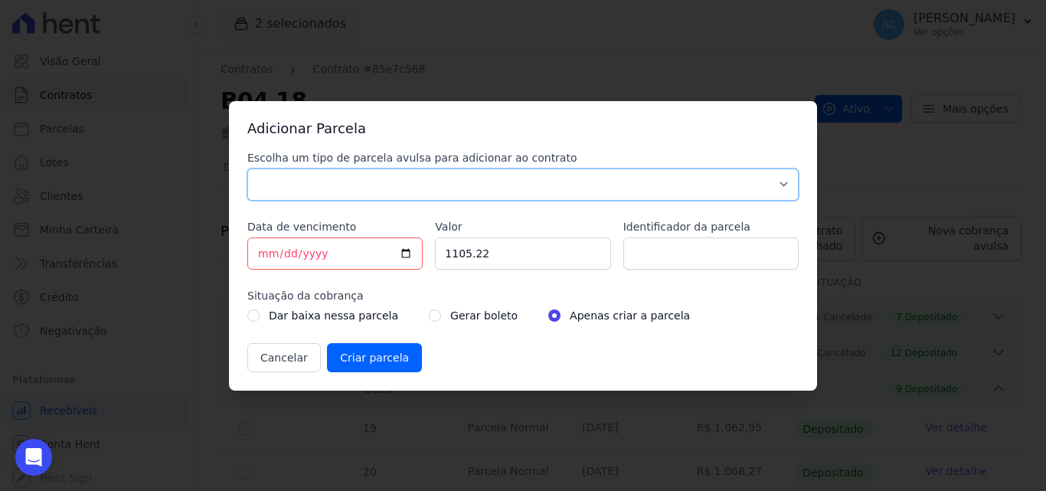
click at [515, 168] on select "Parcela Normal Sinal Caução Intercalada Chaves Pré Chaves Pós Chaves Taxas Quit…" at bounding box center [522, 184] width 551 height 32
click at [518, 175] on select "Parcela Normal Sinal Caução Intercalada Chaves Pré Chaves Pós Chaves Taxas Quit…" at bounding box center [522, 184] width 551 height 32
select select "standard"
click at [247, 168] on select "Parcela Normal Sinal Caução Intercalada Chaves Pré Chaves Pós Chaves Taxas Quit…" at bounding box center [522, 184] width 551 height 32
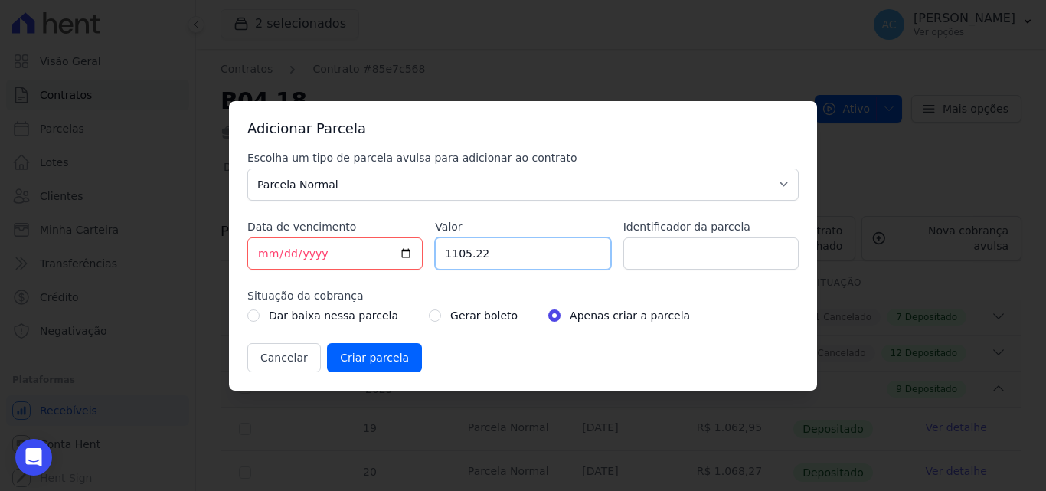
drag, startPoint x: 518, startPoint y: 259, endPoint x: 384, endPoint y: 244, distance: 135.7
click at [384, 244] on div "Escolha um tipo de parcela avulsa para adicionar ao contrato Parcela Normal Sin…" at bounding box center [522, 261] width 551 height 222
type input "1130.49"
click at [728, 244] on input "Identificador da parcela" at bounding box center [710, 253] width 175 height 32
type input "10/25"
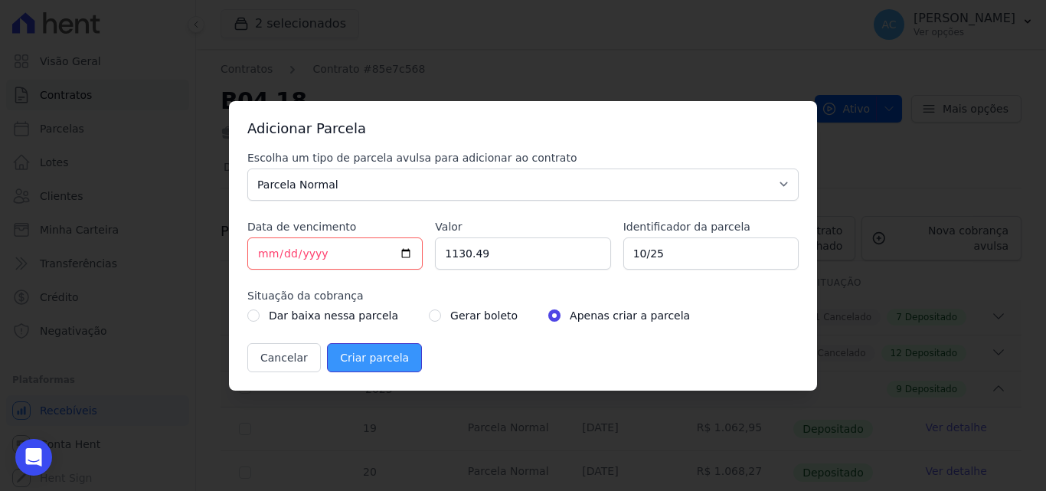
click at [364, 359] on input "Criar parcela" at bounding box center [374, 357] width 95 height 29
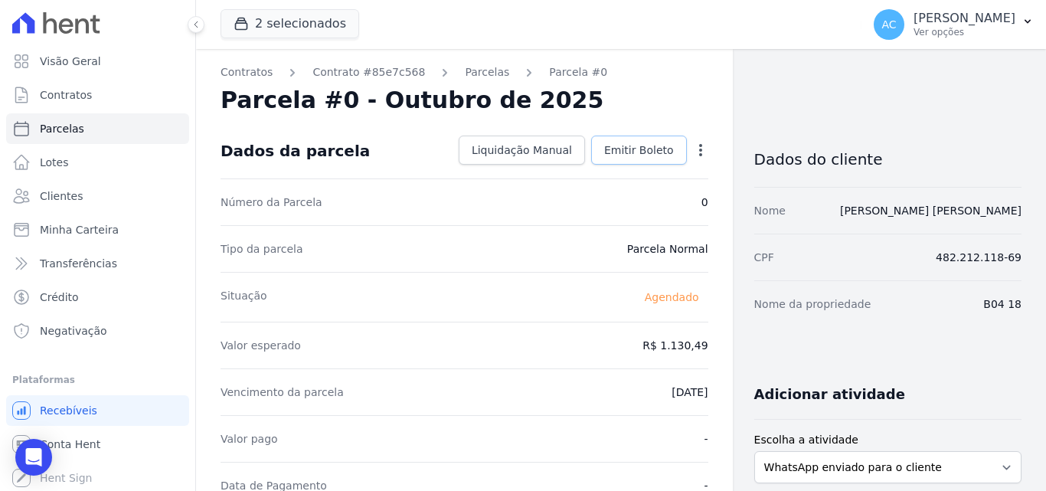
click at [642, 152] on span "Emitir Boleto" at bounding box center [639, 149] width 70 height 15
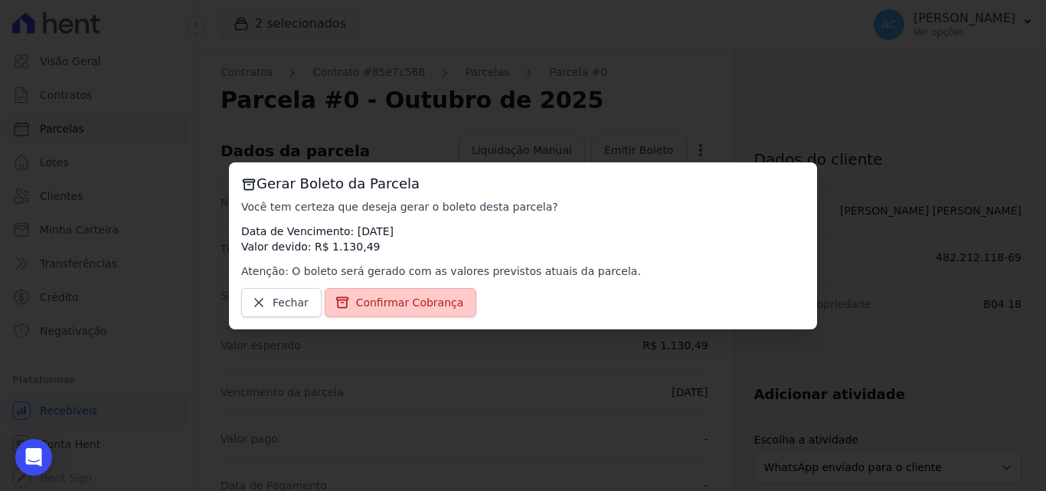
click at [408, 299] on span "Confirmar Cobrança" at bounding box center [410, 302] width 108 height 15
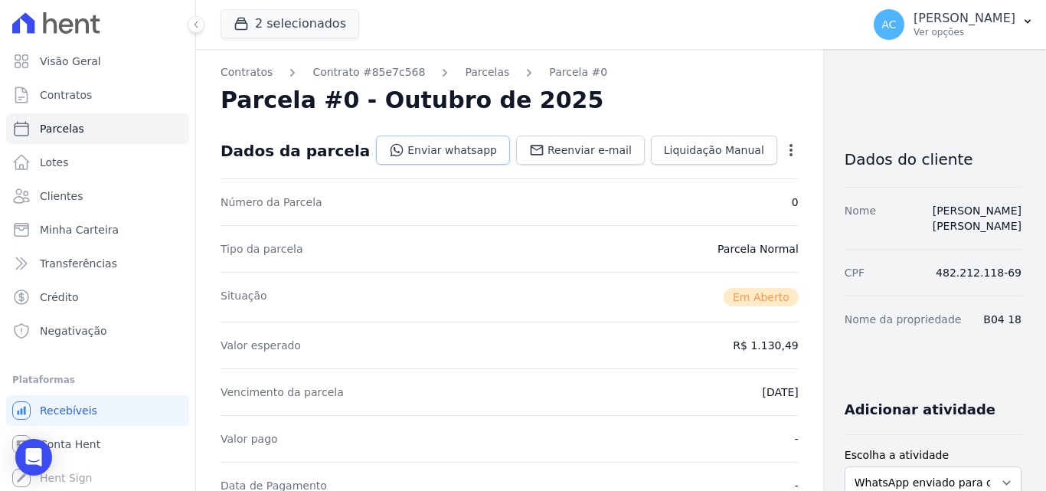
click at [426, 151] on link "Enviar whatsapp" at bounding box center [443, 150] width 134 height 29
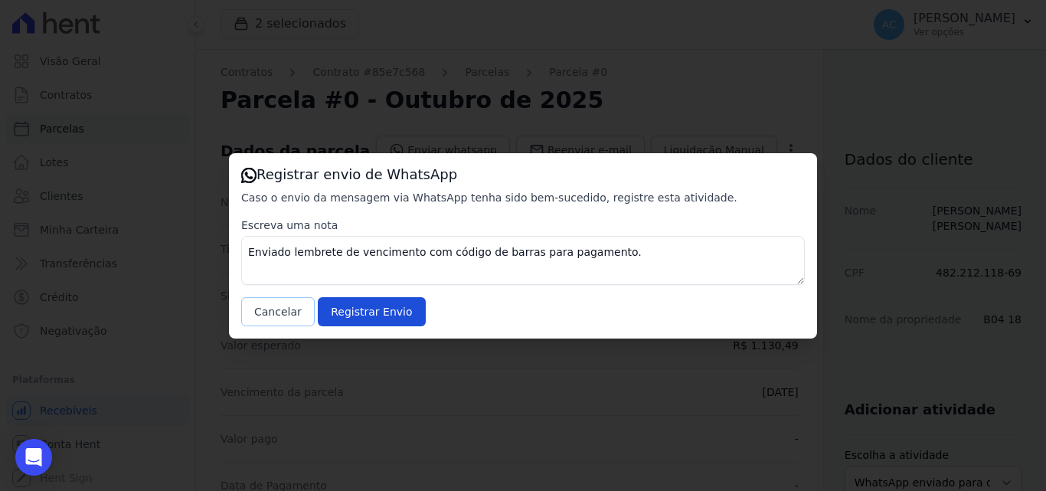
click at [276, 312] on button "Cancelar" at bounding box center [278, 311] width 74 height 29
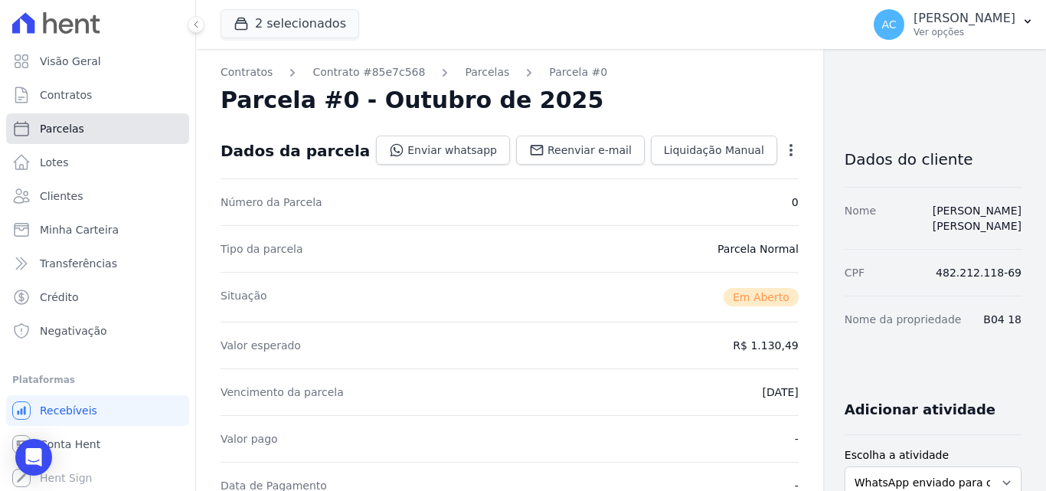
click at [54, 123] on span "Parcelas" at bounding box center [62, 128] width 44 height 15
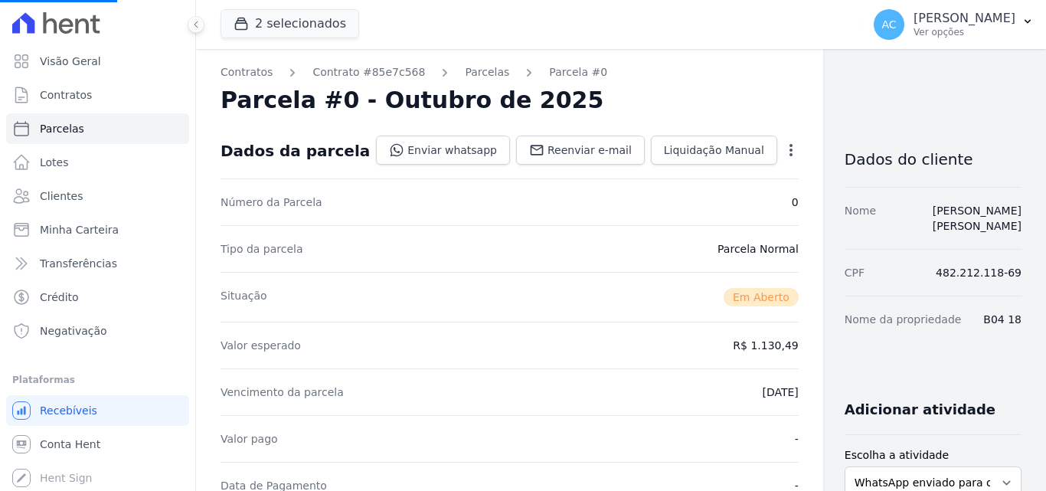
select select
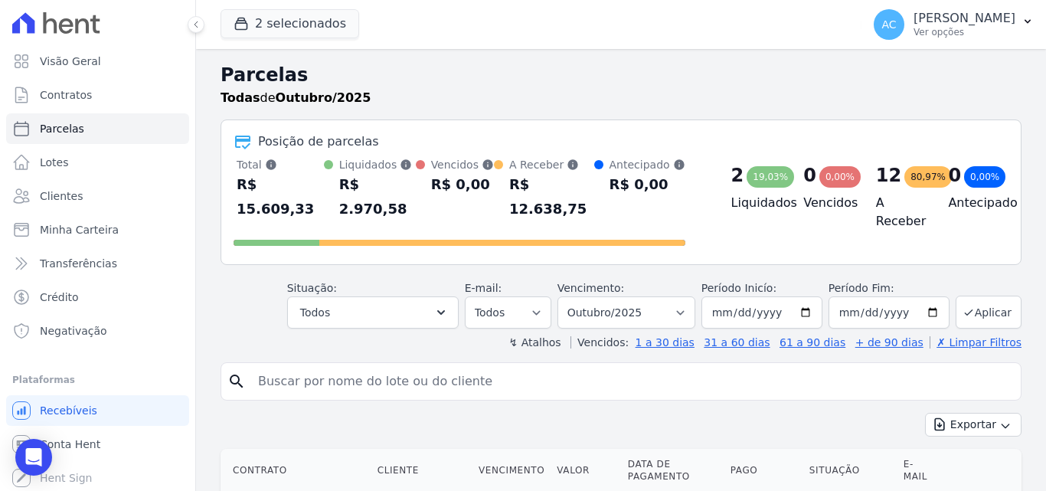
click at [401, 366] on input "search" at bounding box center [632, 381] width 766 height 31
type input "b02 24"
select select
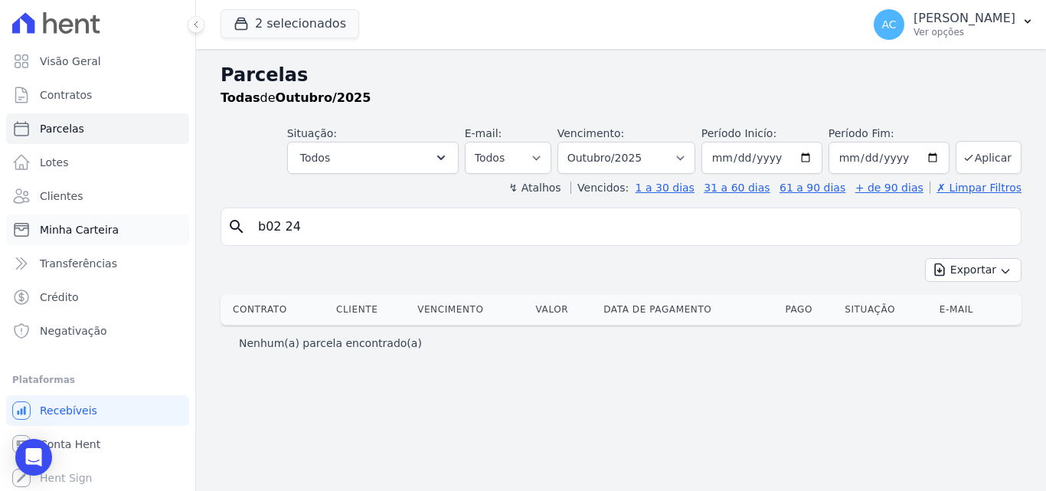
drag, startPoint x: 336, startPoint y: 224, endPoint x: 167, endPoint y: 224, distance: 169.3
click at [167, 224] on div "Visão Geral Contratos [GEOGRAPHIC_DATA] Lotes Clientes Minha Carteira Transferê…" at bounding box center [523, 245] width 1046 height 491
paste input "[PERSON_NAME] [PERSON_NAME]"
type input "[PERSON_NAME] [PERSON_NAME]"
select select
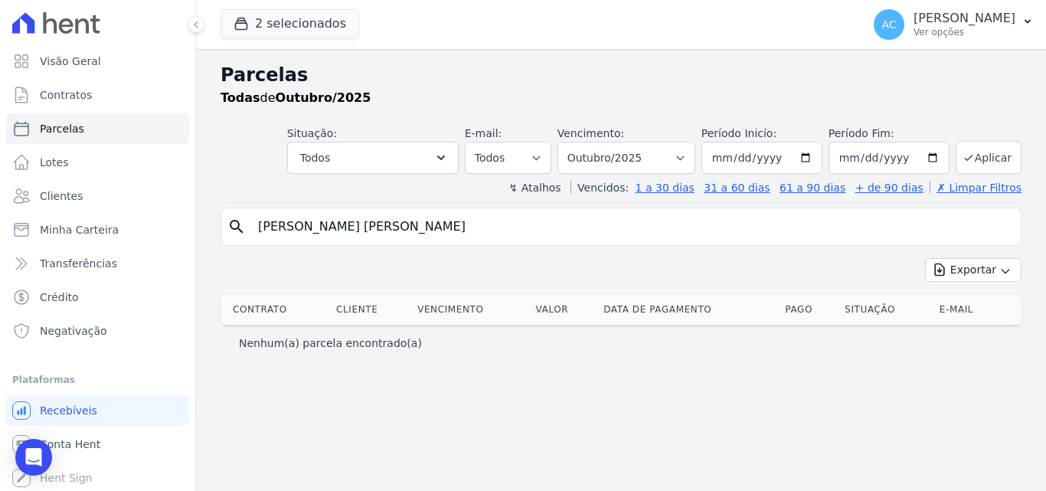
drag, startPoint x: 531, startPoint y: 220, endPoint x: 326, endPoint y: 224, distance: 204.5
click at [326, 224] on input "[PERSON_NAME] [PERSON_NAME]" at bounding box center [632, 226] width 766 height 31
type input "[PERSON_NAME]"
select select
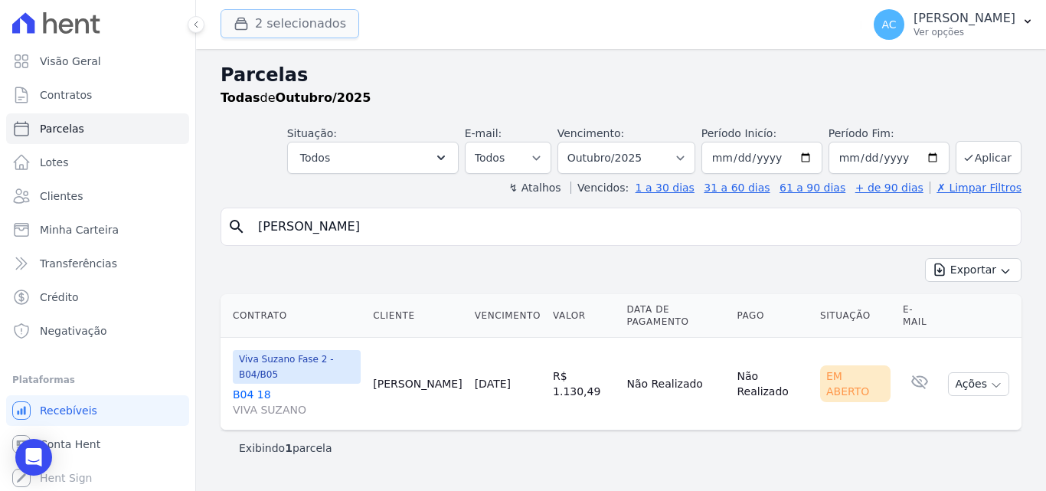
click at [287, 33] on button "2 selecionados" at bounding box center [290, 23] width 139 height 29
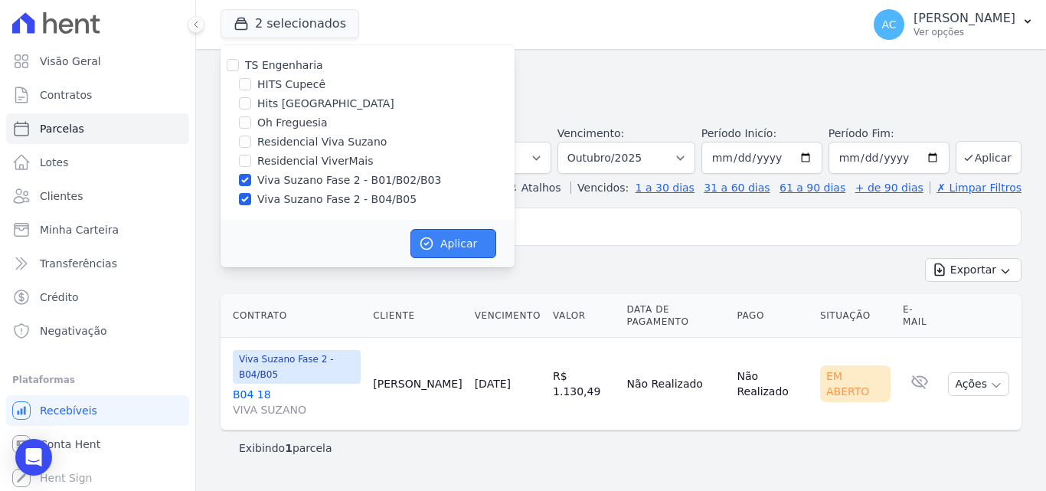
click at [435, 254] on button "Aplicar" at bounding box center [454, 243] width 86 height 29
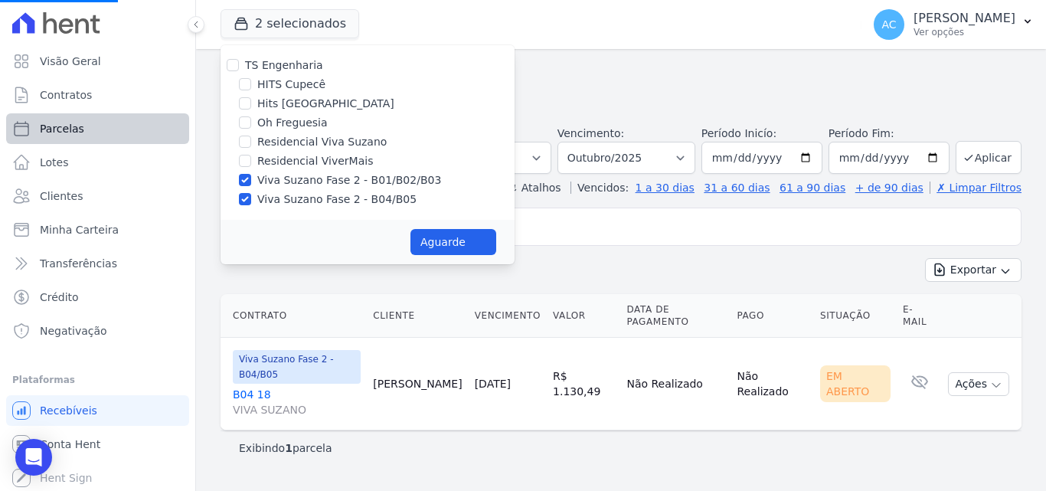
select select
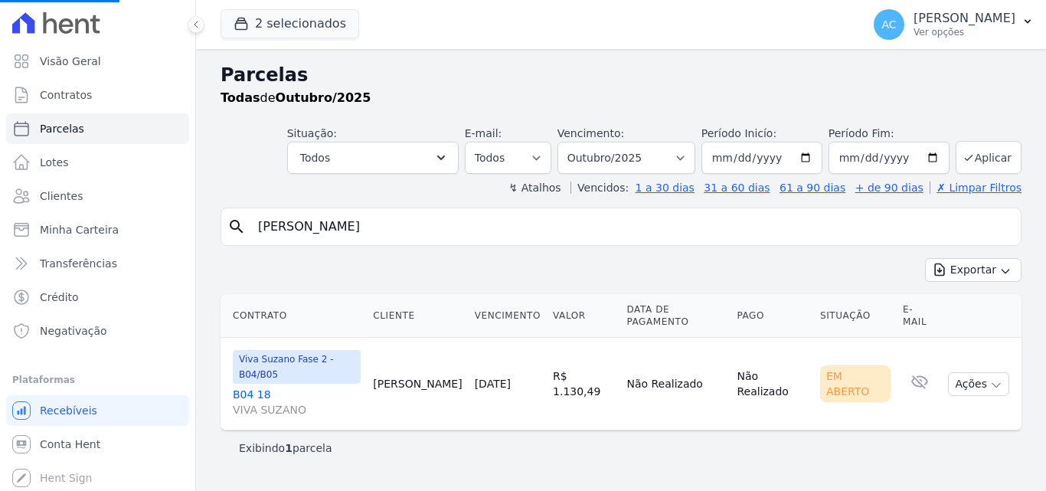
select select
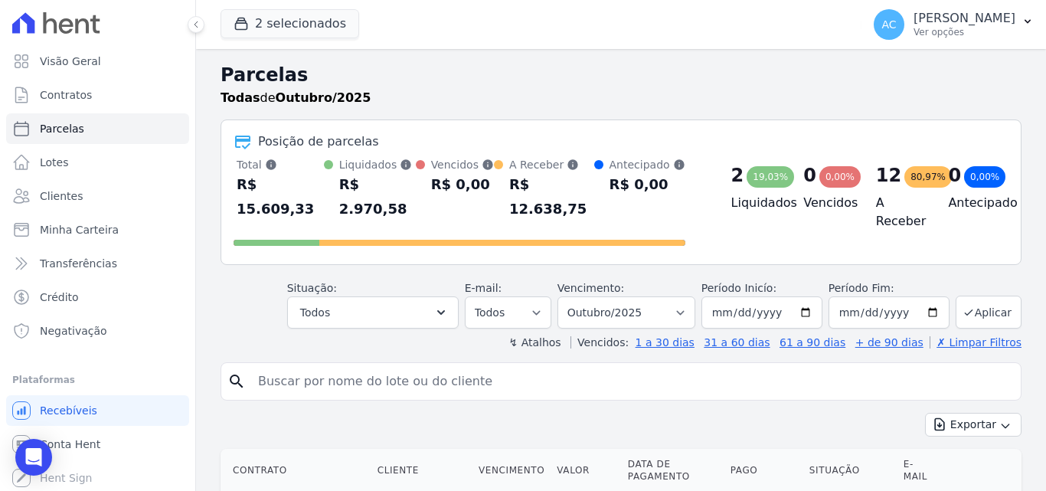
click at [356, 372] on input "search" at bounding box center [632, 381] width 766 height 31
paste input "[PERSON_NAME]"
type input "[PERSON_NAME]"
select select
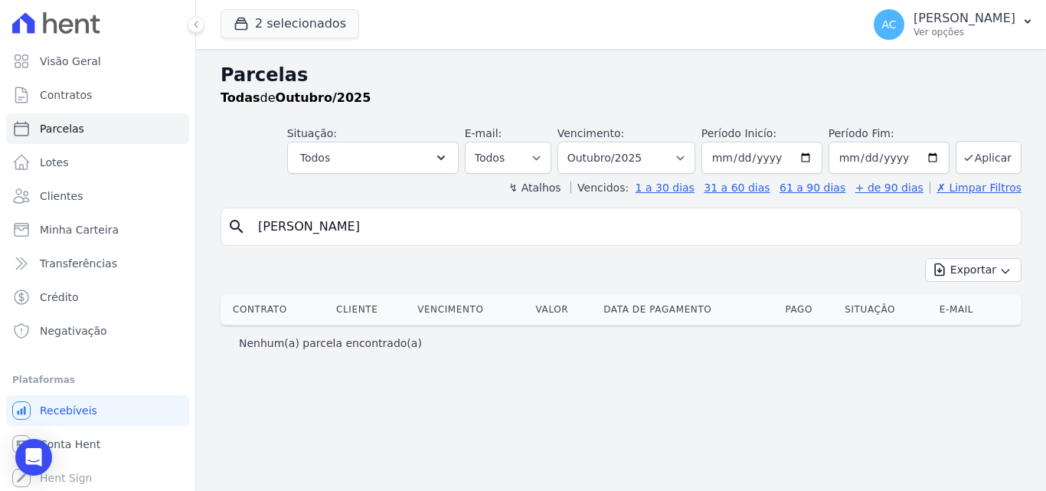
drag, startPoint x: 494, startPoint y: 232, endPoint x: 189, endPoint y: 223, distance: 305.0
click at [189, 223] on div "Visão Geral Contratos [GEOGRAPHIC_DATA] Lotes Clientes Minha Carteira Transferê…" at bounding box center [523, 245] width 1046 height 491
type input "b05 38"
select select
drag, startPoint x: 350, startPoint y: 227, endPoint x: 261, endPoint y: 227, distance: 88.8
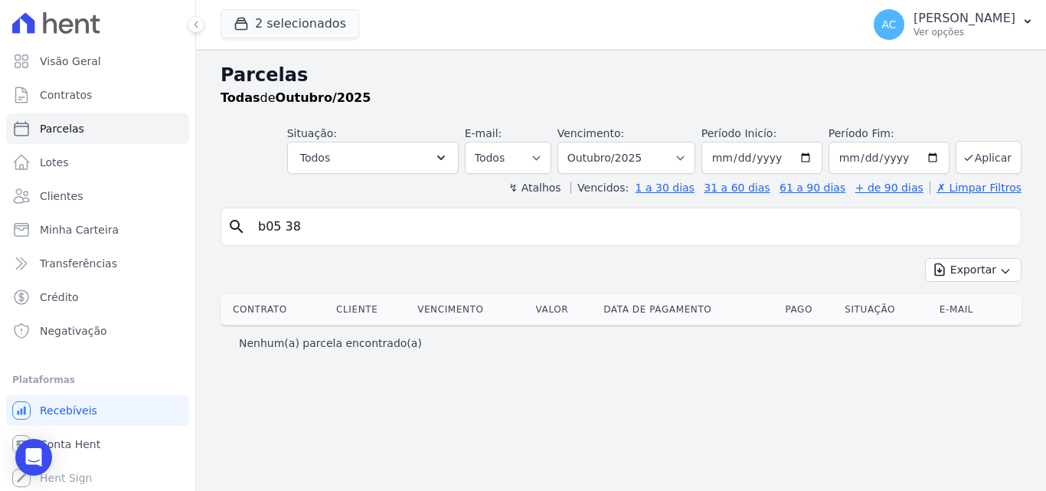
click at [261, 227] on input "b05 38" at bounding box center [632, 226] width 766 height 31
click at [299, 26] on button "2 selecionados" at bounding box center [290, 23] width 139 height 29
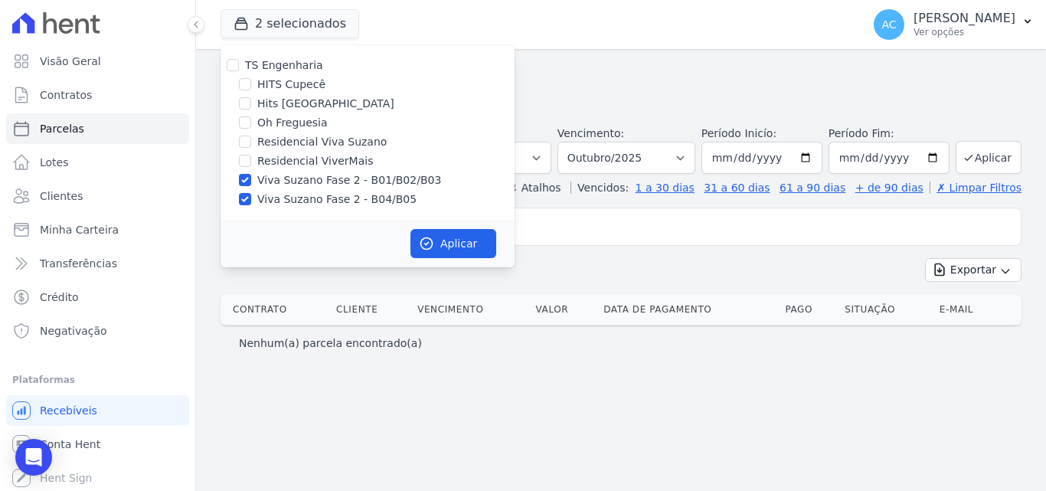
click at [381, 179] on label "Viva Suzano Fase 2 - B01/B02/B03" at bounding box center [349, 180] width 184 height 16
click at [251, 179] on input "Viva Suzano Fase 2 - B01/B02/B03" at bounding box center [245, 180] width 12 height 12
checkbox input "false"
click at [446, 237] on button "Aplicar" at bounding box center [454, 243] width 86 height 29
select select
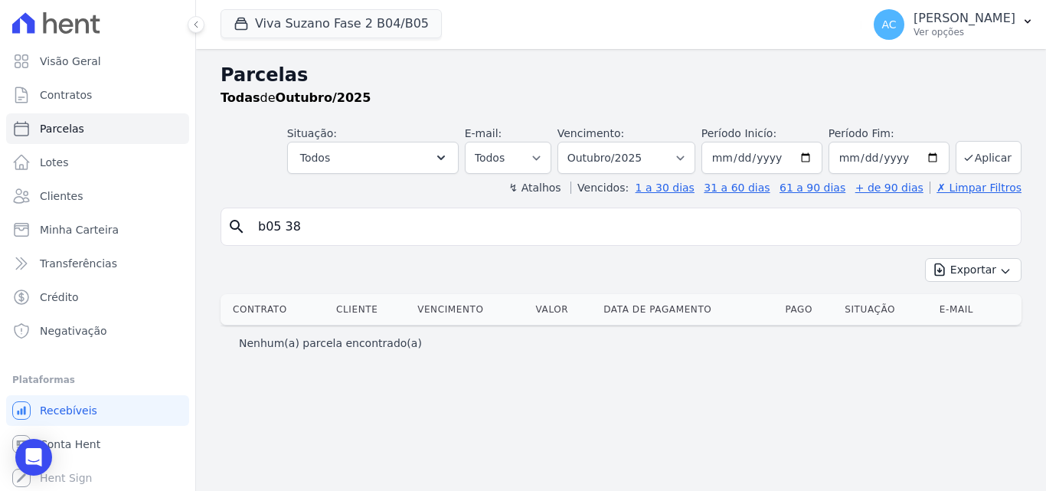
click at [361, 238] on input "b05 38" at bounding box center [632, 226] width 766 height 31
select select
drag, startPoint x: 223, startPoint y: 224, endPoint x: 166, endPoint y: 225, distance: 56.7
click at [166, 225] on div "Visão Geral Contratos [GEOGRAPHIC_DATA] Lotes Clientes Minha Carteira Transferê…" at bounding box center [523, 245] width 1046 height 491
click at [46, 201] on span "Clientes" at bounding box center [61, 195] width 43 height 15
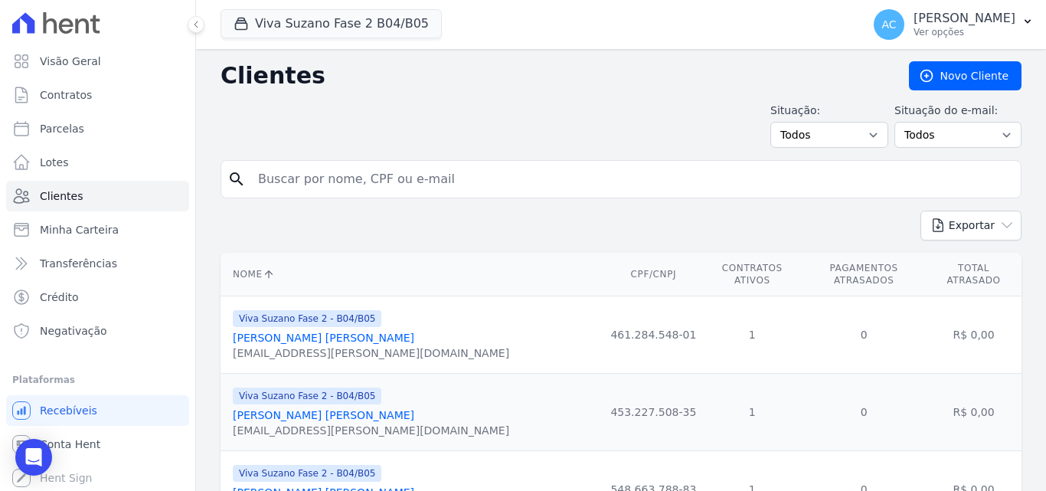
click at [361, 192] on input "search" at bounding box center [632, 179] width 766 height 31
paste input "[PERSON_NAME]"
type input "[PERSON_NAME]"
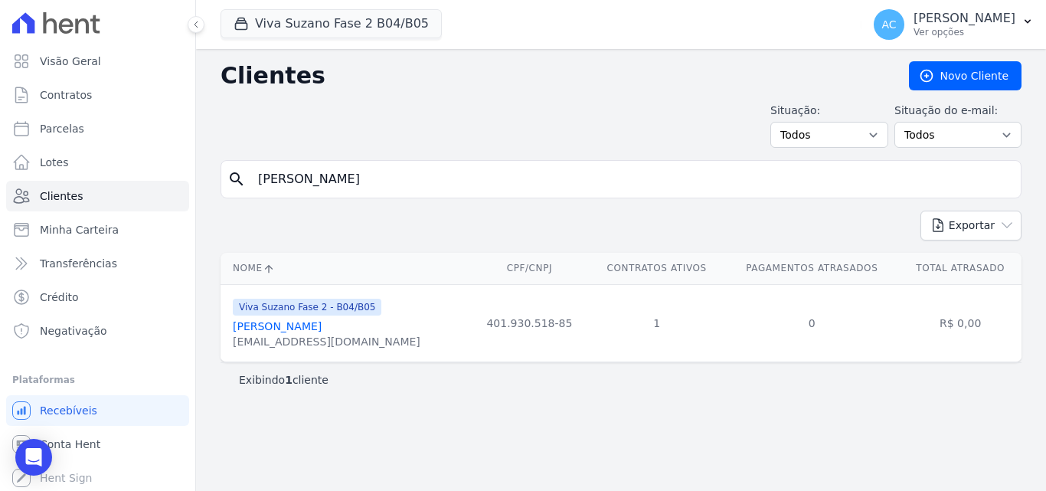
click at [322, 327] on link "[PERSON_NAME]" at bounding box center [277, 326] width 89 height 12
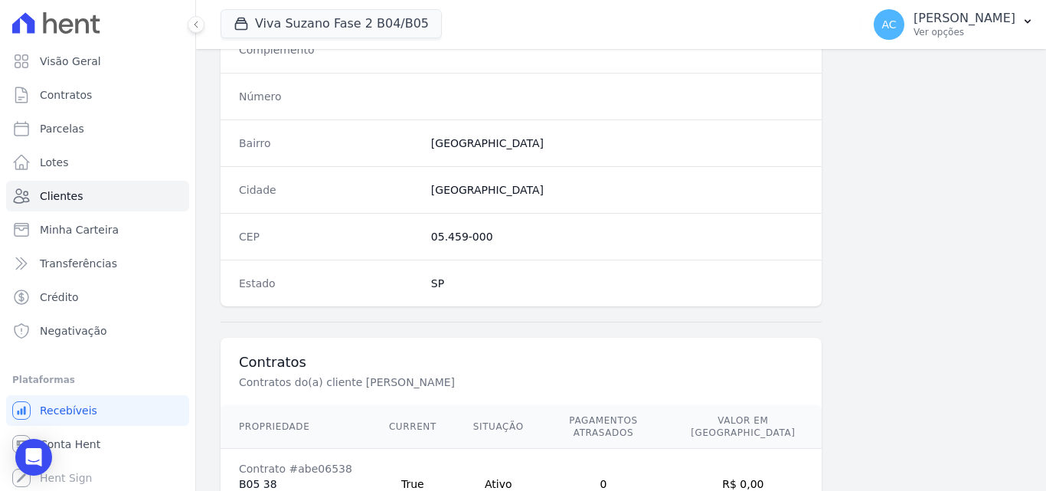
scroll to position [942, 0]
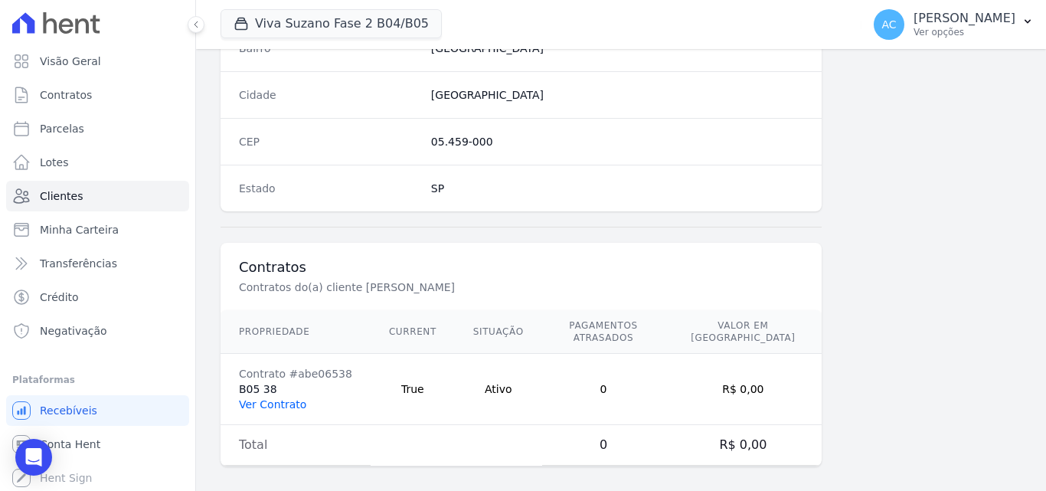
click at [290, 398] on link "Ver Contrato" at bounding box center [272, 404] width 67 height 12
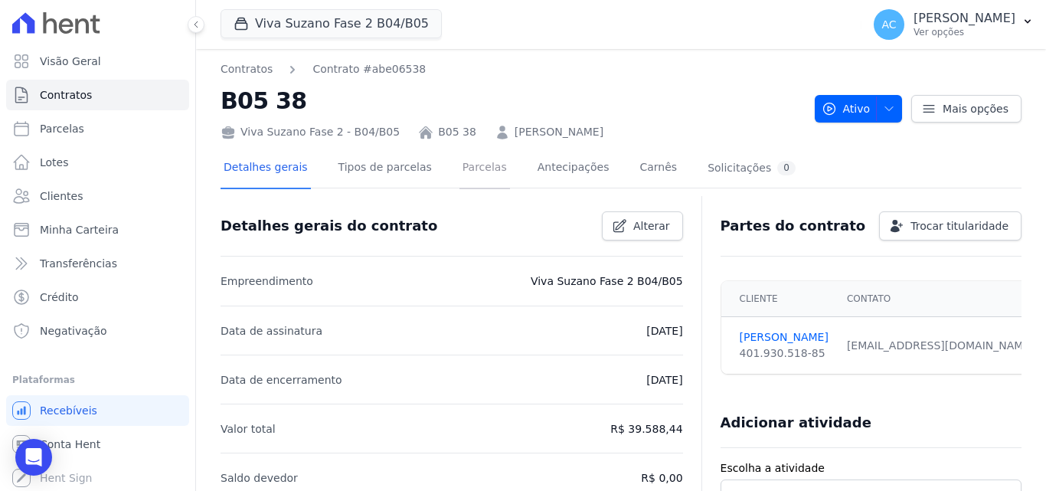
click at [460, 170] on link "Parcelas" at bounding box center [485, 169] width 51 height 41
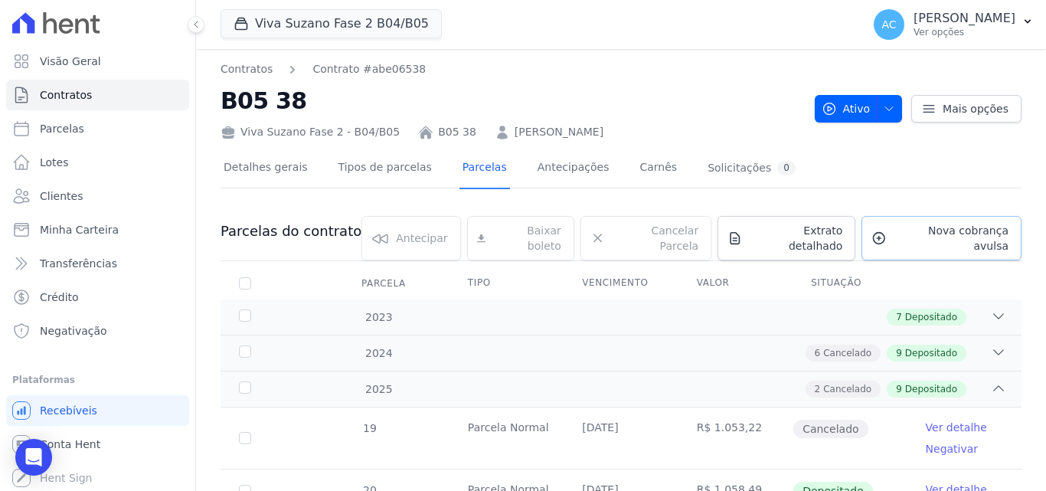
click at [896, 237] on span "Nova cobrança avulsa" at bounding box center [951, 238] width 116 height 31
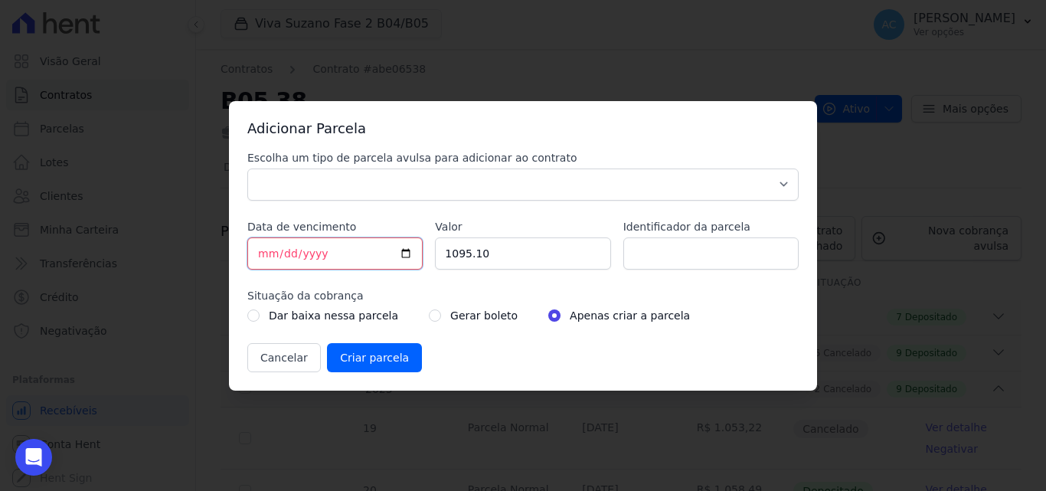
click at [263, 254] on input "[DATE]" at bounding box center [334, 253] width 175 height 32
type input "[DATE]"
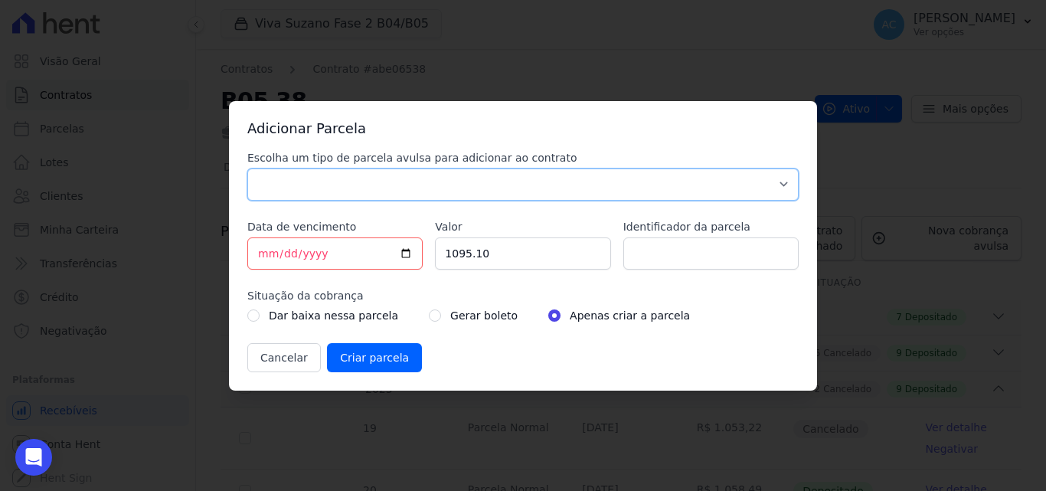
click at [466, 189] on select "Parcela Normal Sinal Caução Intercalada Chaves Pré Chaves Pós Chaves Taxas Quit…" at bounding box center [522, 184] width 551 height 32
select select "standard"
click at [247, 168] on select "Parcela Normal Sinal Caução Intercalada Chaves Pré Chaves Pós Chaves Taxas Quit…" at bounding box center [522, 184] width 551 height 32
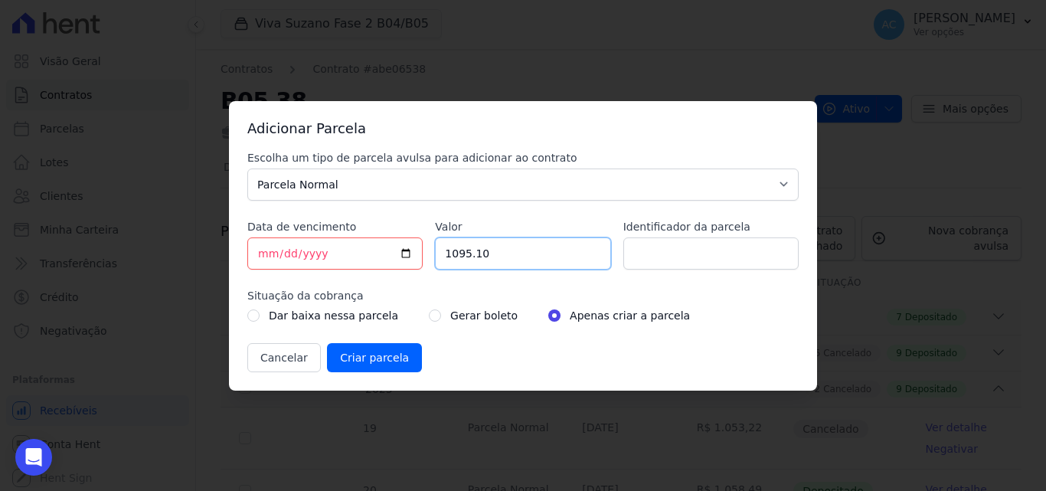
drag, startPoint x: 394, startPoint y: 257, endPoint x: 371, endPoint y: 254, distance: 23.1
click at [371, 254] on div "Escolha um tipo de parcela avulsa para adicionar ao contrato Parcela Normal Sin…" at bounding box center [522, 261] width 551 height 222
type input "1120.15"
click at [701, 256] on input "Identificador da parcela" at bounding box center [710, 253] width 175 height 32
type input "10/25"
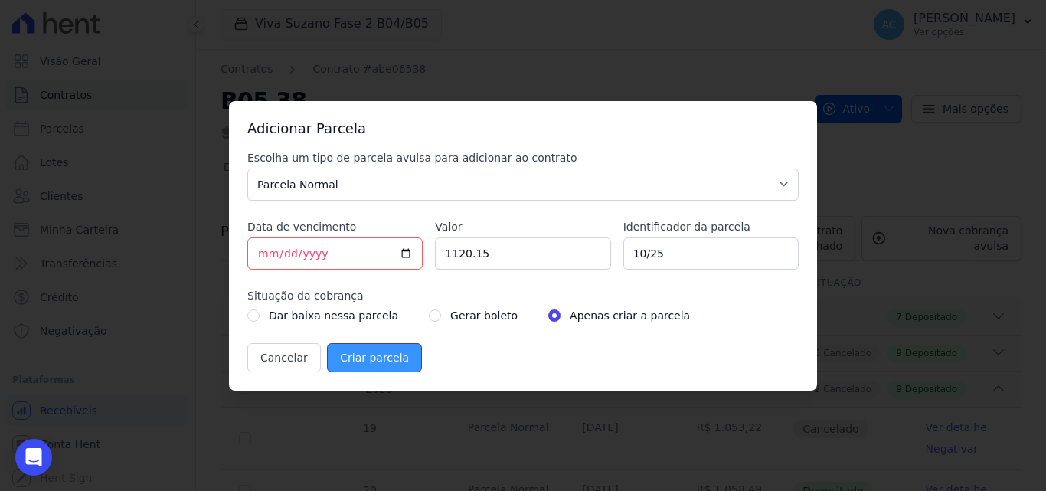
click at [368, 354] on input "Criar parcela" at bounding box center [374, 357] width 95 height 29
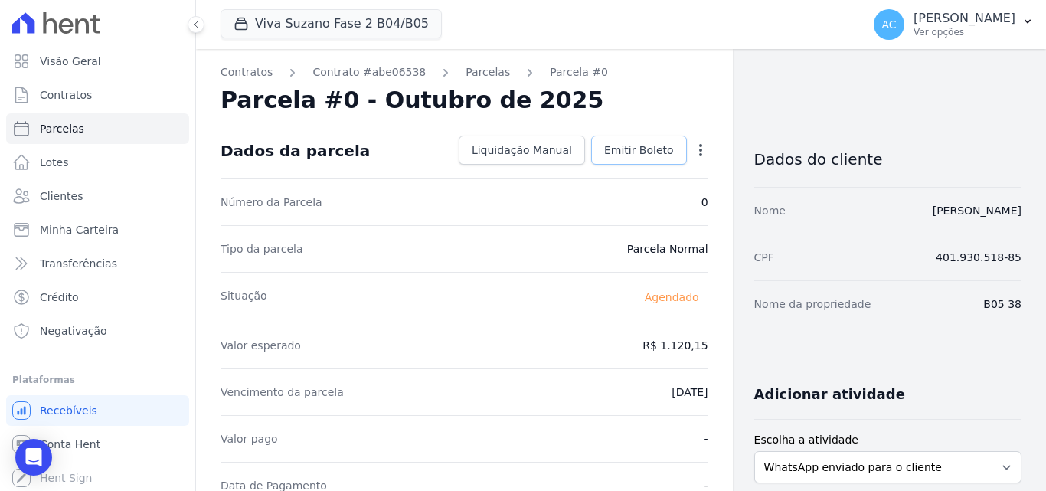
click at [633, 146] on span "Emitir Boleto" at bounding box center [639, 149] width 70 height 15
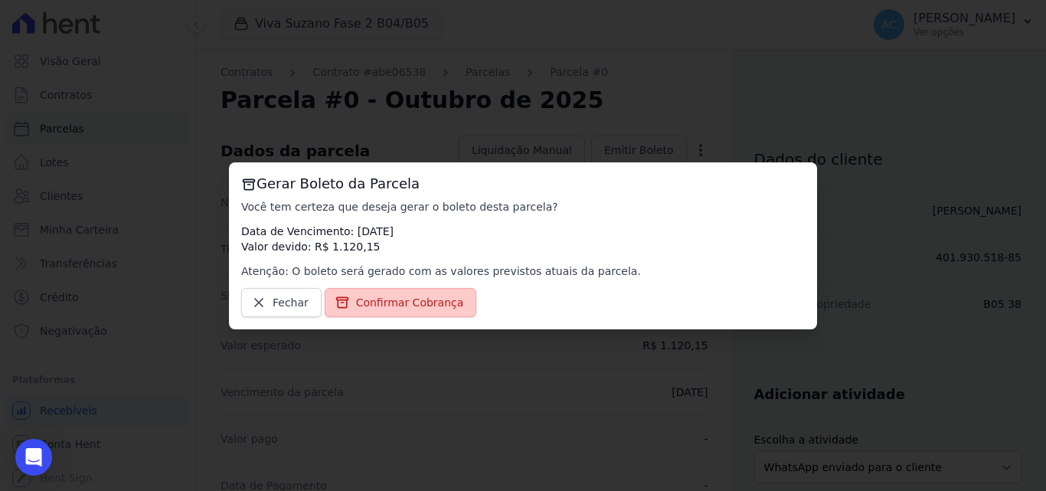
click at [403, 295] on span "Confirmar Cobrança" at bounding box center [410, 302] width 108 height 15
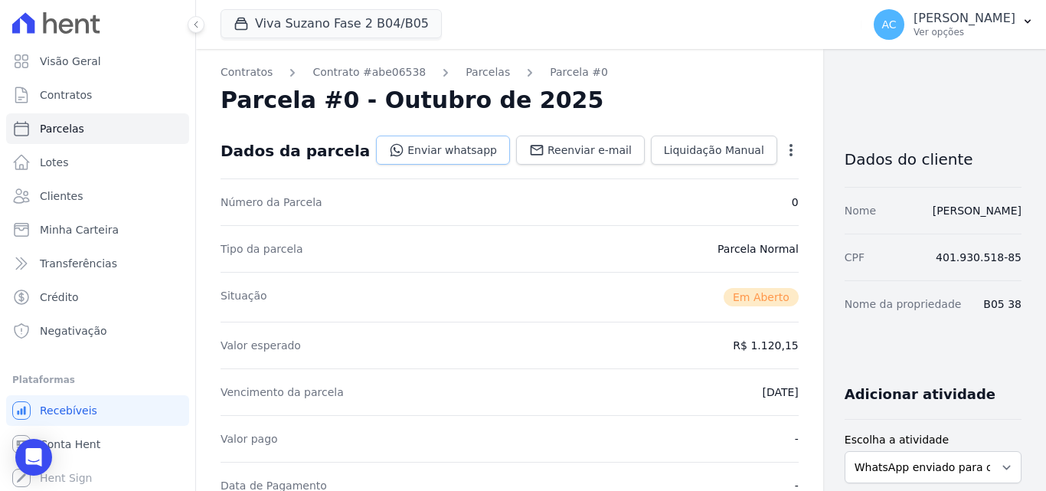
click at [458, 153] on link "Enviar whatsapp" at bounding box center [443, 150] width 134 height 29
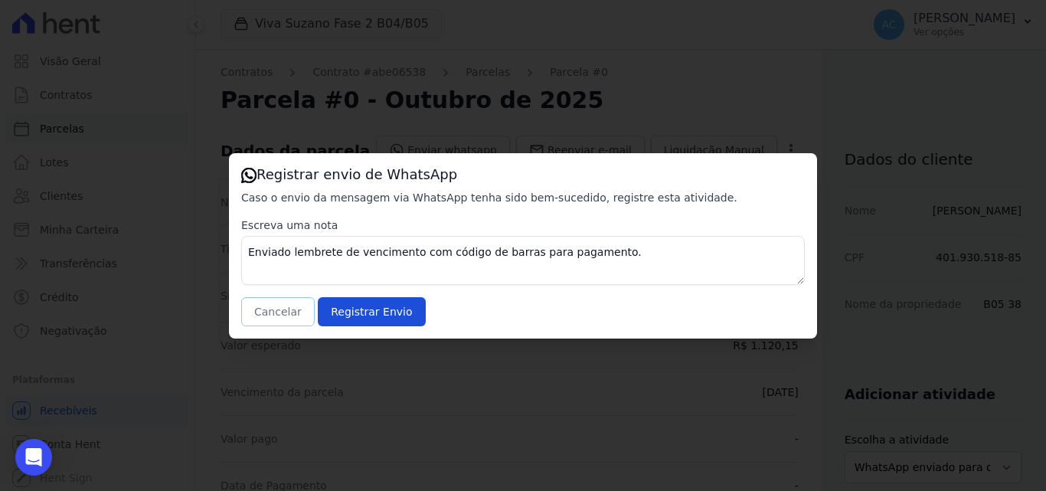
click at [290, 316] on button "Cancelar" at bounding box center [278, 311] width 74 height 29
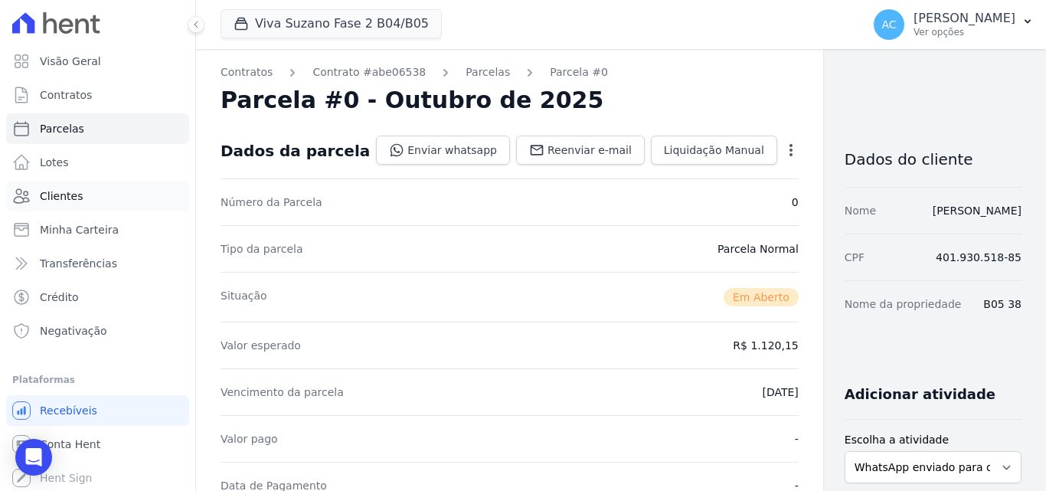
click at [158, 192] on link "Clientes" at bounding box center [97, 196] width 183 height 31
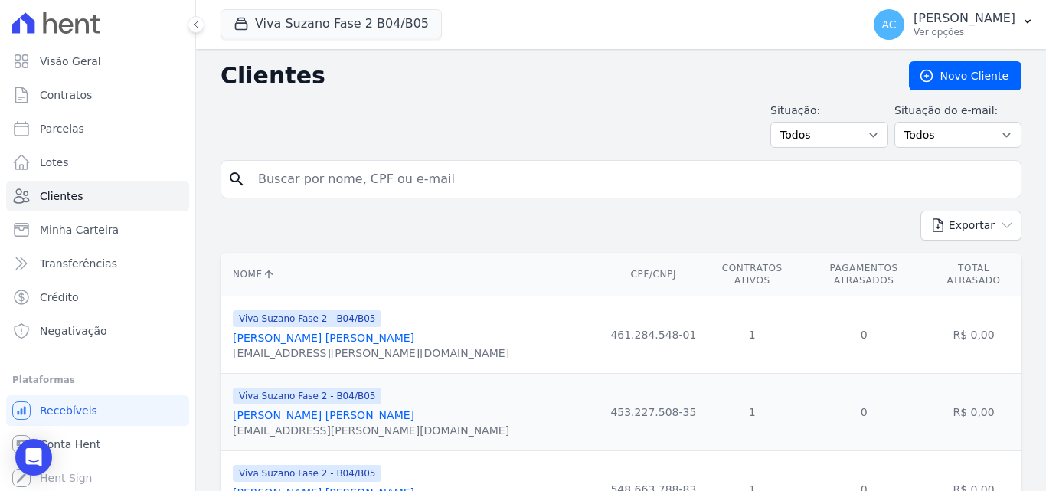
paste input "[PERSON_NAME] [PERSON_NAME]"
type input "[PERSON_NAME] [PERSON_NAME]"
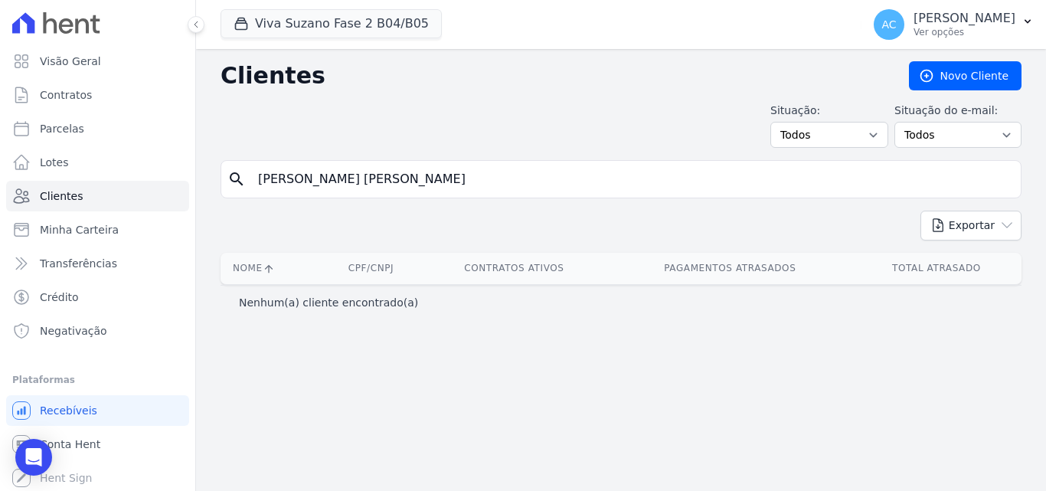
drag, startPoint x: 516, startPoint y: 178, endPoint x: 262, endPoint y: 153, distance: 255.5
click at [262, 153] on div "Clientes [GEOGRAPHIC_DATA] Situação: Todos Adimplentes Inadimplentes Situação d…" at bounding box center [621, 270] width 850 height 442
type input "J"
click at [626, 159] on div "Clientes [GEOGRAPHIC_DATA] Situação: Todos Adimplentes Inadimplentes Situação d…" at bounding box center [621, 270] width 850 height 442
